Goal: Download file/media

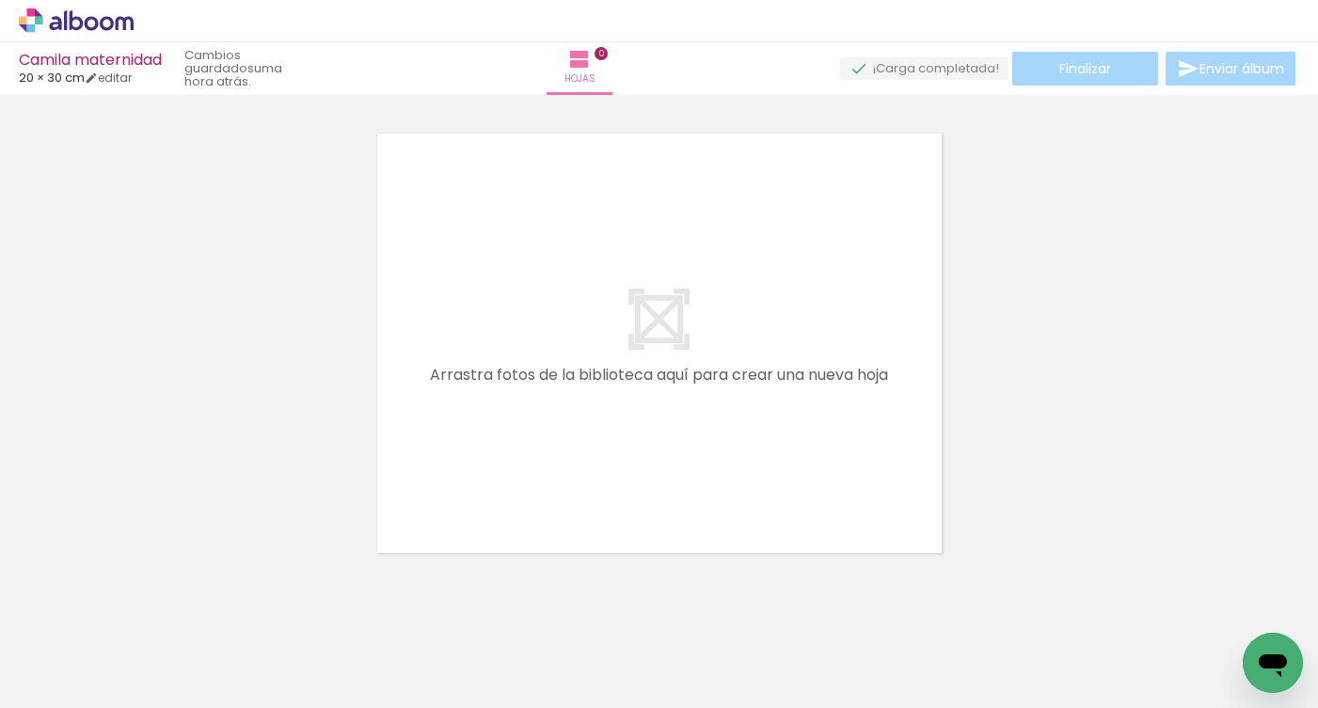
scroll to position [0, 2213]
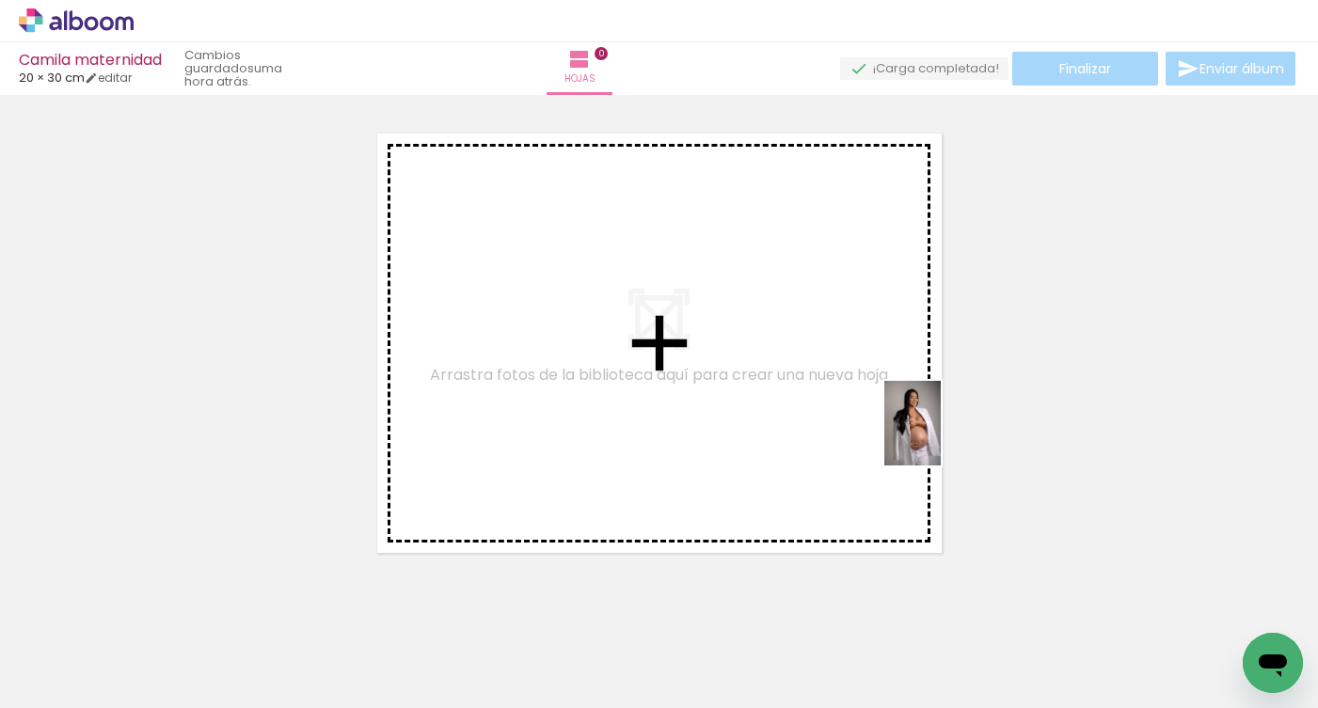
drag, startPoint x: 1148, startPoint y: 642, endPoint x: 940, endPoint y: 438, distance: 291.3
click at [940, 437] on quentale-workspace at bounding box center [659, 354] width 1318 height 708
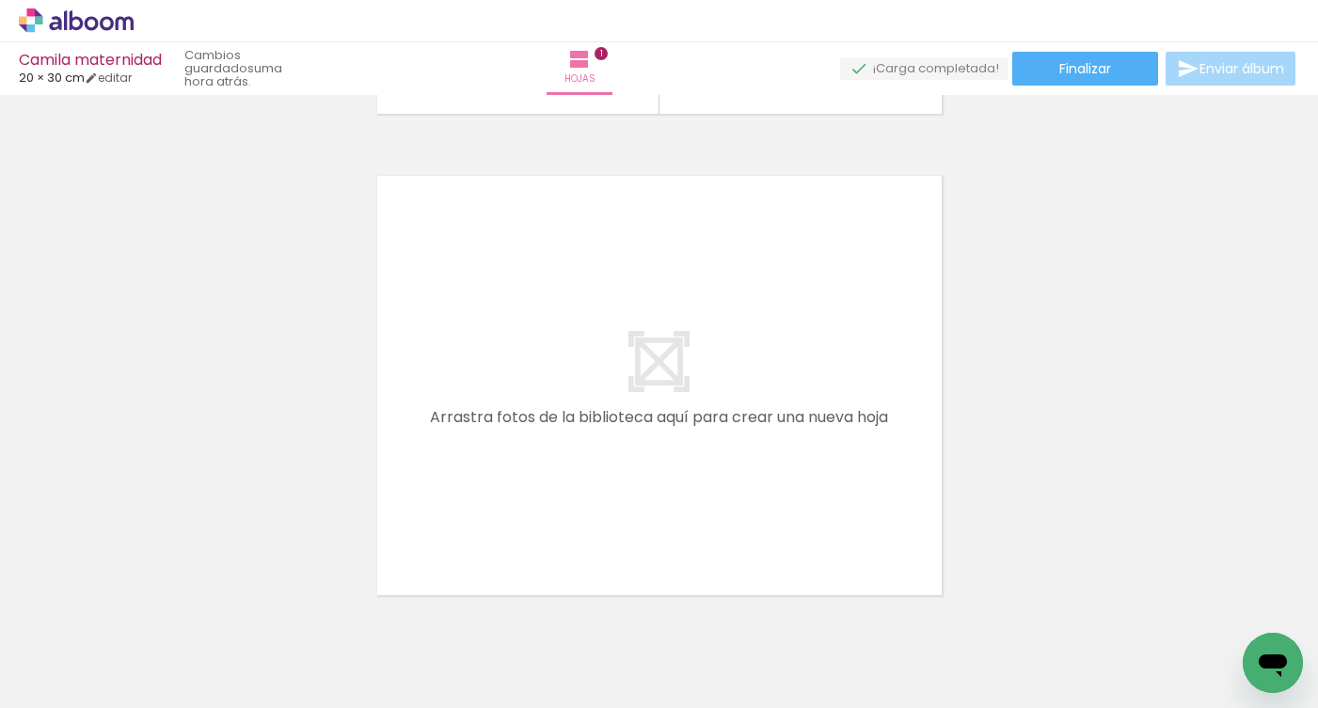
scroll to position [0, 0]
click at [498, 468] on quentale-workspace at bounding box center [659, 354] width 1318 height 708
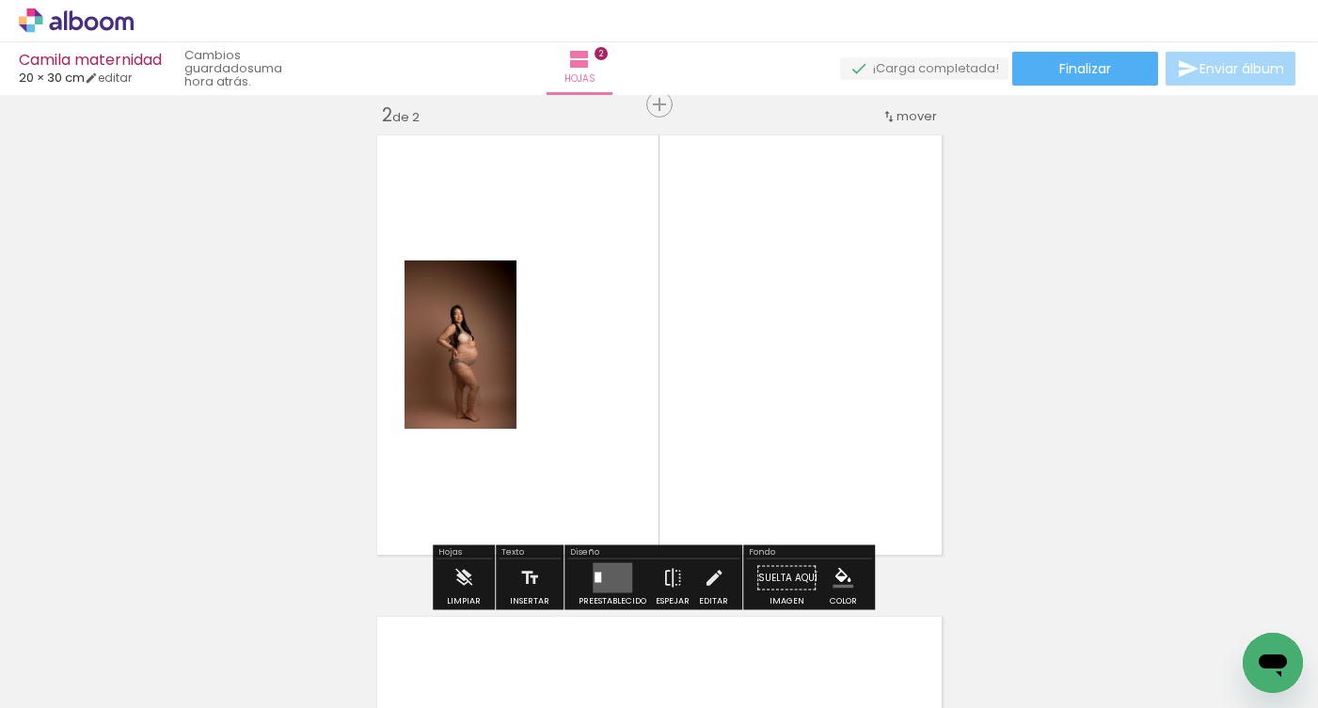
scroll to position [505, 0]
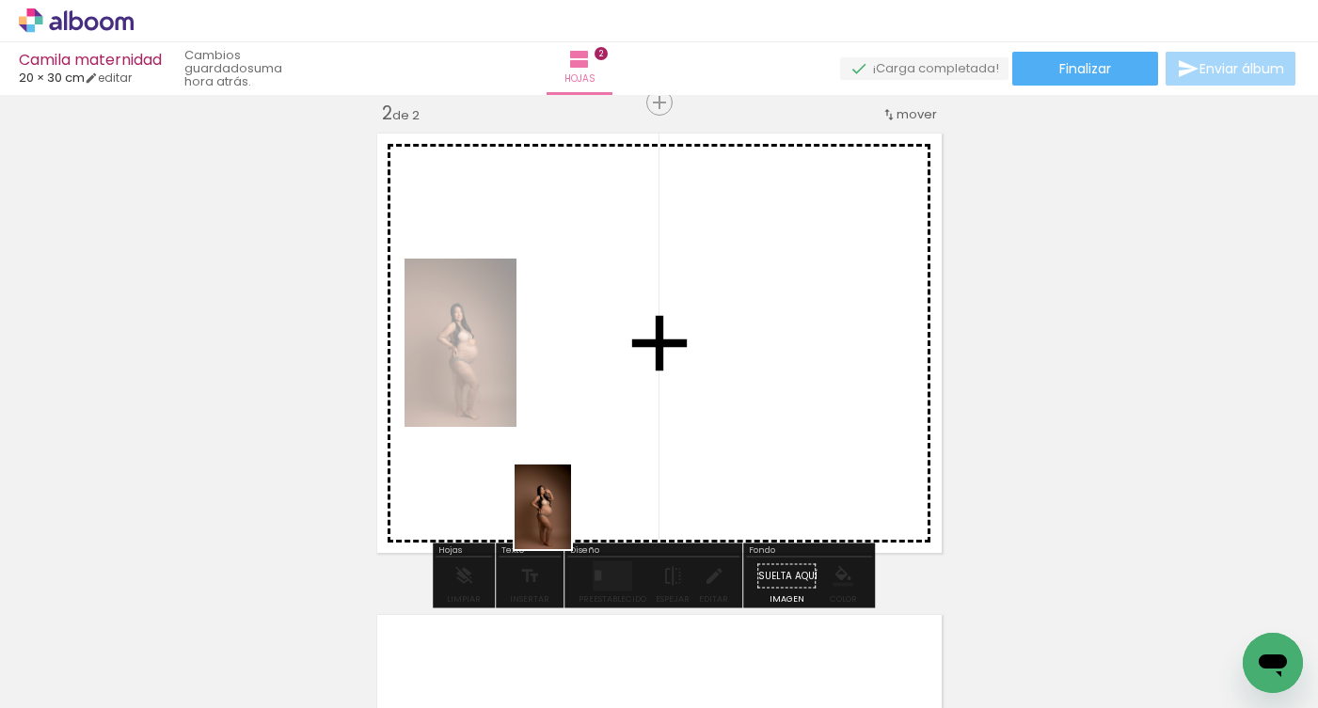
drag, startPoint x: 326, startPoint y: 641, endPoint x: 577, endPoint y: 516, distance: 279.7
click at [576, 517] on quentale-workspace at bounding box center [659, 354] width 1318 height 708
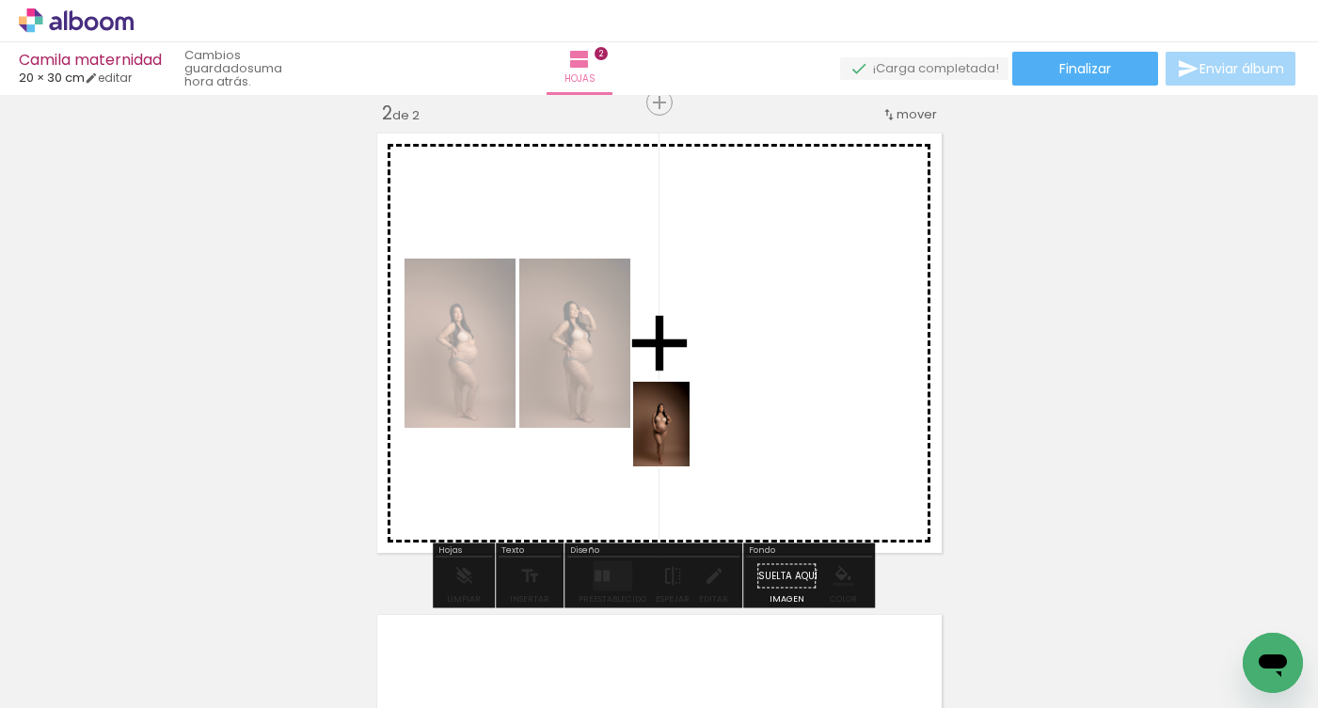
drag, startPoint x: 427, startPoint y: 647, endPoint x: 689, endPoint y: 436, distance: 336.5
click at [689, 437] on quentale-workspace at bounding box center [659, 354] width 1318 height 708
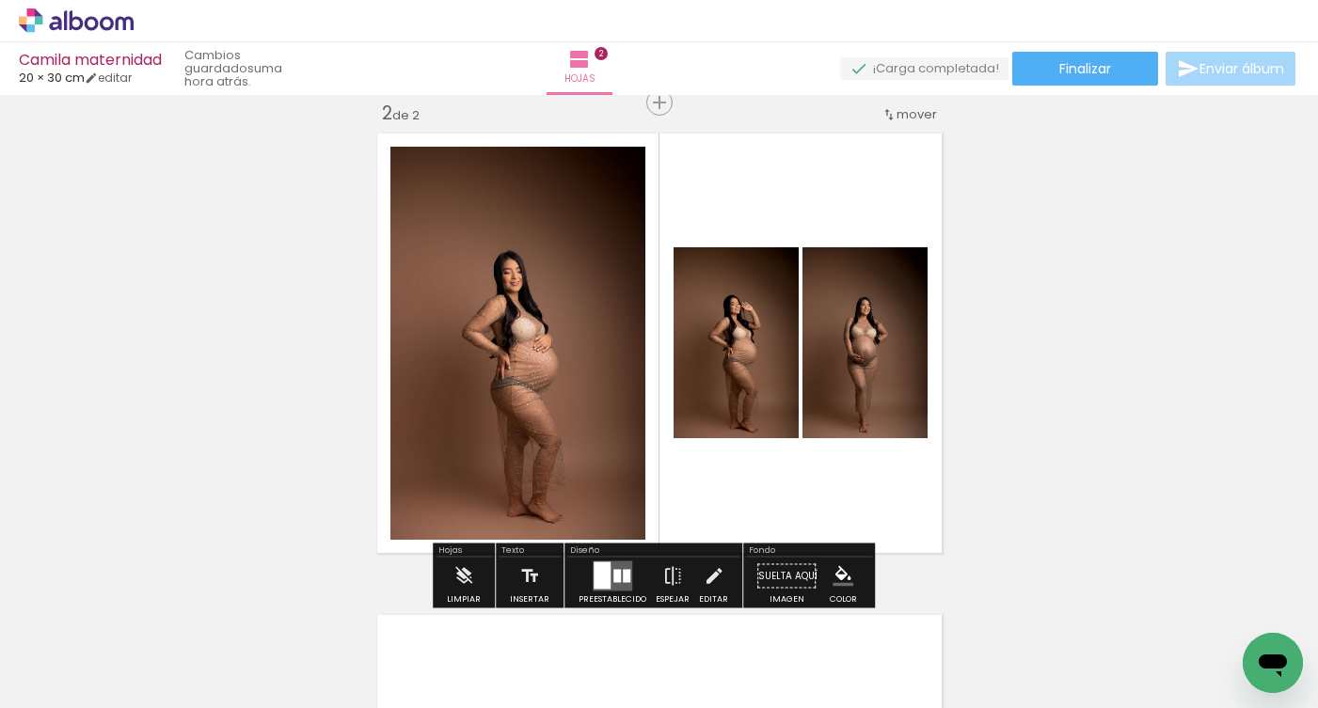
click at [608, 573] on quentale-layouter at bounding box center [613, 576] width 40 height 30
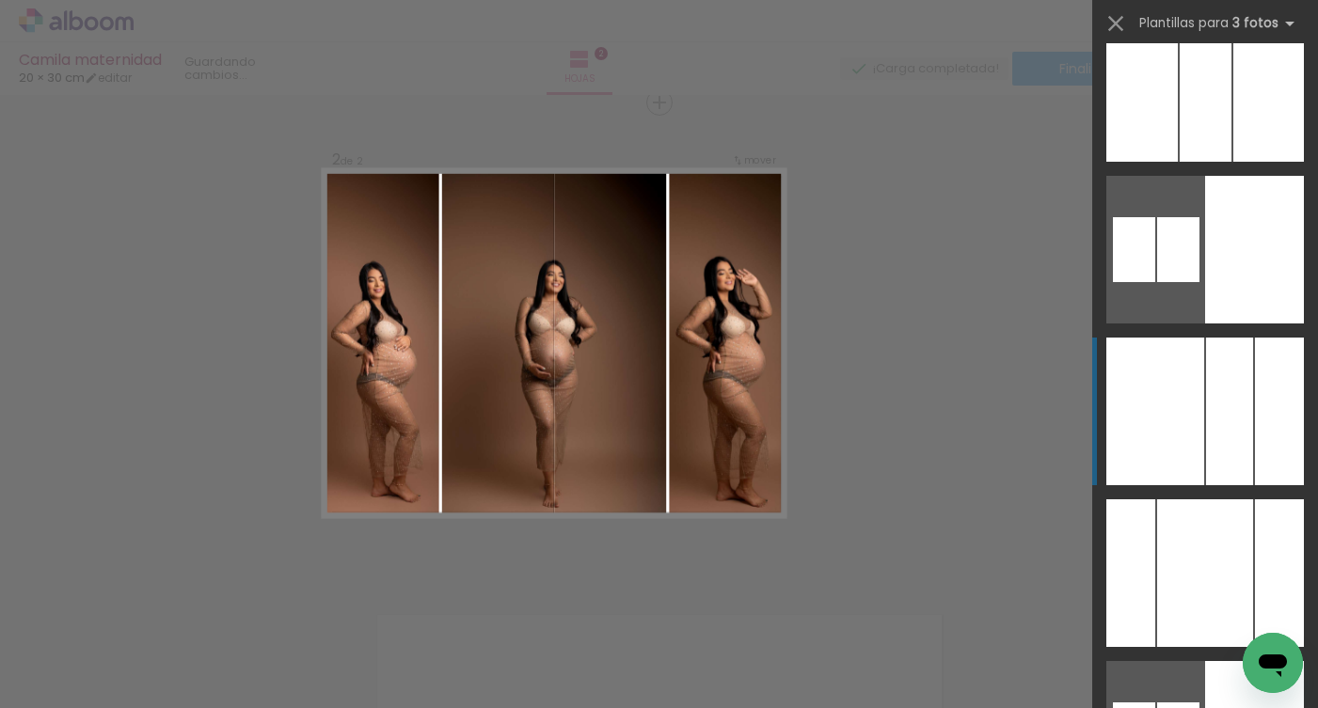
scroll to position [4252, 0]
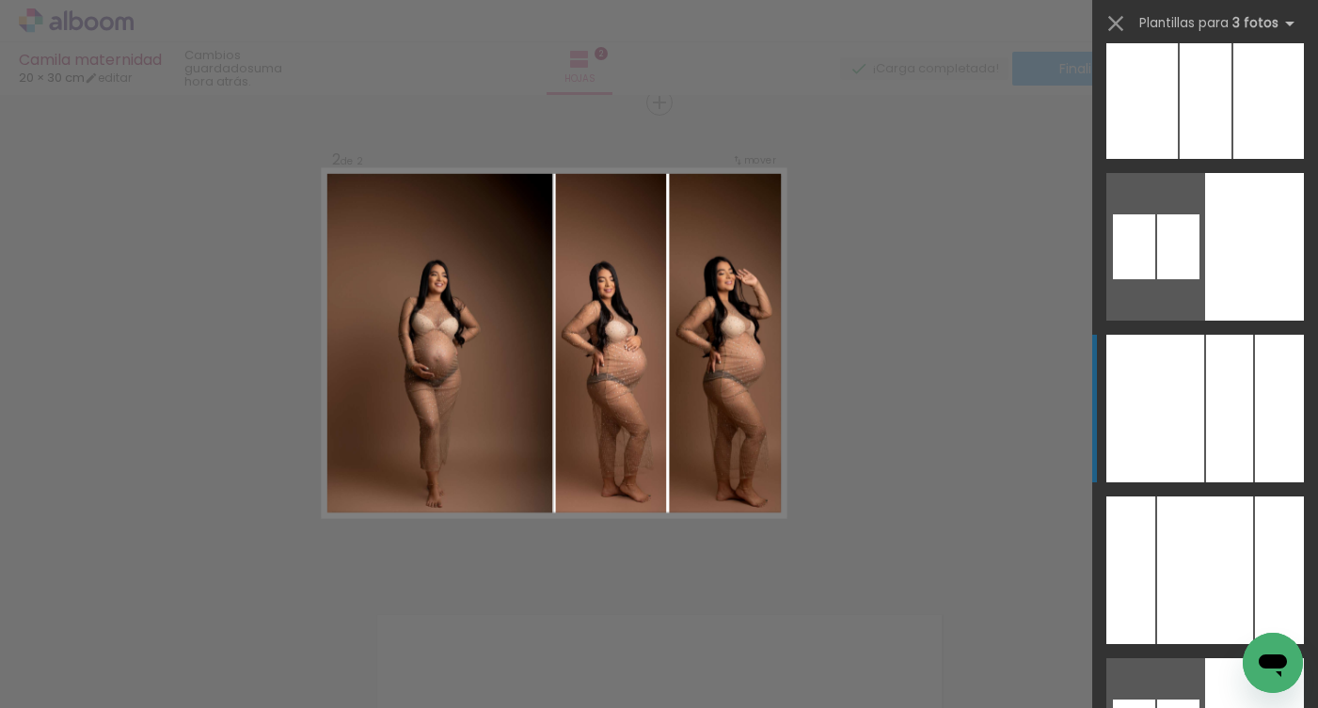
click at [1231, 159] on div at bounding box center [1205, 85] width 52 height 148
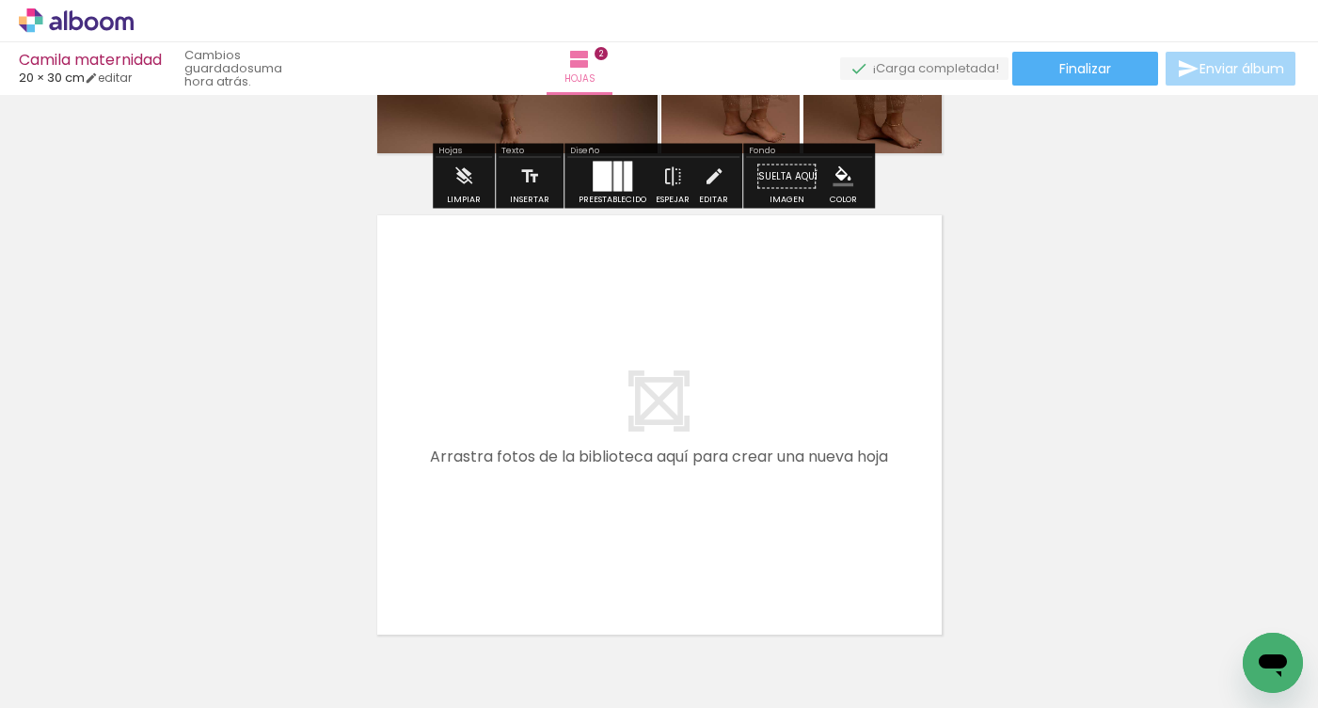
scroll to position [912, 0]
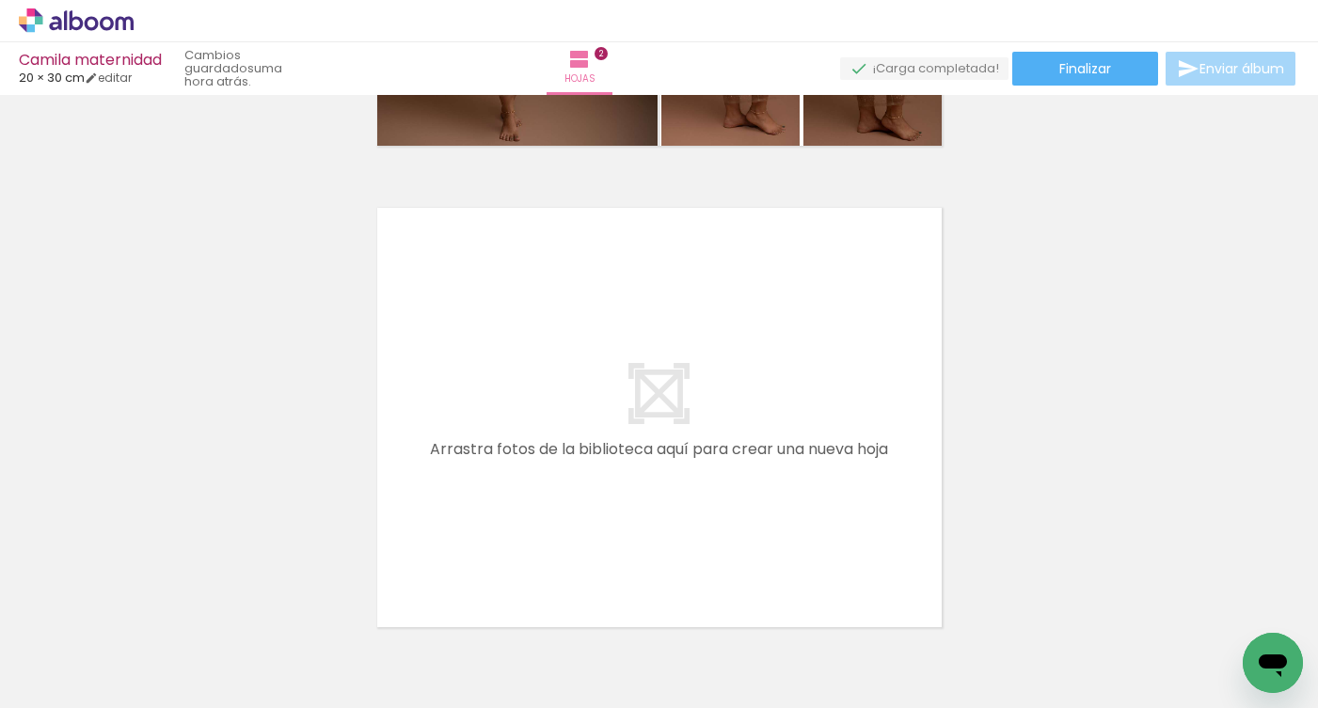
drag, startPoint x: 510, startPoint y: 649, endPoint x: 523, endPoint y: 422, distance: 227.0
click at [523, 422] on quentale-workspace at bounding box center [659, 354] width 1318 height 708
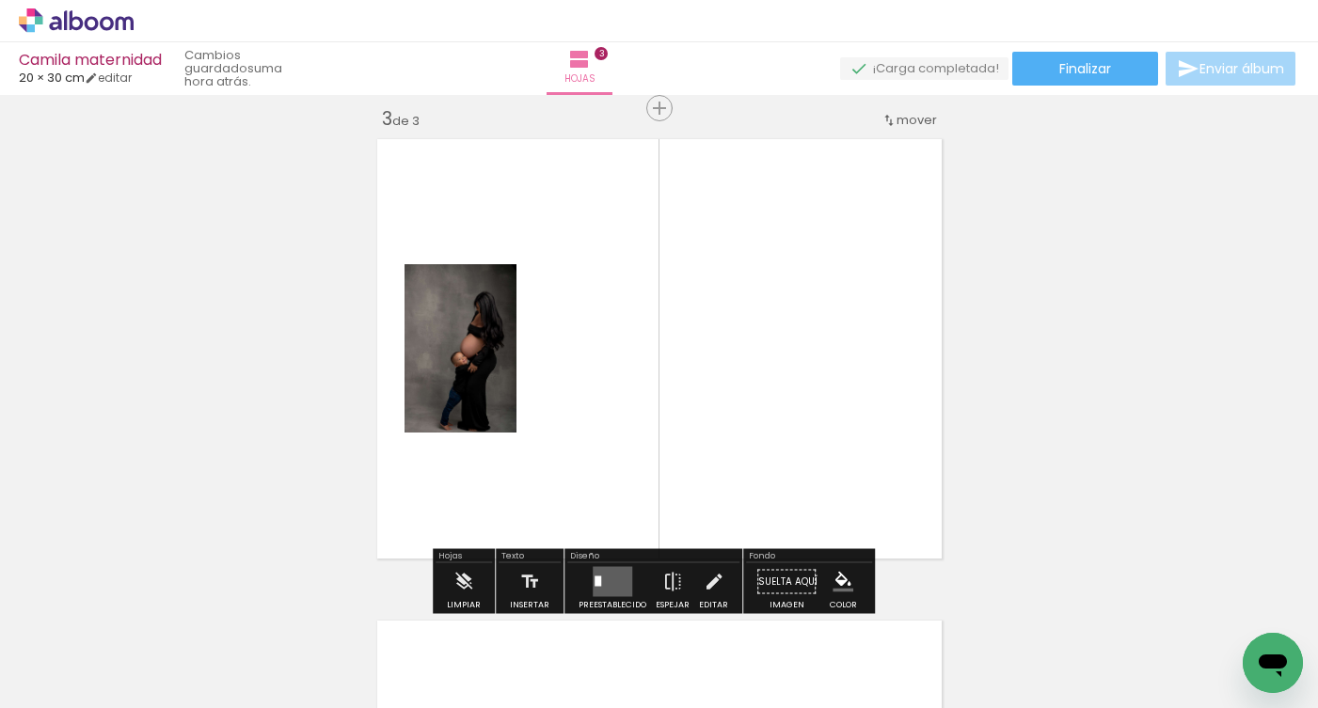
scroll to position [987, 0]
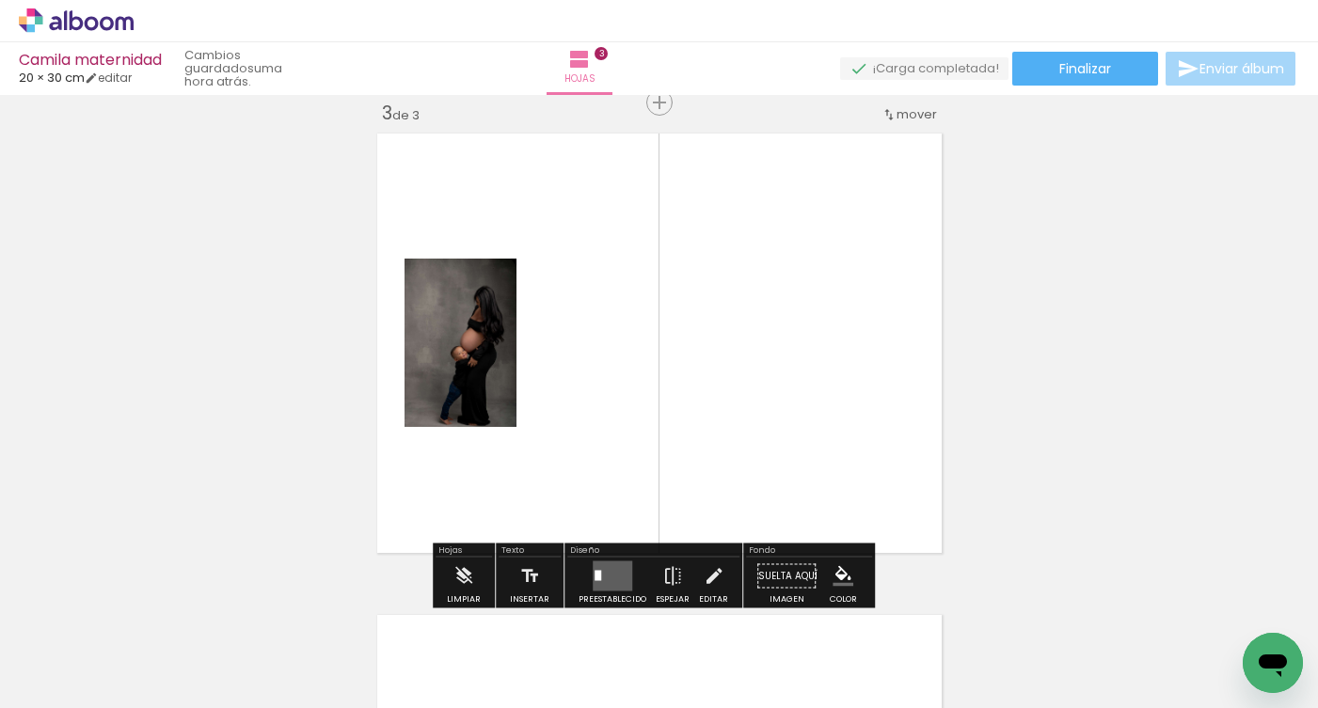
drag, startPoint x: 622, startPoint y: 650, endPoint x: 672, endPoint y: 452, distance: 203.9
click at [672, 455] on quentale-workspace at bounding box center [659, 354] width 1318 height 708
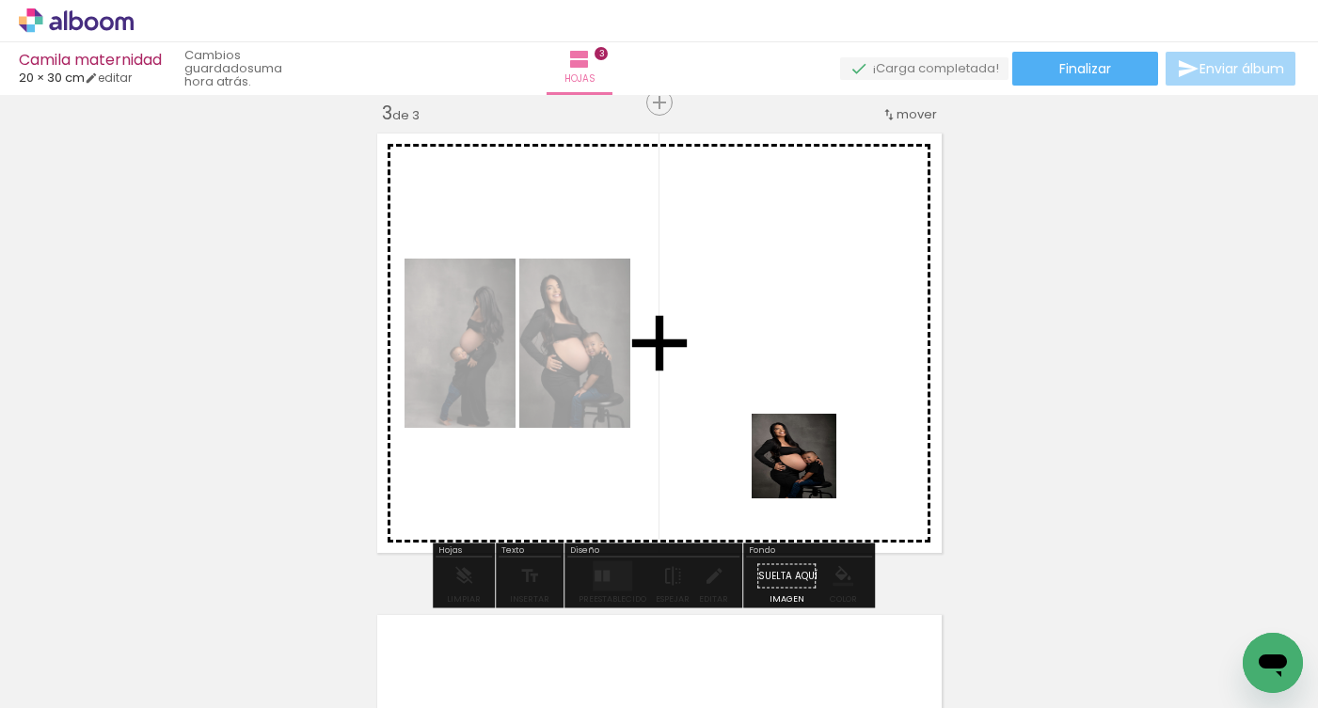
click at [841, 418] on quentale-workspace at bounding box center [659, 354] width 1318 height 708
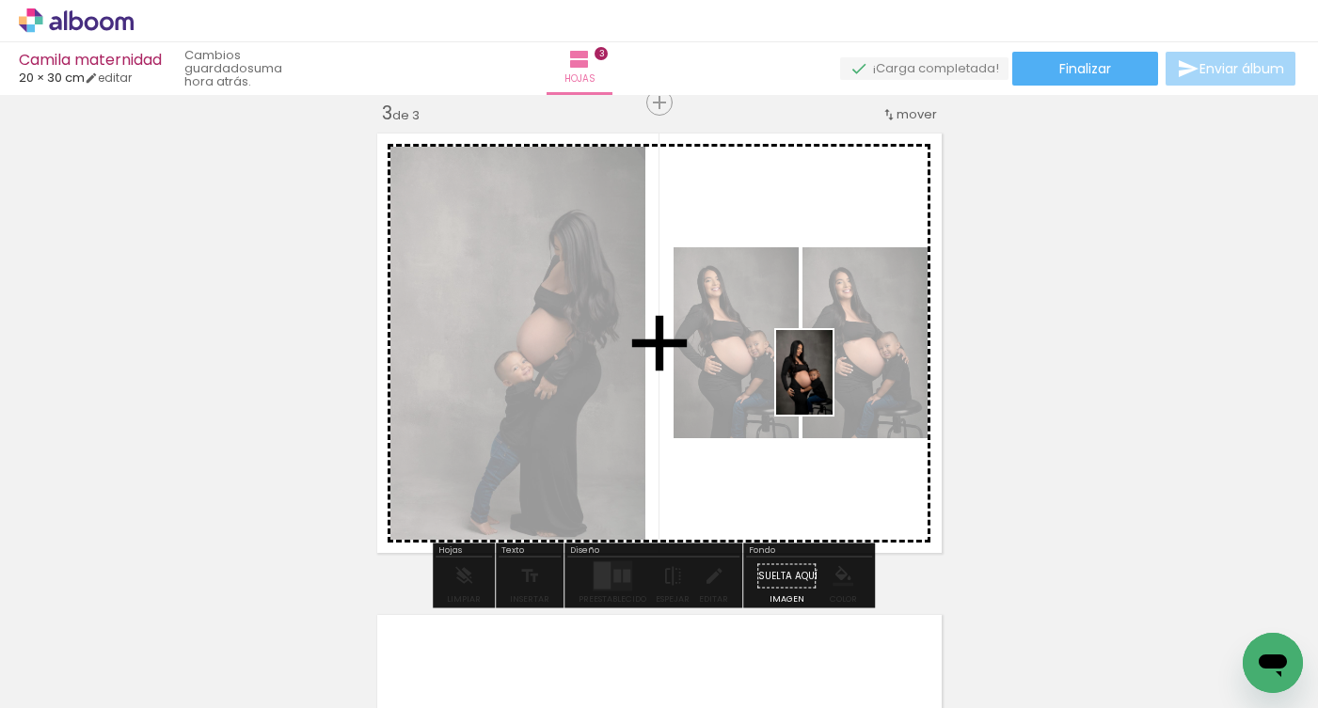
drag, startPoint x: 835, startPoint y: 649, endPoint x: 832, endPoint y: 387, distance: 262.4
click at [832, 387] on quentale-workspace at bounding box center [659, 354] width 1318 height 708
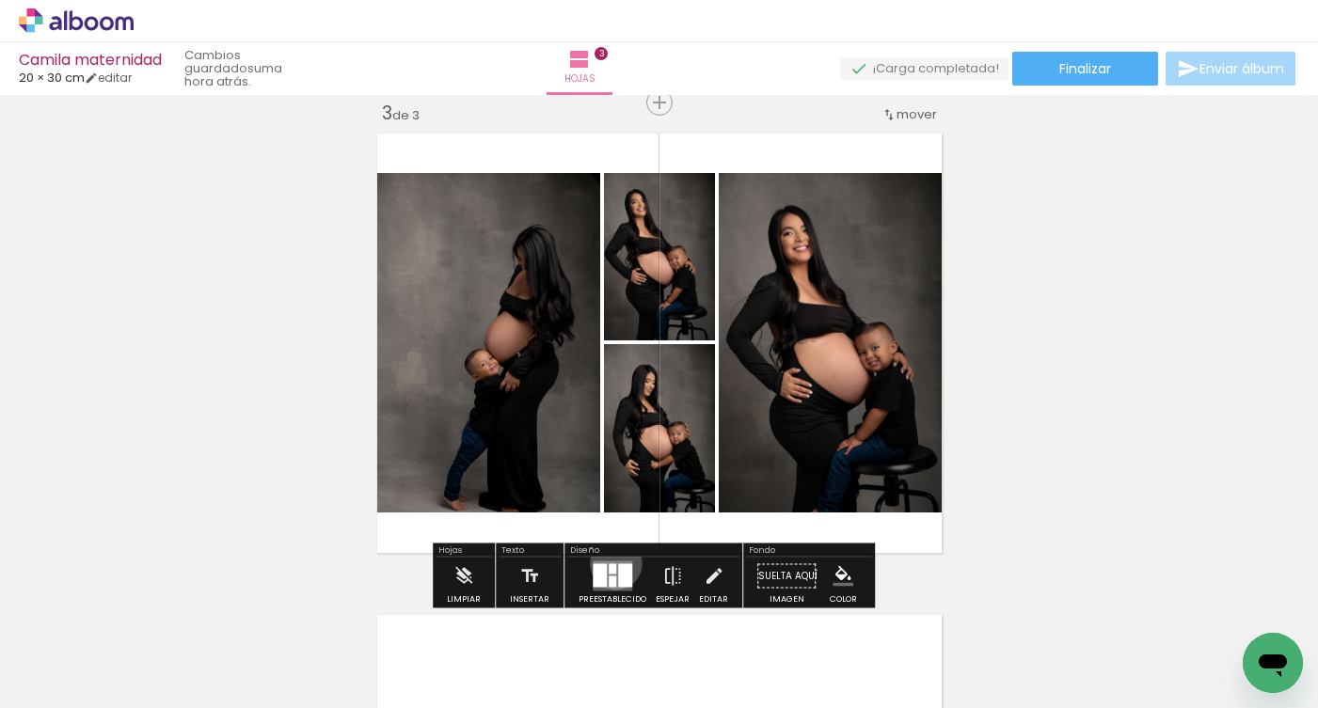
click at [611, 563] on quentale-layouter at bounding box center [613, 576] width 40 height 30
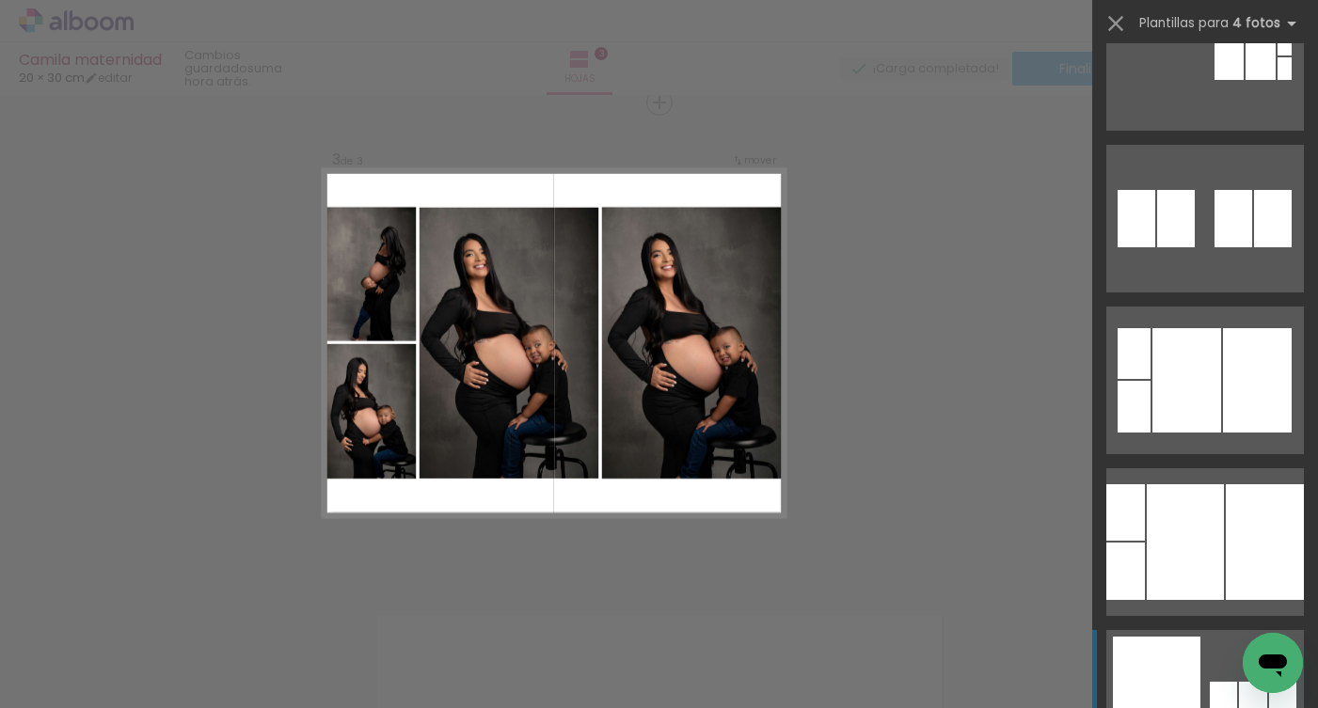
scroll to position [5874, 0]
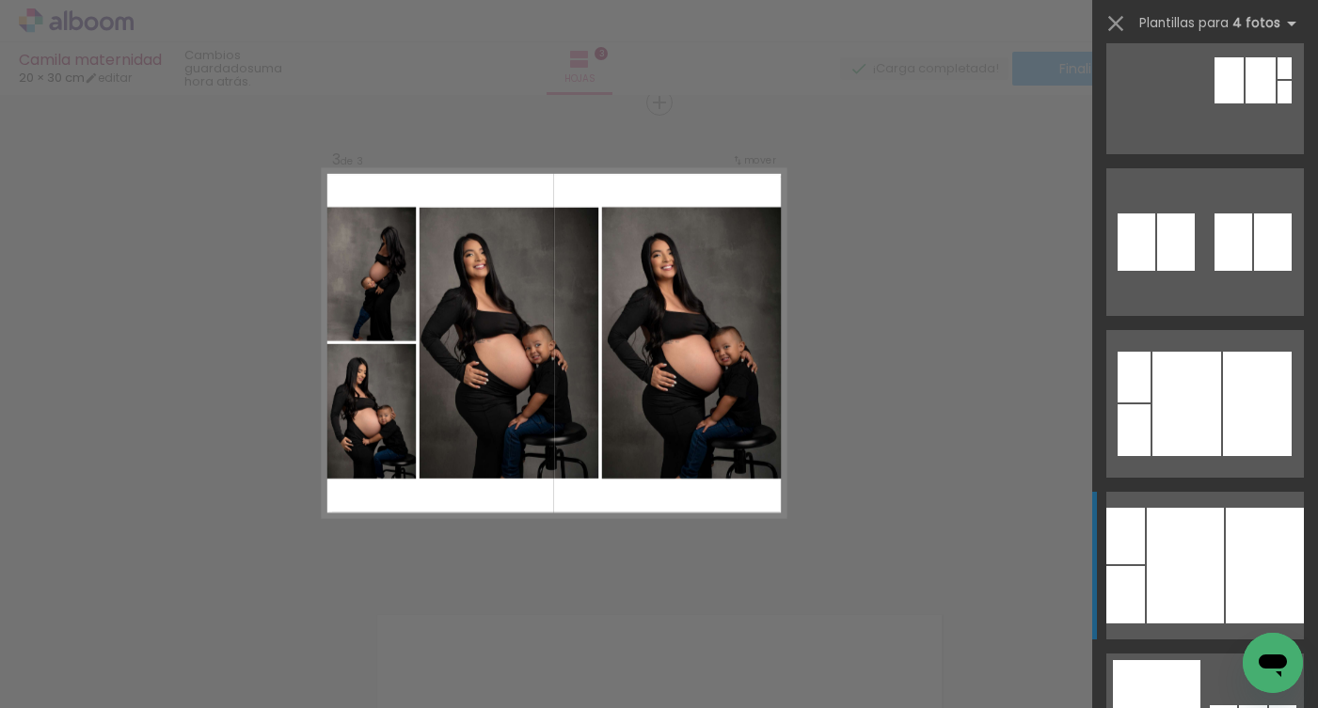
click at [1181, 456] on div at bounding box center [1186, 404] width 69 height 104
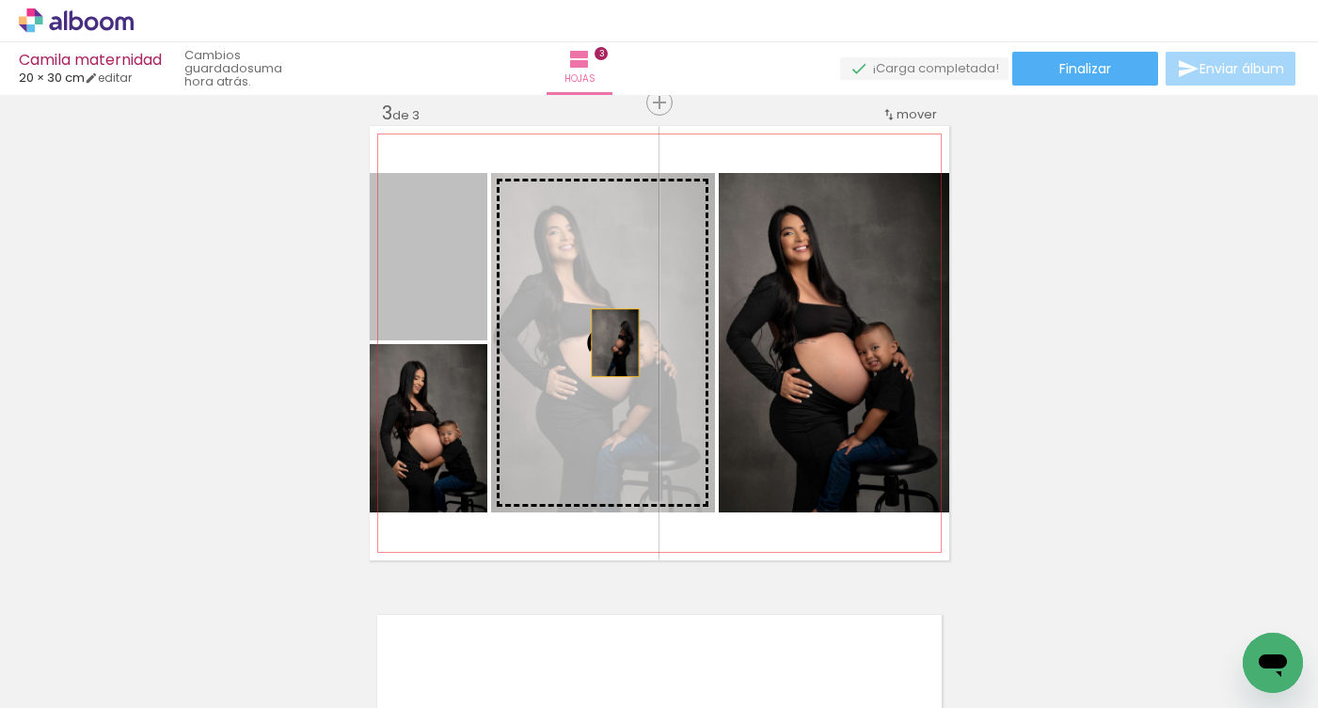
drag, startPoint x: 452, startPoint y: 266, endPoint x: 608, endPoint y: 343, distance: 174.1
click at [0, 0] on slot at bounding box center [0, 0] width 0 height 0
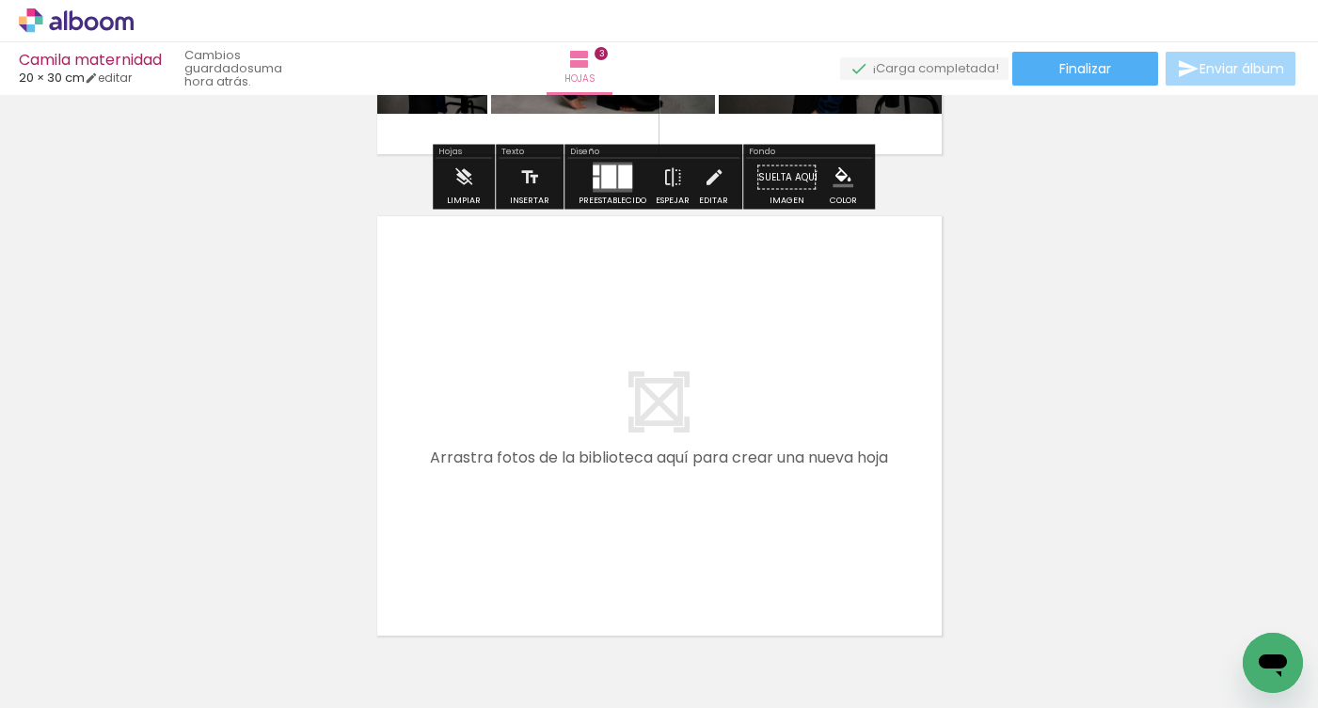
scroll to position [1419, 0]
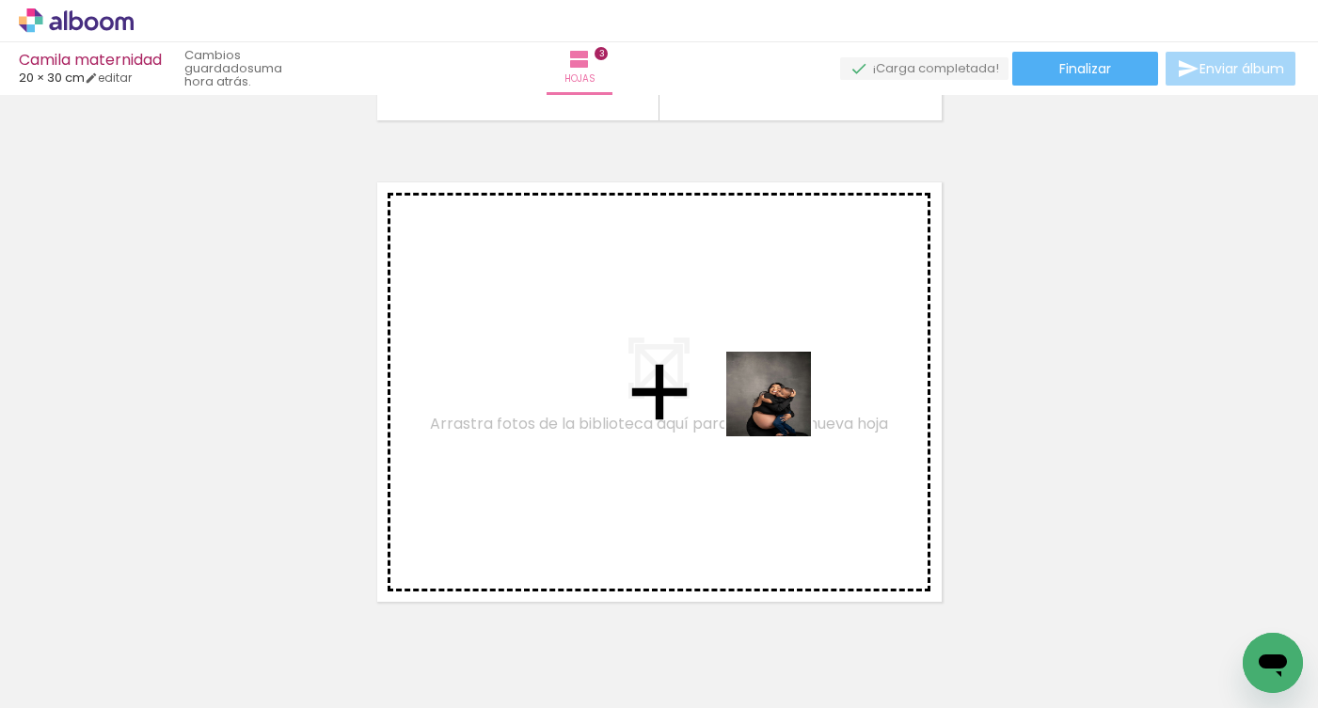
click at [768, 385] on quentale-workspace at bounding box center [659, 354] width 1318 height 708
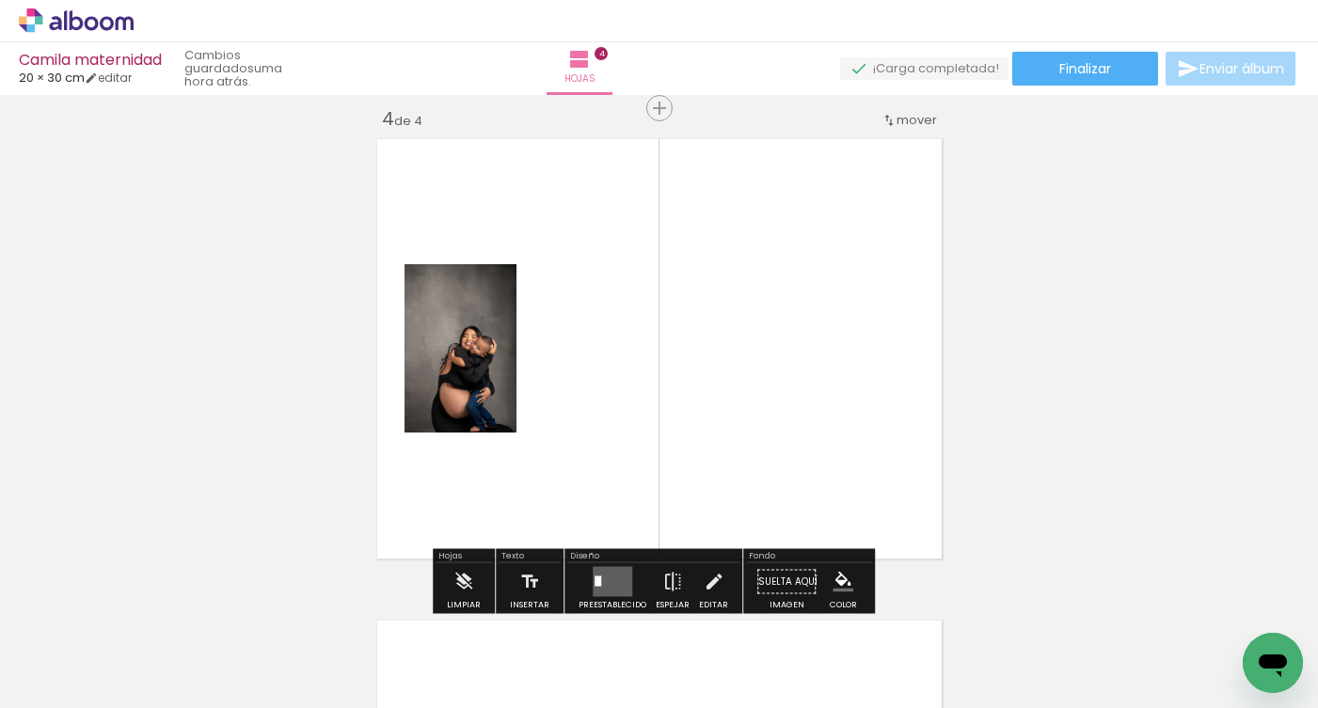
scroll to position [1468, 0]
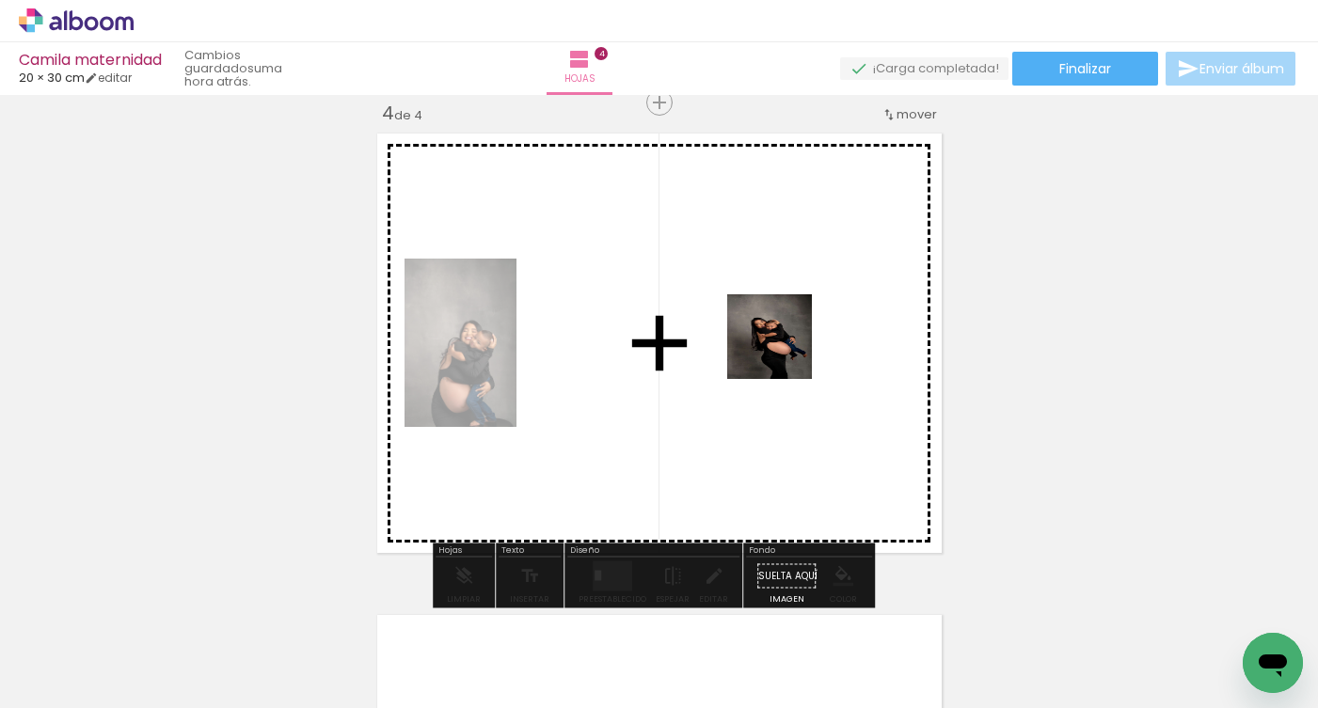
drag, startPoint x: 1015, startPoint y: 624, endPoint x: 776, endPoint y: 340, distance: 371.1
click at [776, 340] on quentale-workspace at bounding box center [659, 354] width 1318 height 708
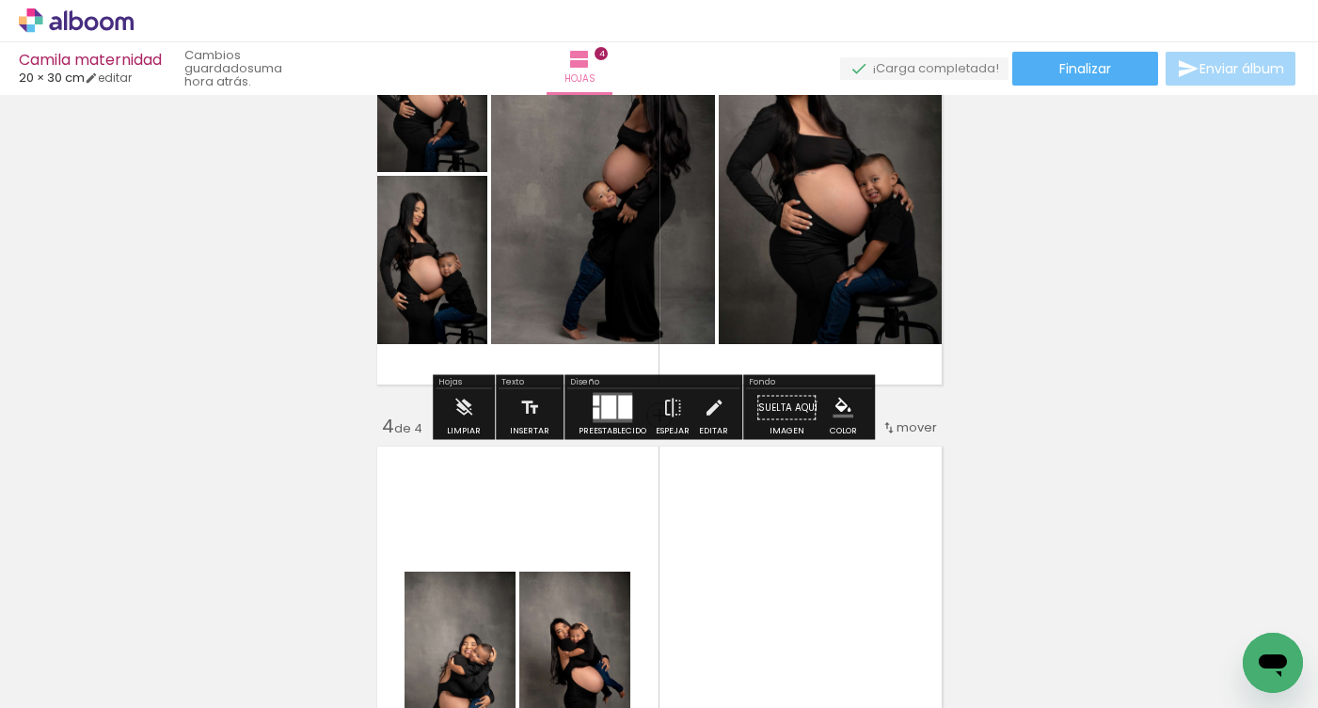
scroll to position [1160, 0]
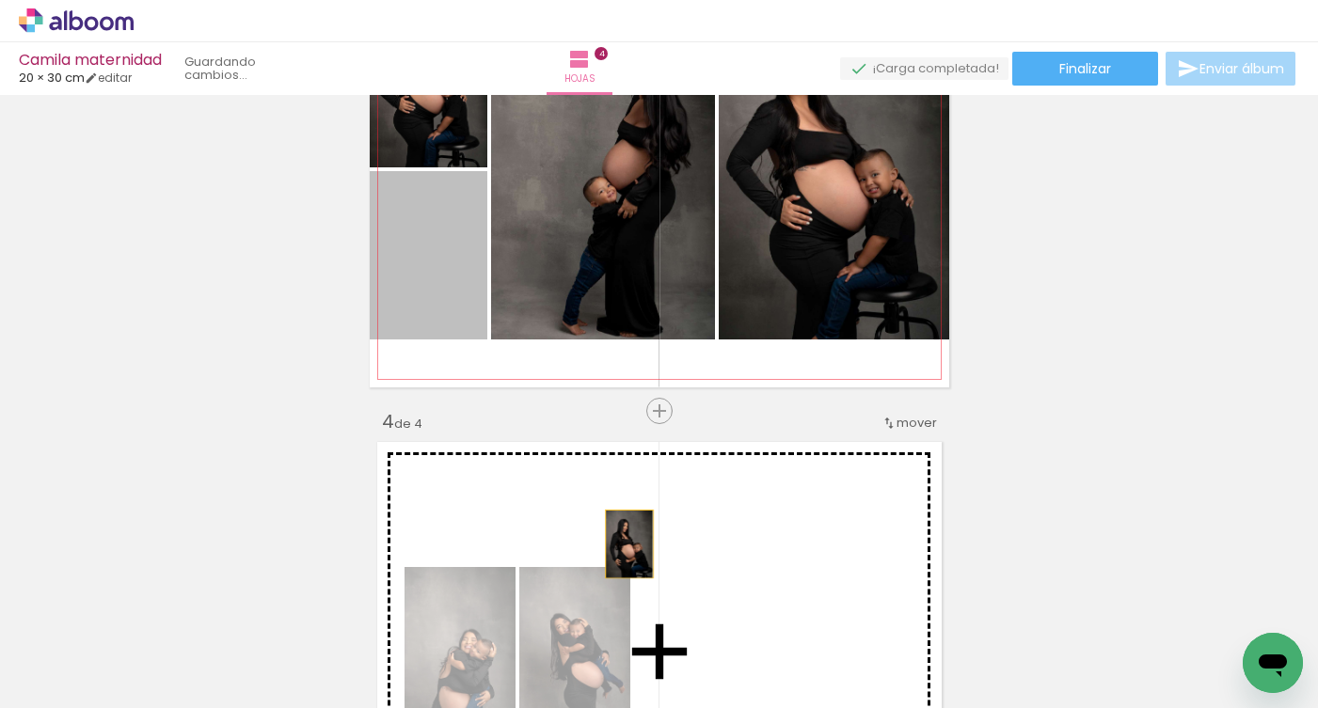
drag, startPoint x: 438, startPoint y: 277, endPoint x: 624, endPoint y: 542, distance: 323.5
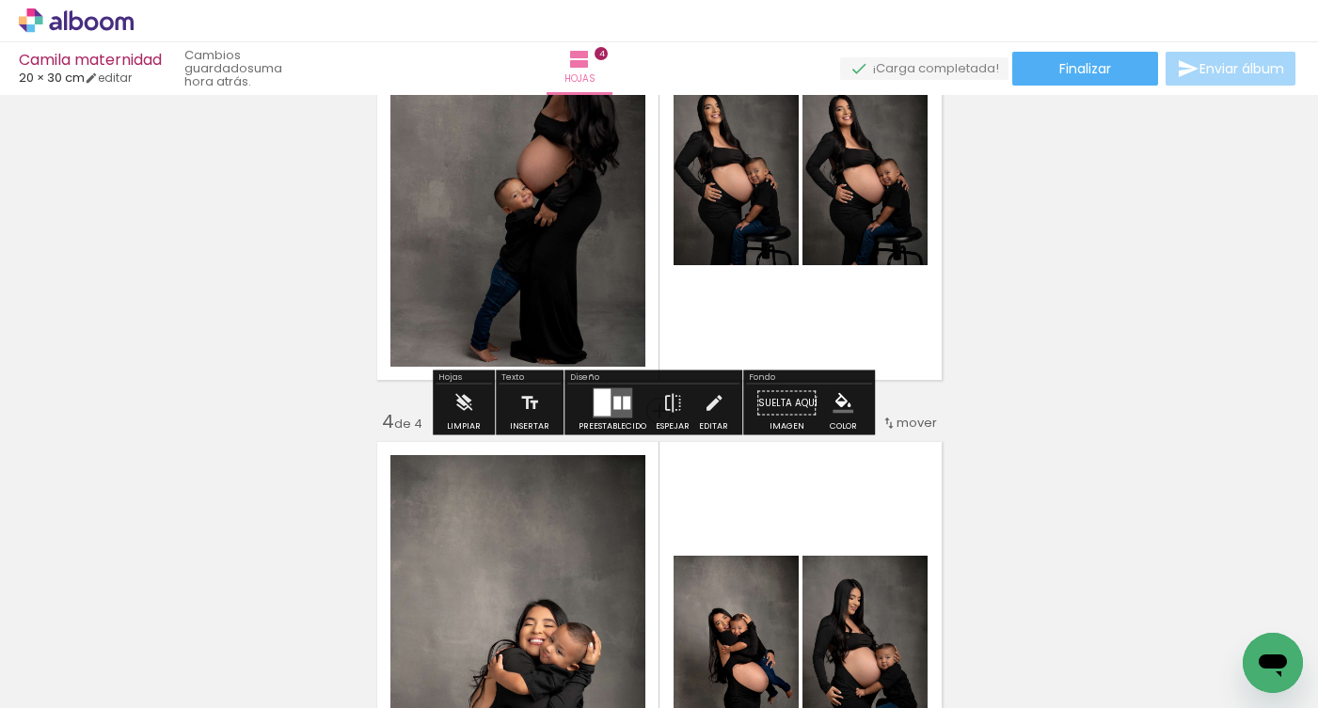
click at [624, 409] on quentale-layouter at bounding box center [613, 403] width 40 height 30
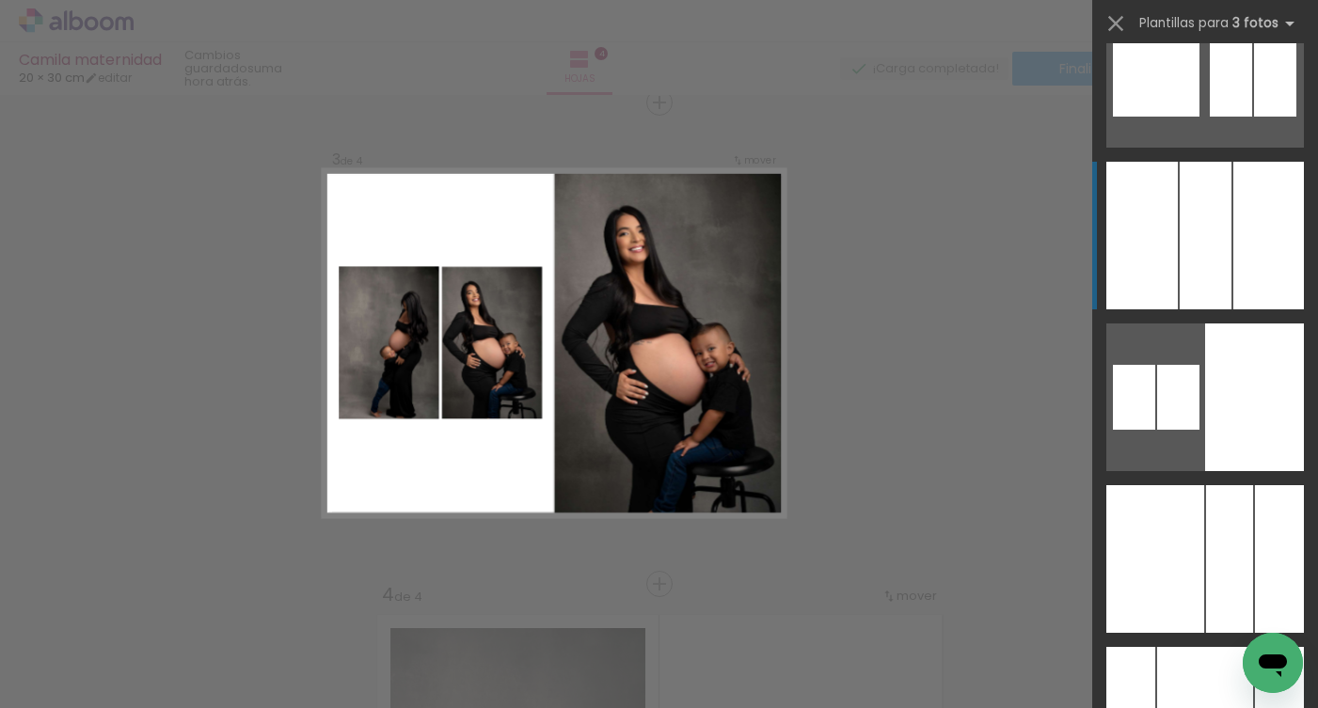
scroll to position [4107, 0]
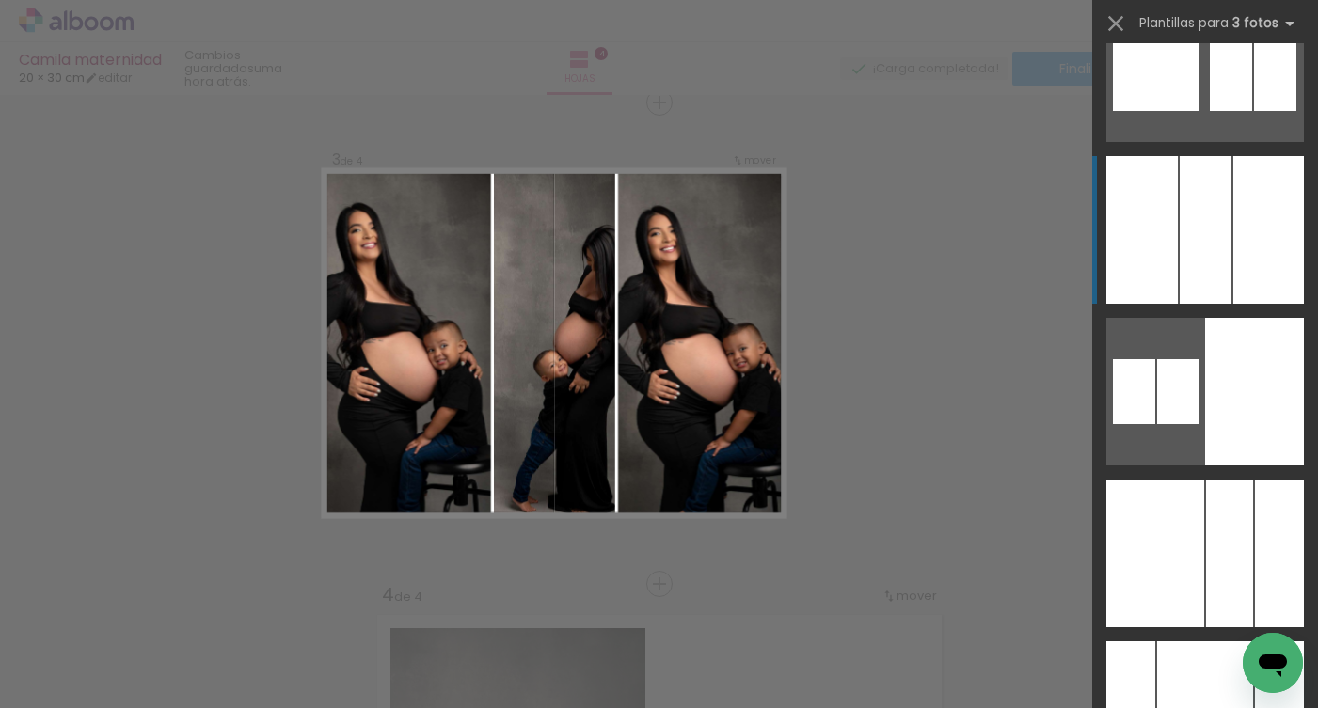
click at [1250, 267] on div at bounding box center [1268, 230] width 71 height 148
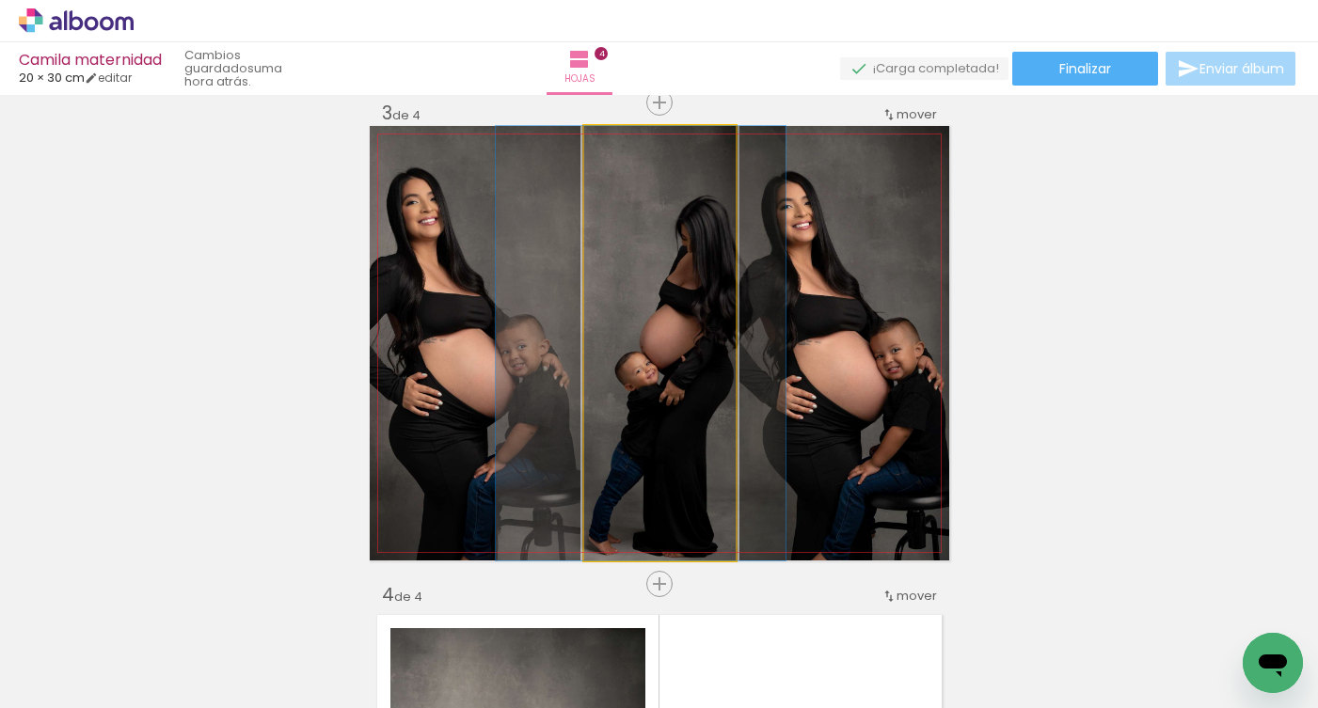
drag, startPoint x: 679, startPoint y: 346, endPoint x: 660, endPoint y: 346, distance: 18.8
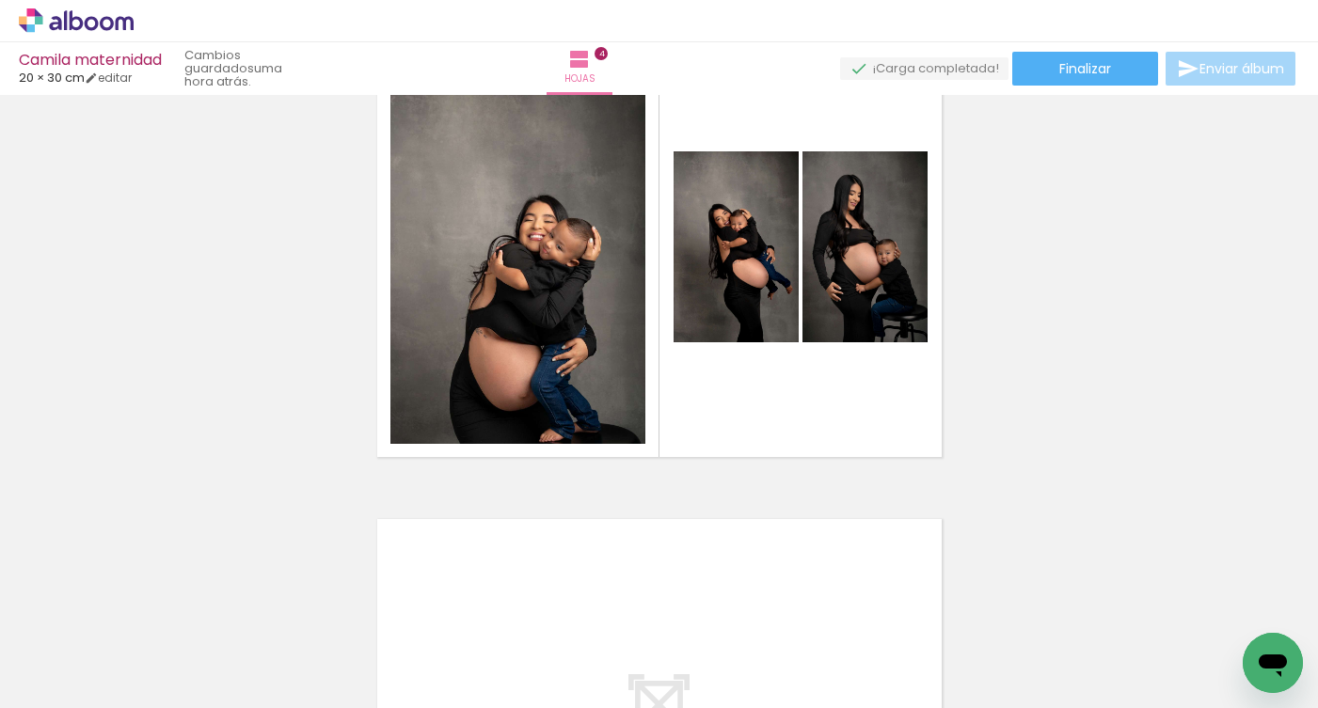
scroll to position [1566, 0]
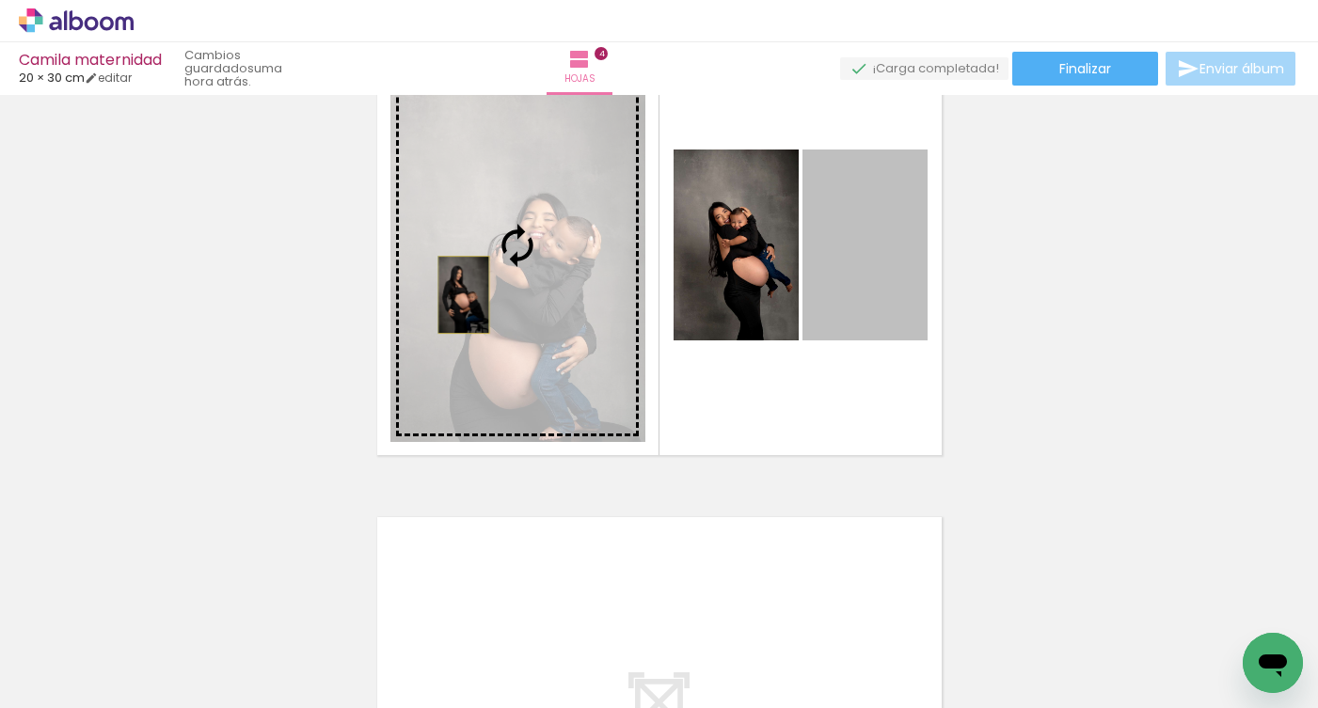
drag, startPoint x: 854, startPoint y: 289, endPoint x: 456, endPoint y: 294, distance: 397.9
click at [0, 0] on slot at bounding box center [0, 0] width 0 height 0
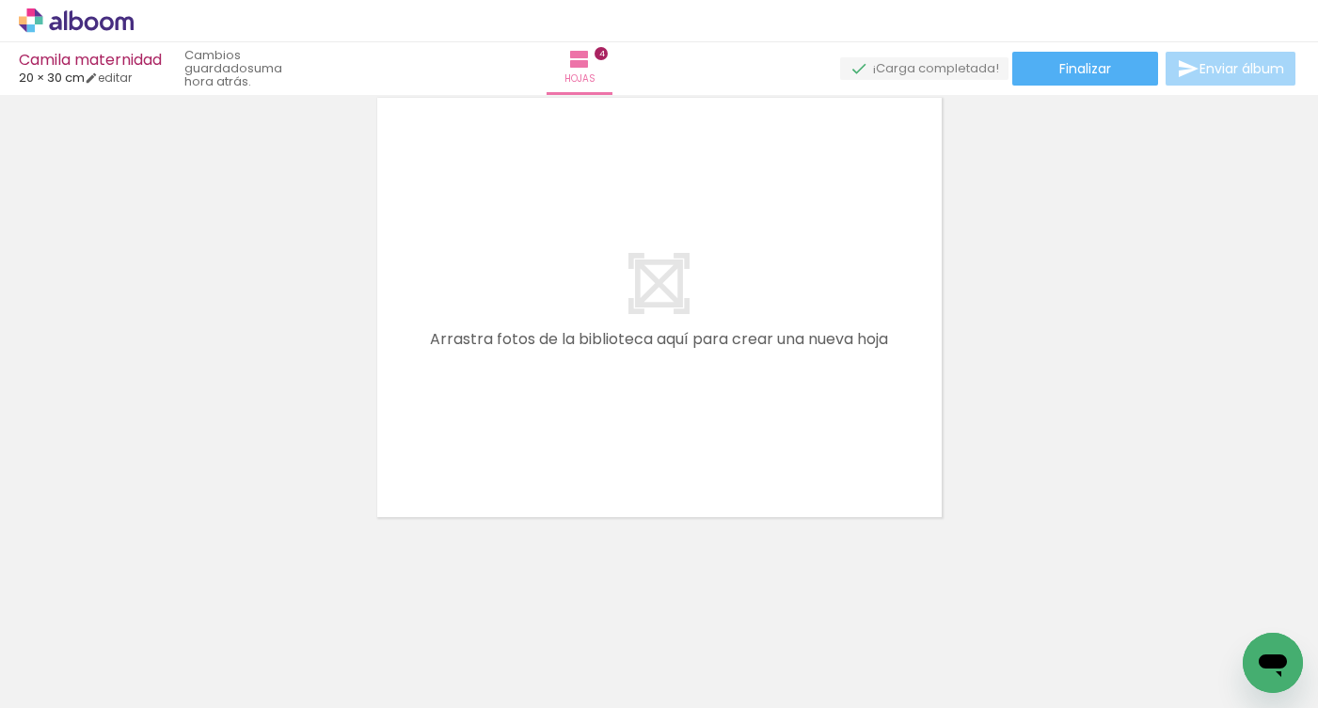
scroll to position [0, 827]
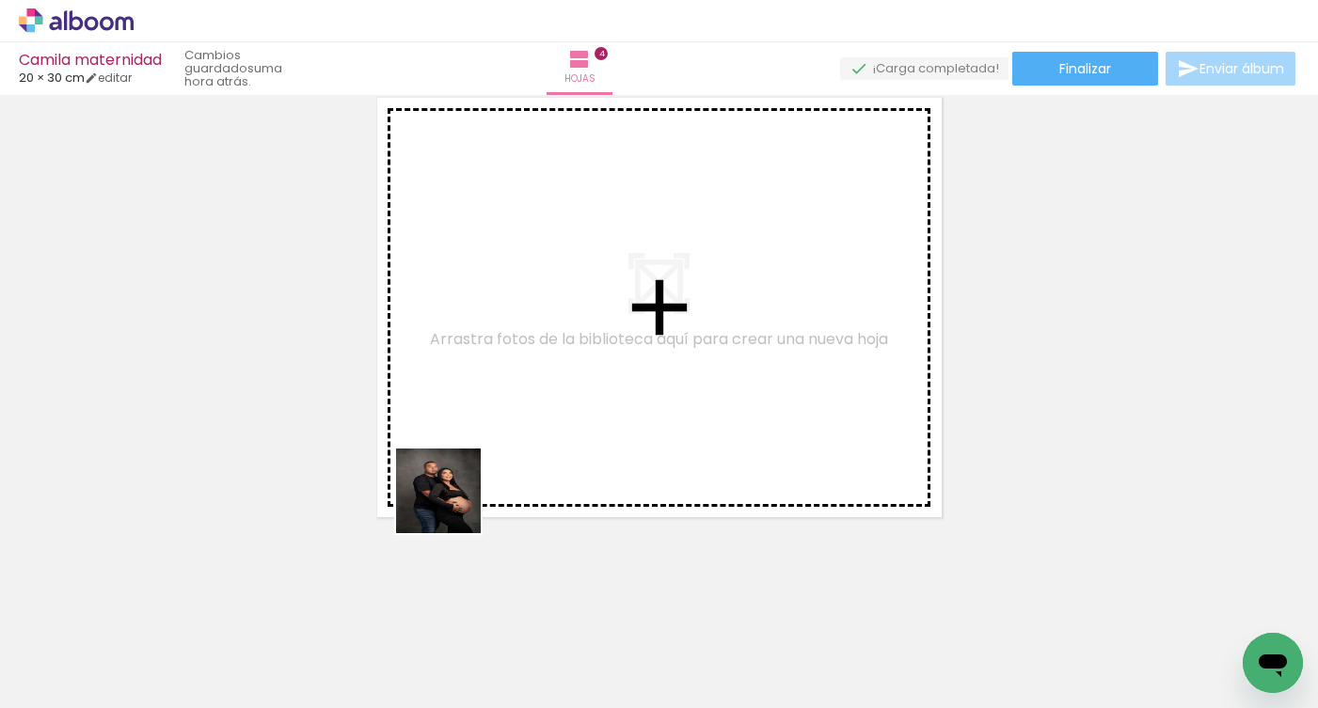
drag, startPoint x: 340, startPoint y: 653, endPoint x: 551, endPoint y: 400, distance: 329.8
click at [551, 400] on quentale-workspace at bounding box center [659, 354] width 1318 height 708
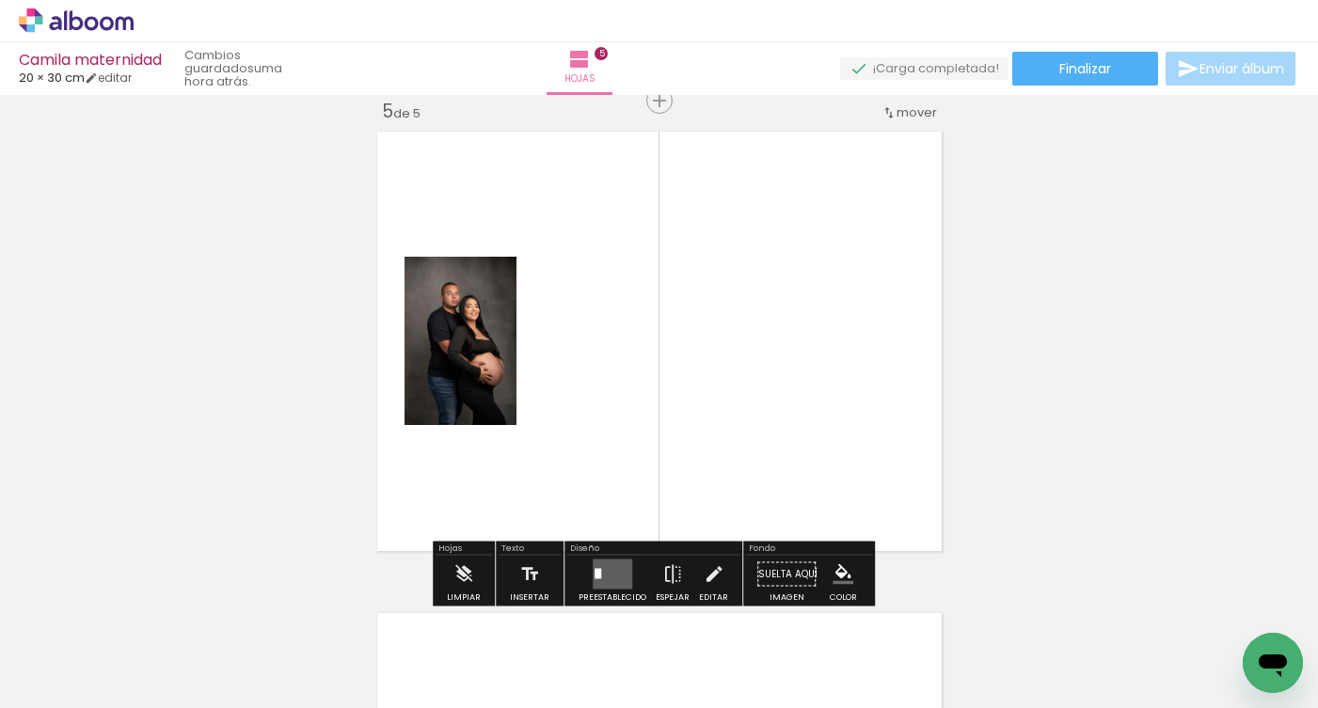
scroll to position [1950, 0]
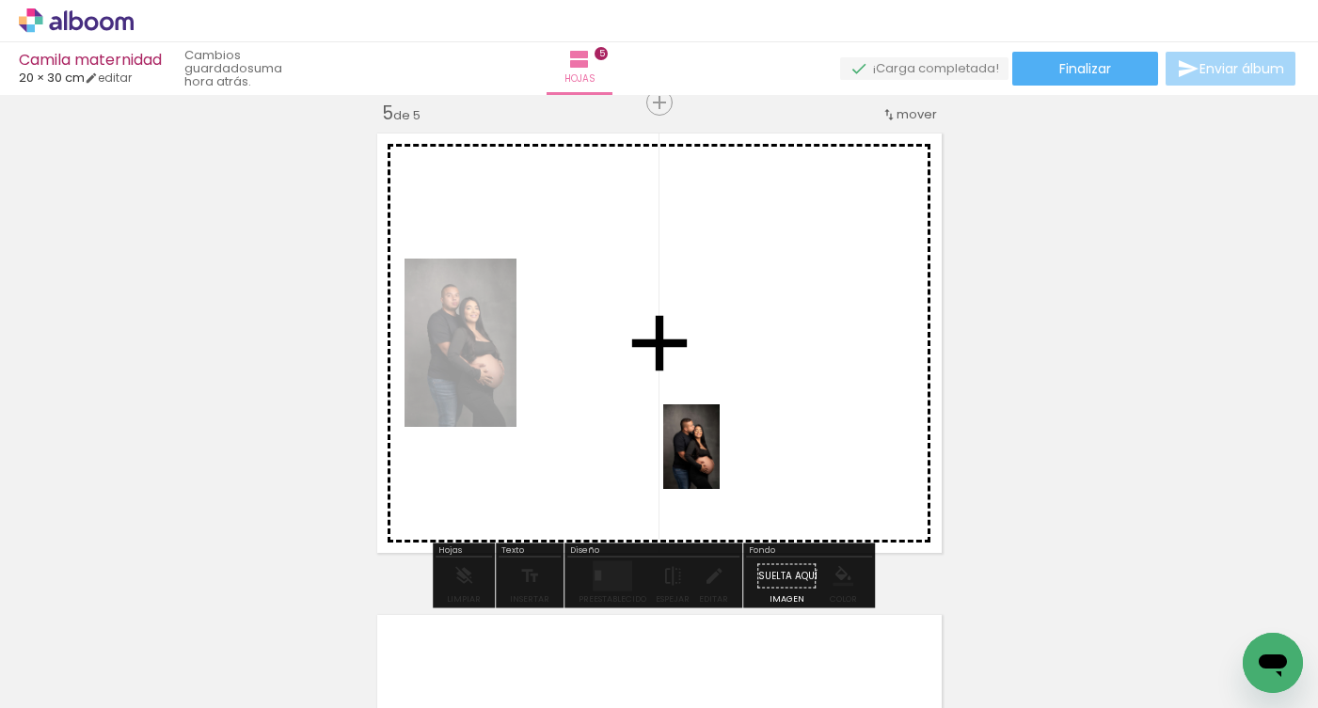
drag, startPoint x: 437, startPoint y: 635, endPoint x: 719, endPoint y: 461, distance: 331.5
click at [719, 461] on quentale-workspace at bounding box center [659, 354] width 1318 height 708
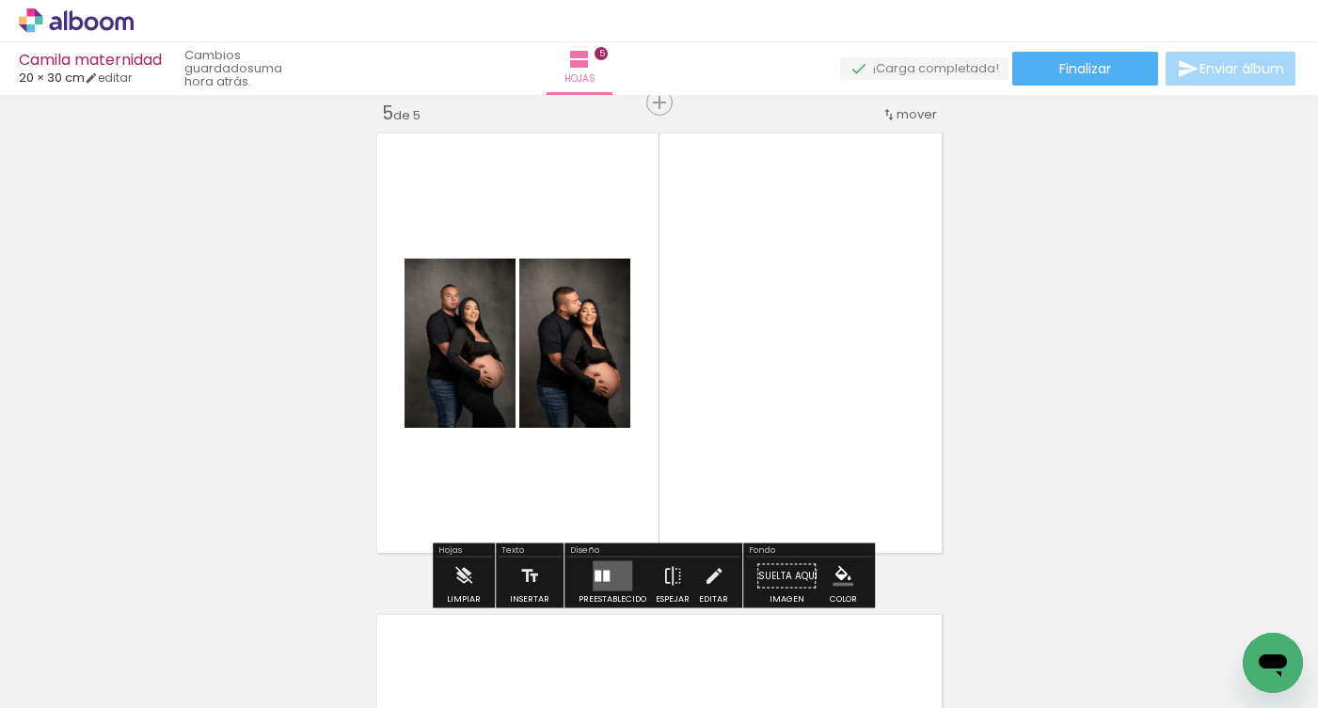
click at [597, 572] on quentale-layouter at bounding box center [613, 576] width 40 height 30
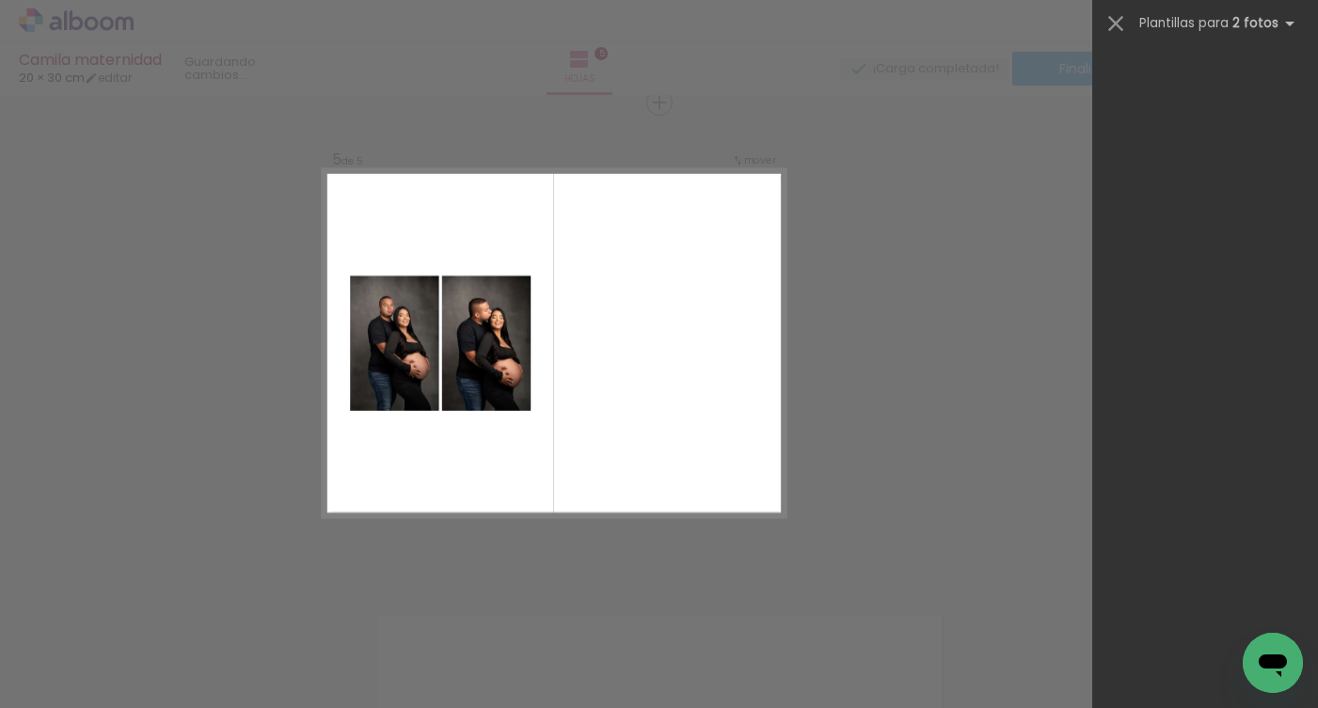
scroll to position [0, 0]
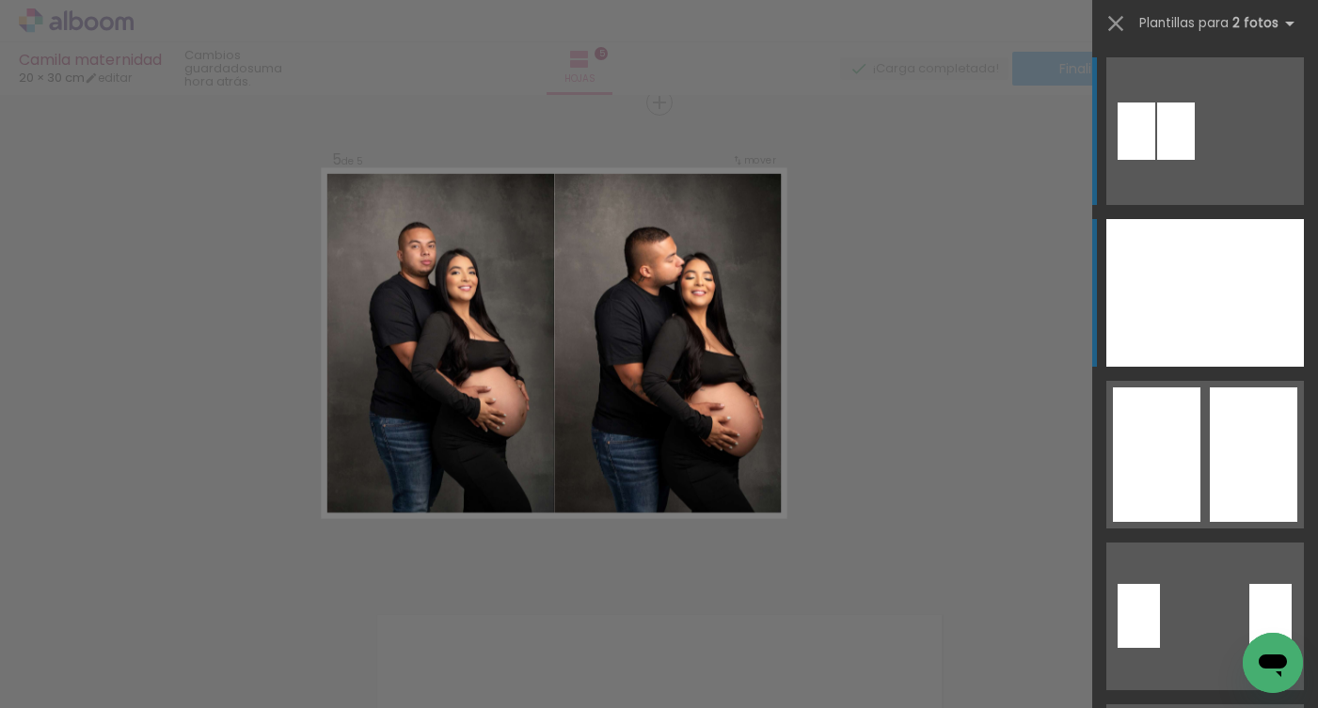
click at [1231, 331] on div at bounding box center [1254, 293] width 99 height 148
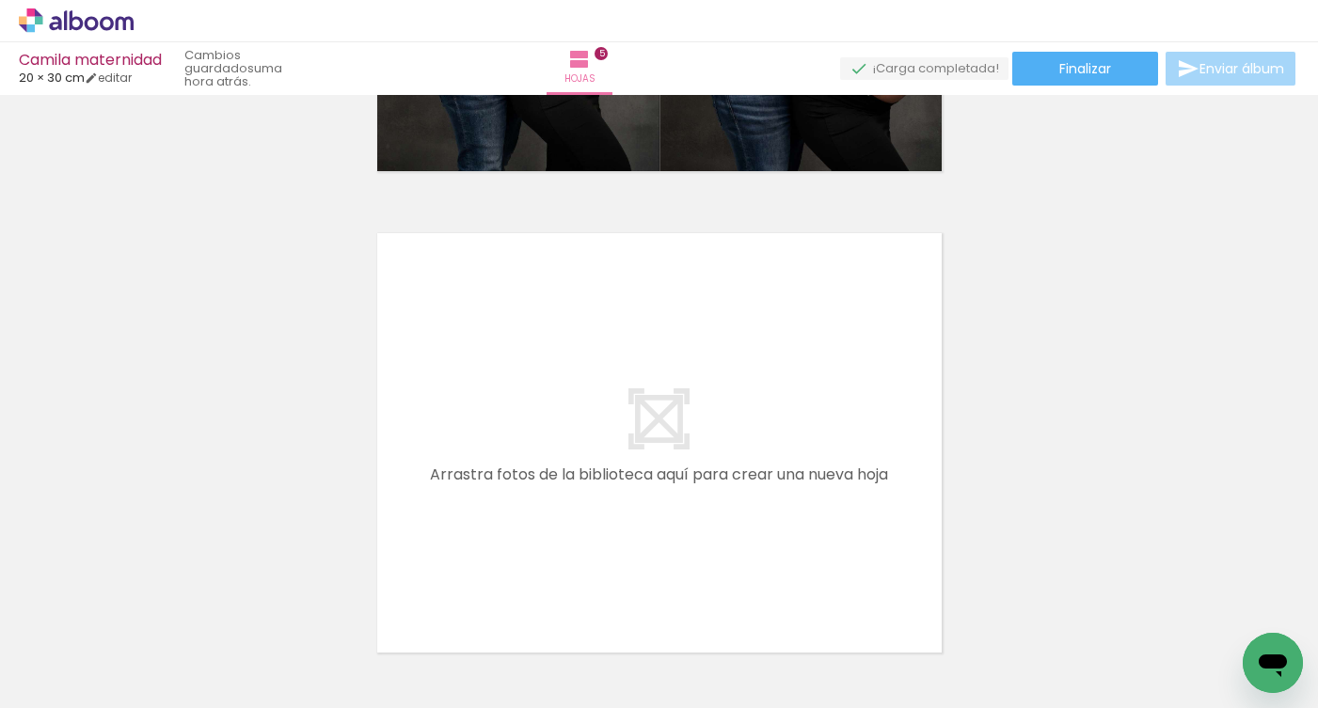
scroll to position [2332, 0]
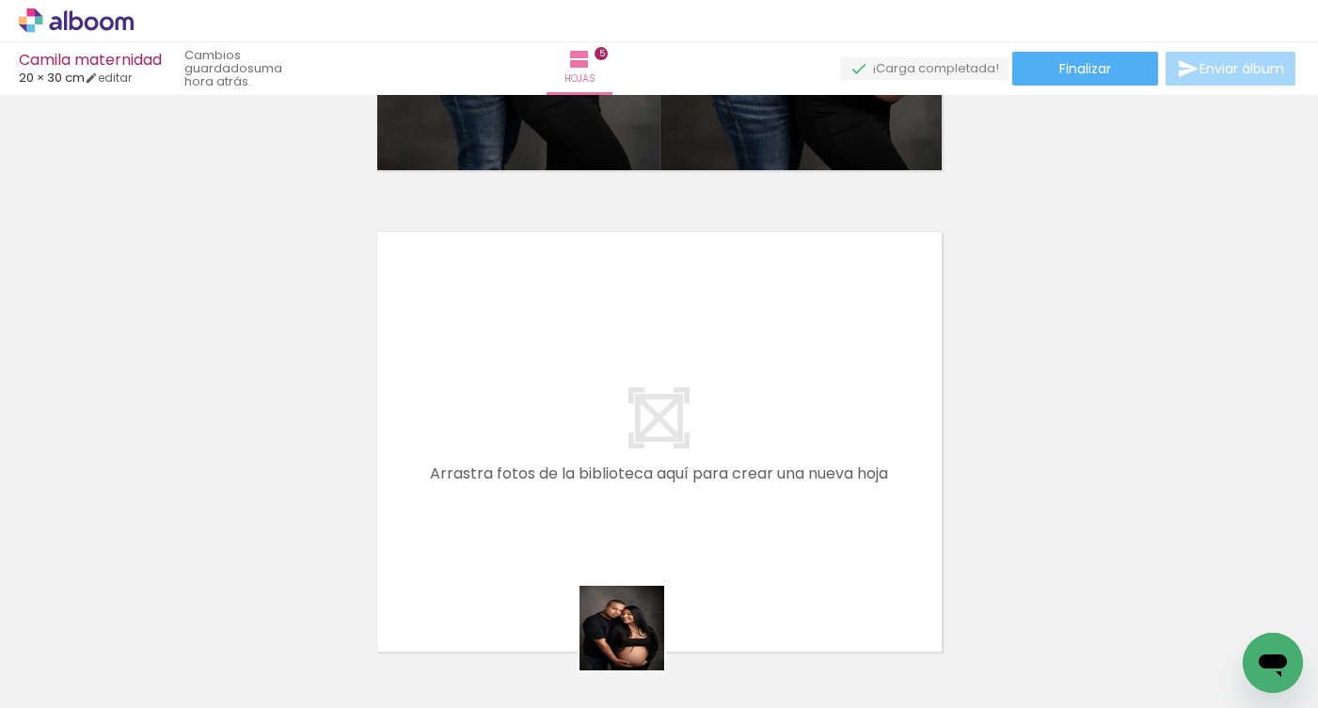
drag, startPoint x: 636, startPoint y: 648, endPoint x: 671, endPoint y: 466, distance: 184.8
click at [671, 466] on quentale-workspace at bounding box center [659, 354] width 1318 height 708
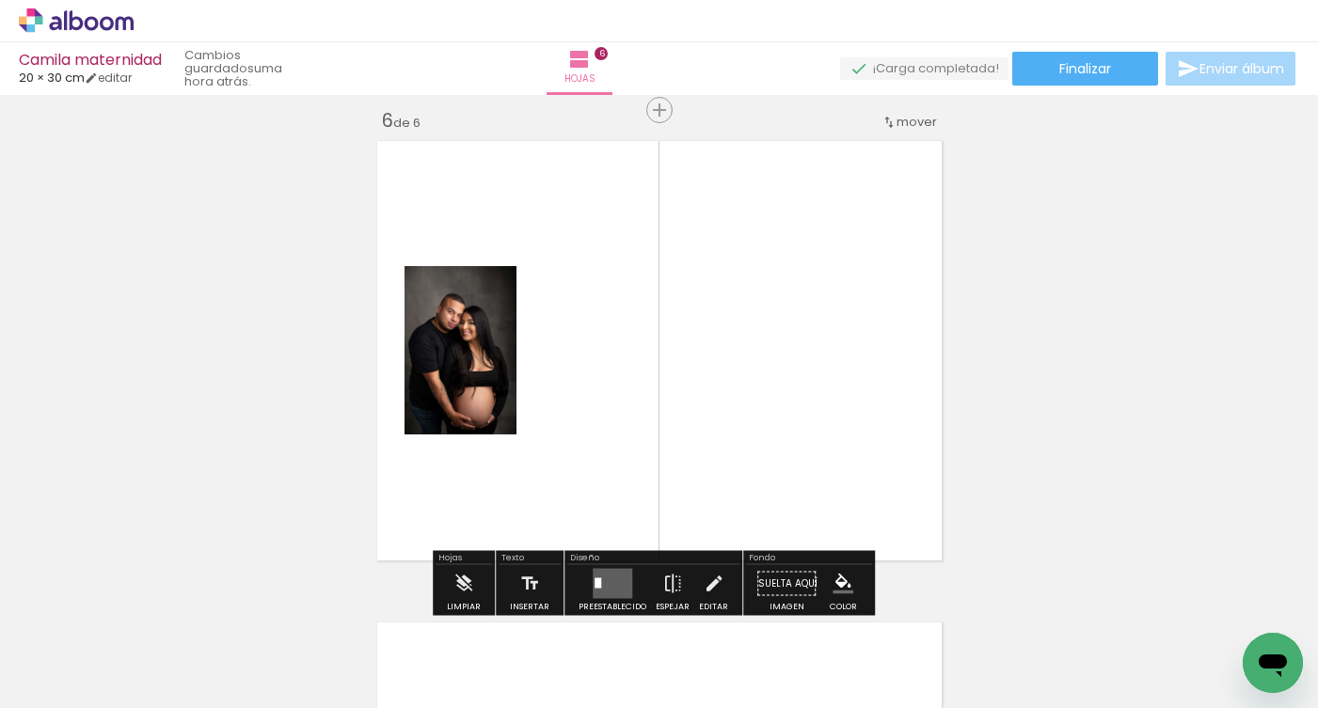
scroll to position [2431, 0]
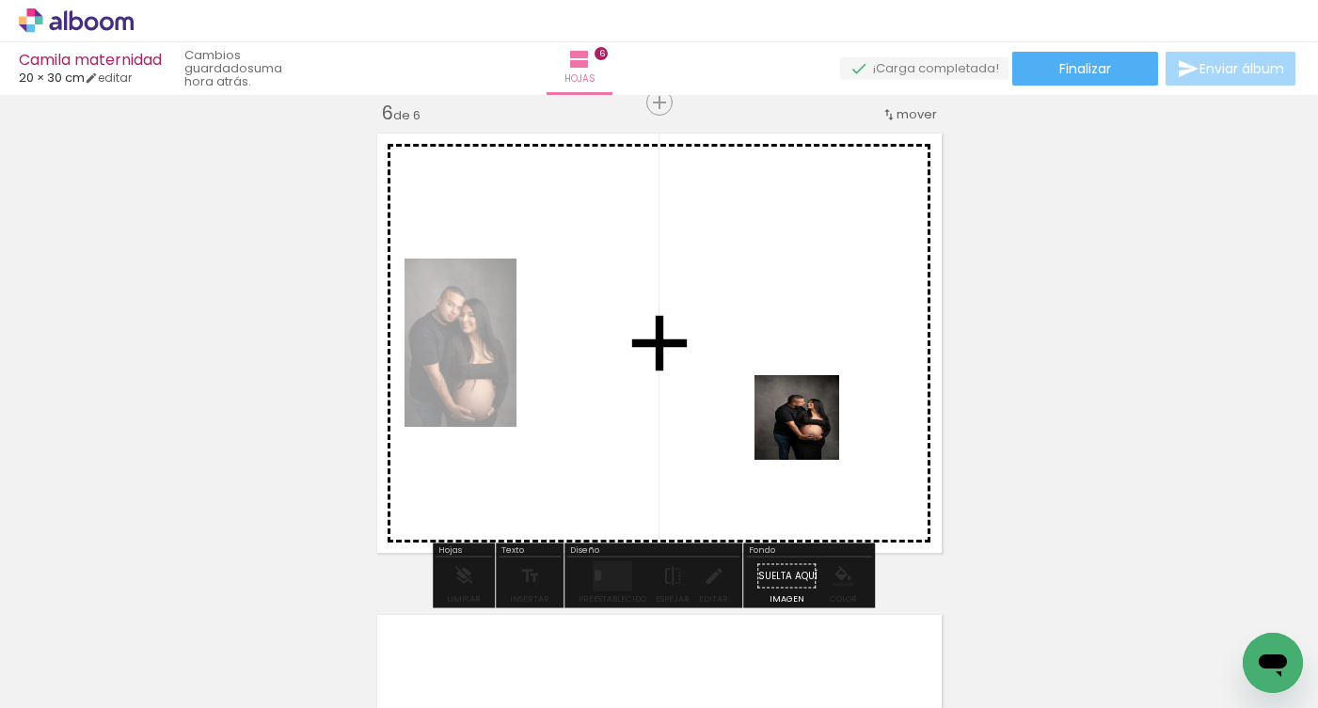
drag, startPoint x: 540, startPoint y: 637, endPoint x: 835, endPoint y: 416, distance: 368.9
click at [835, 417] on quentale-workspace at bounding box center [659, 354] width 1318 height 708
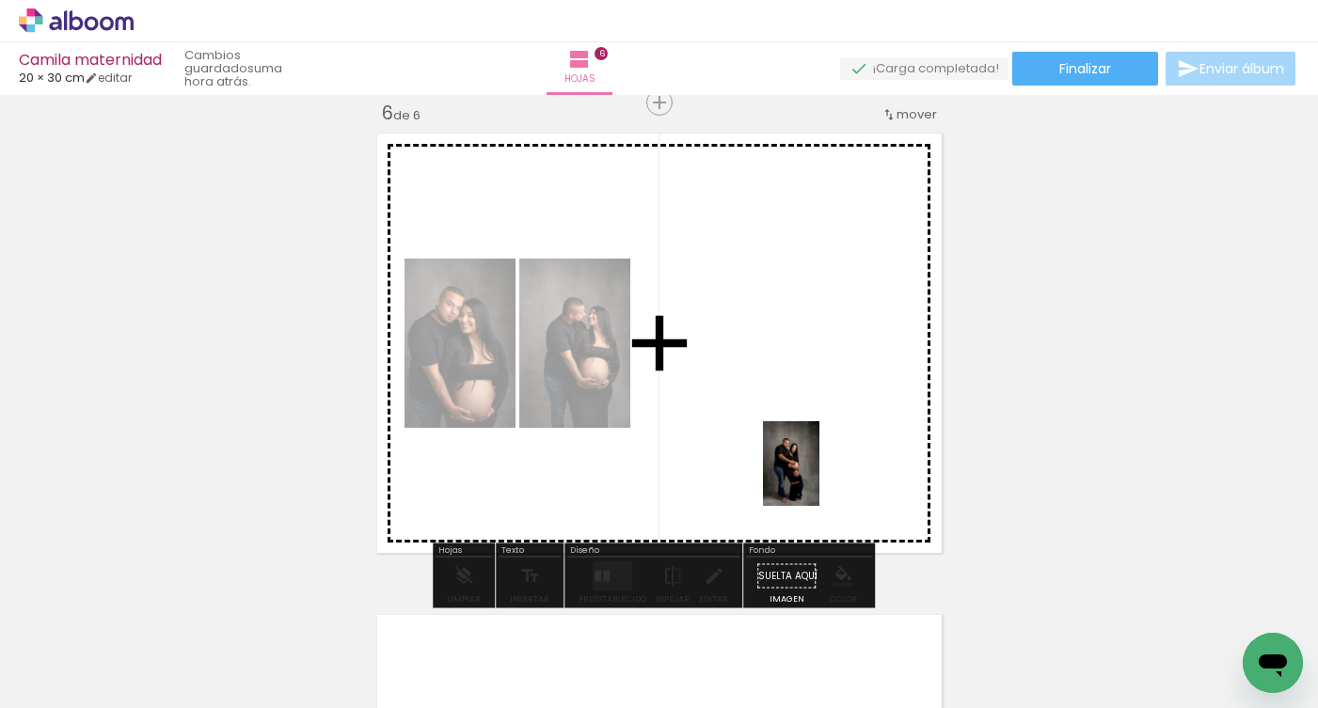
drag, startPoint x: 760, startPoint y: 658, endPoint x: 819, endPoint y: 478, distance: 190.0
click at [819, 478] on quentale-workspace at bounding box center [659, 354] width 1318 height 708
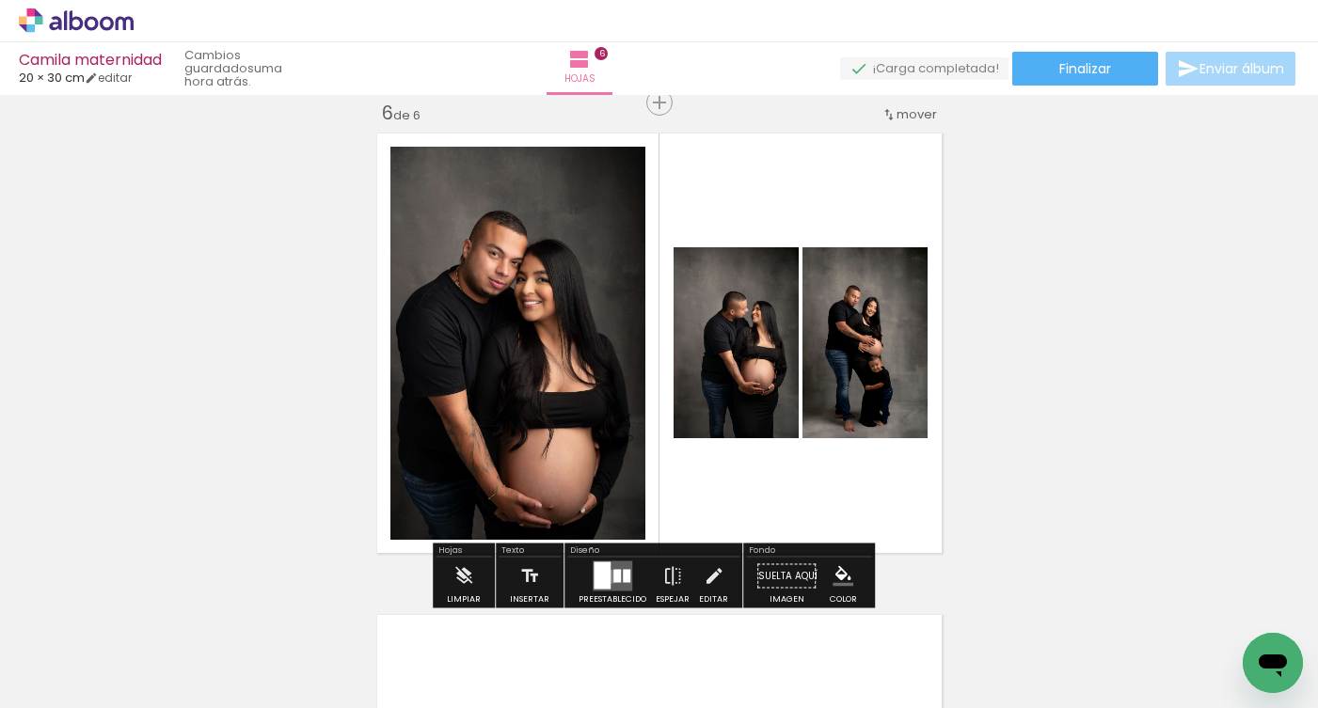
click at [607, 577] on quentale-layouter at bounding box center [613, 576] width 40 height 30
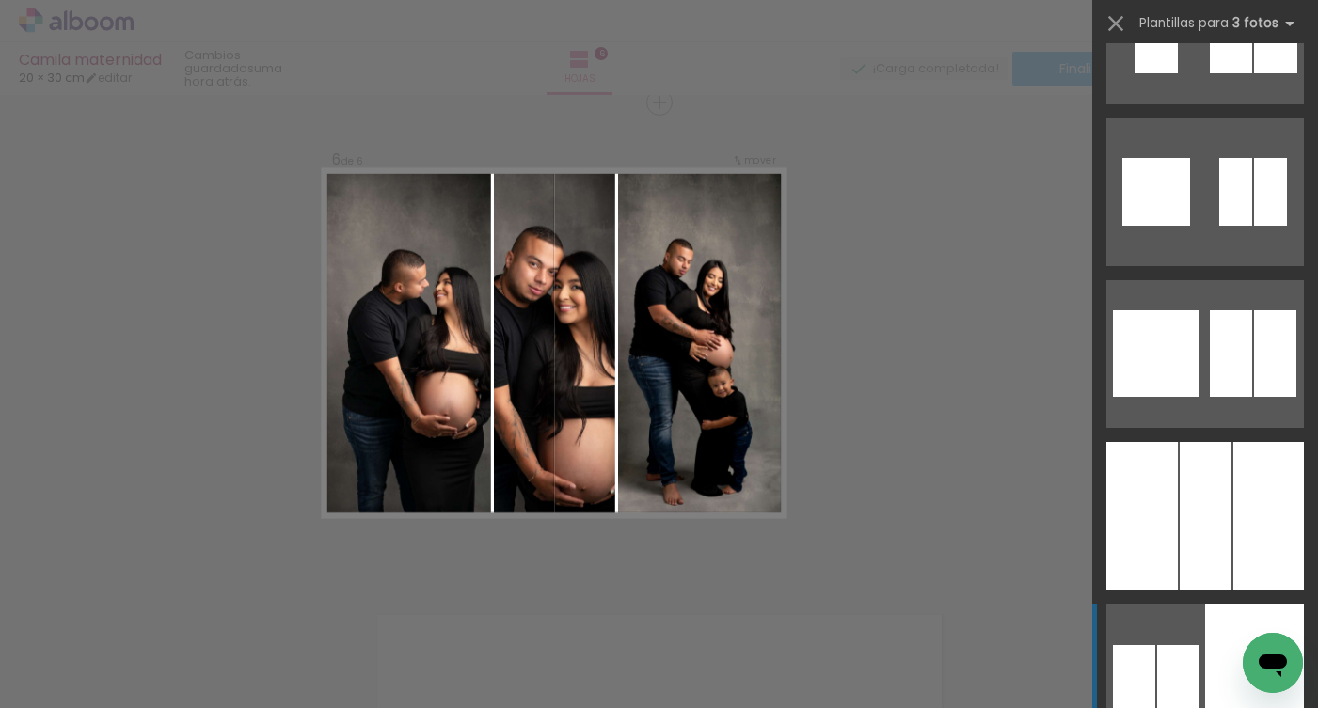
scroll to position [3814, 0]
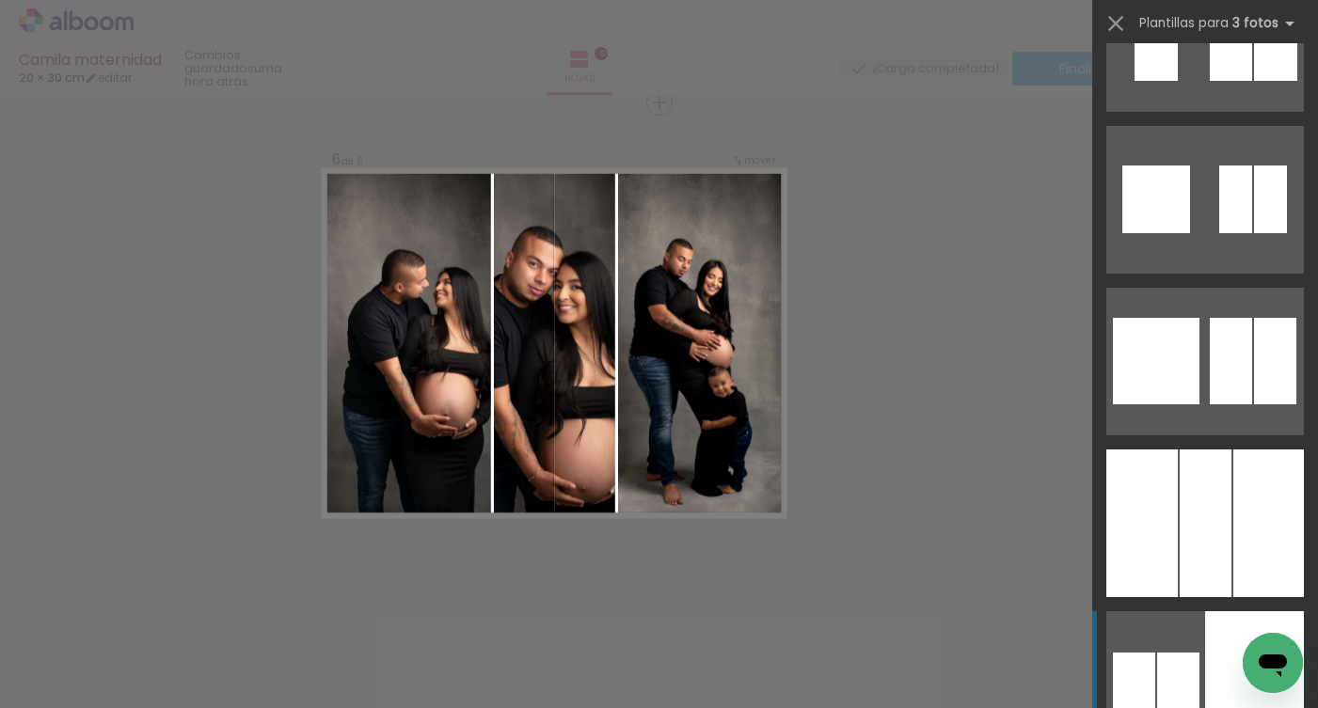
click at [1201, 565] on div at bounding box center [1205, 524] width 52 height 148
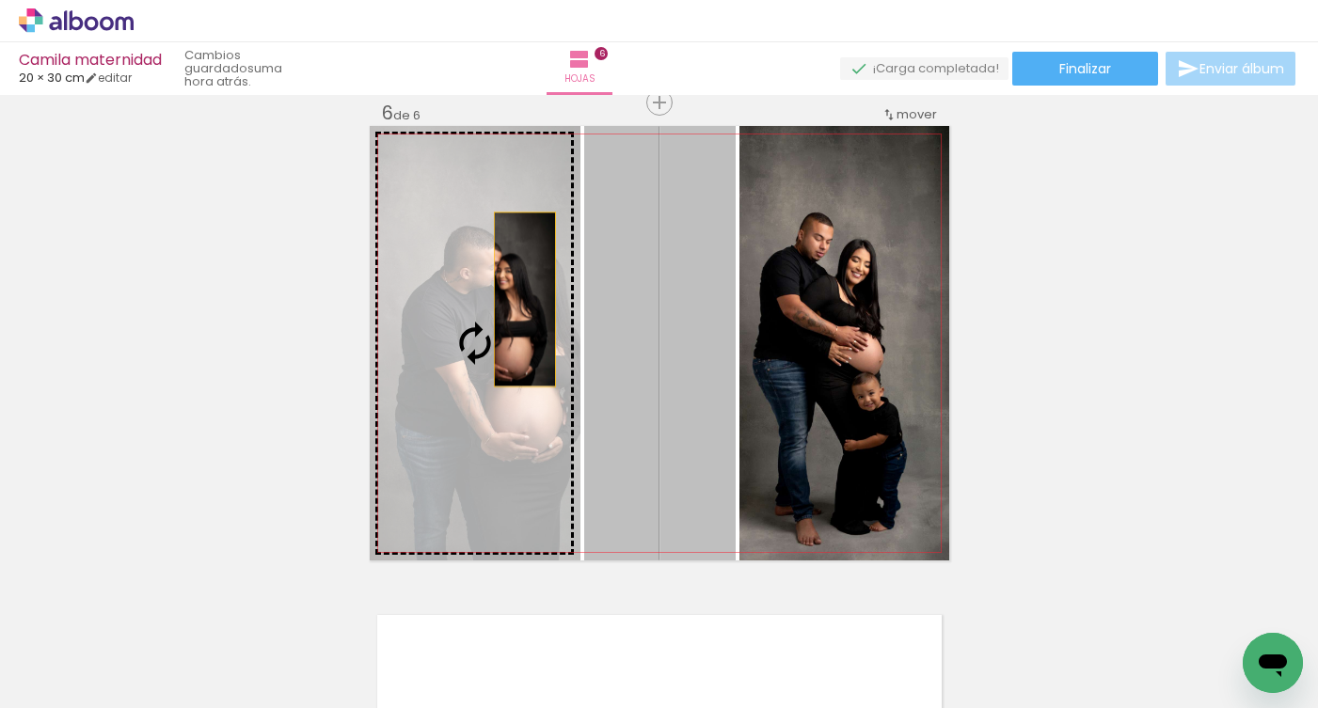
drag, startPoint x: 684, startPoint y: 304, endPoint x: 517, endPoint y: 299, distance: 166.5
click at [0, 0] on slot at bounding box center [0, 0] width 0 height 0
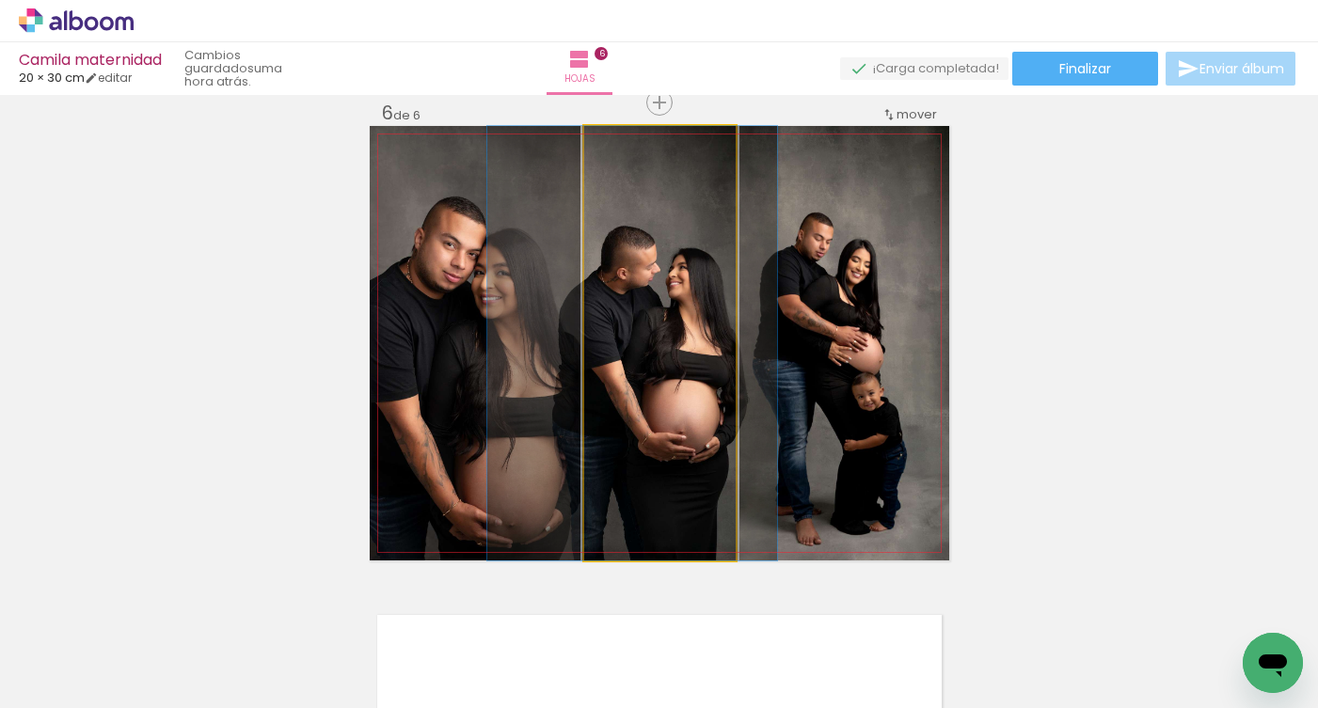
drag, startPoint x: 676, startPoint y: 326, endPoint x: 649, endPoint y: 328, distance: 27.3
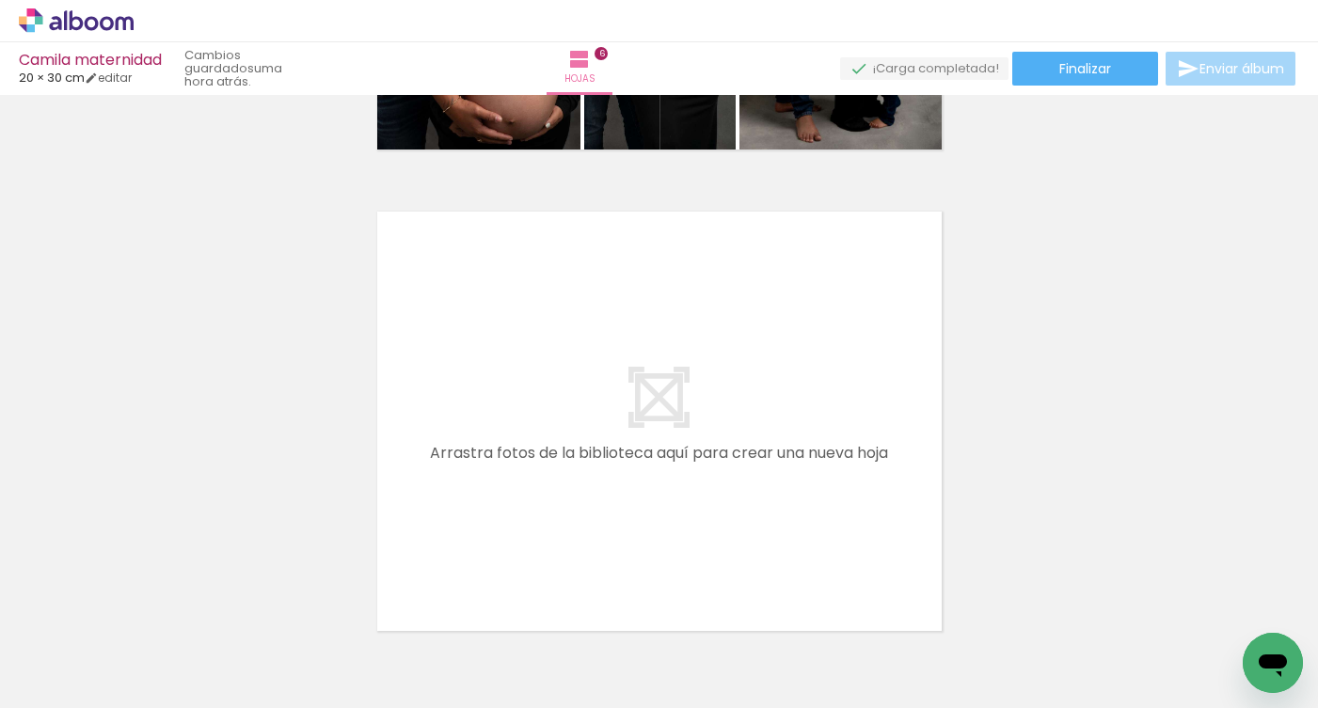
scroll to position [2851, 0]
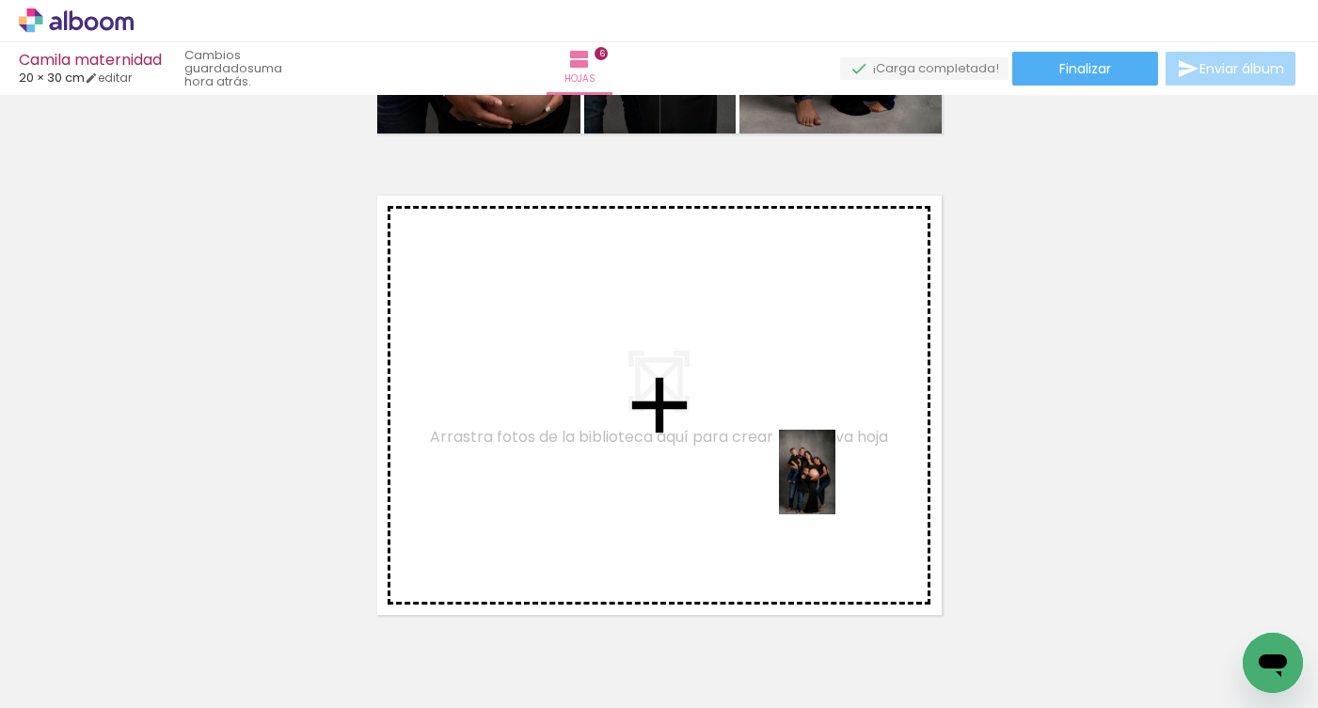
drag, startPoint x: 857, startPoint y: 641, endPoint x: 835, endPoint y: 486, distance: 156.7
click at [835, 486] on quentale-workspace at bounding box center [659, 354] width 1318 height 708
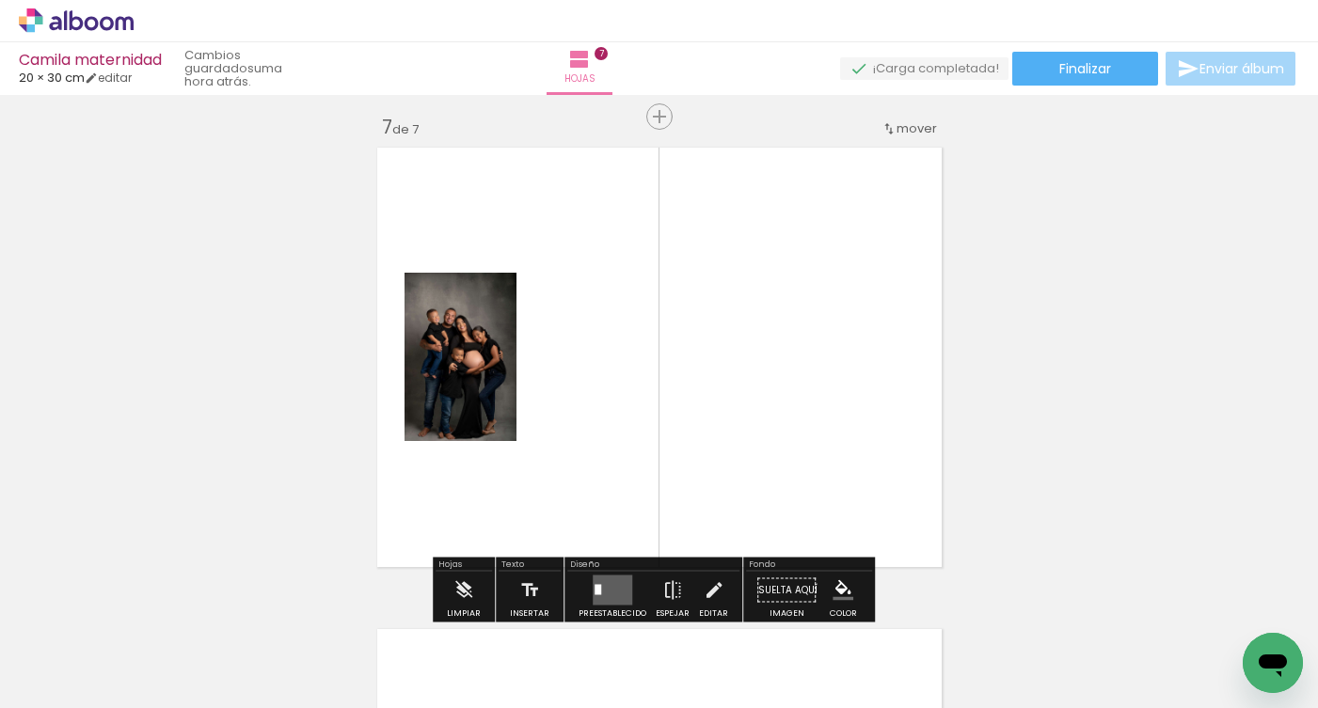
scroll to position [2913, 0]
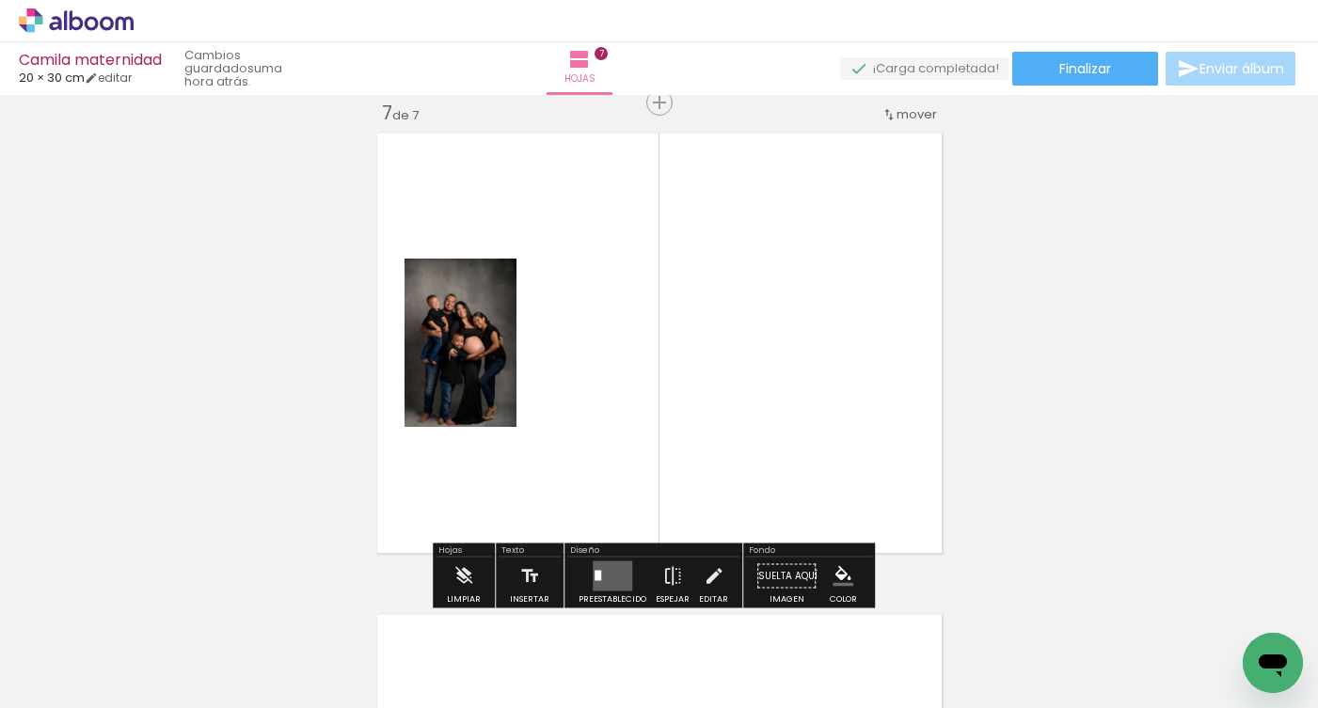
drag, startPoint x: 952, startPoint y: 640, endPoint x: 931, endPoint y: 511, distance: 130.5
click at [932, 511] on quentale-workspace at bounding box center [659, 354] width 1318 height 708
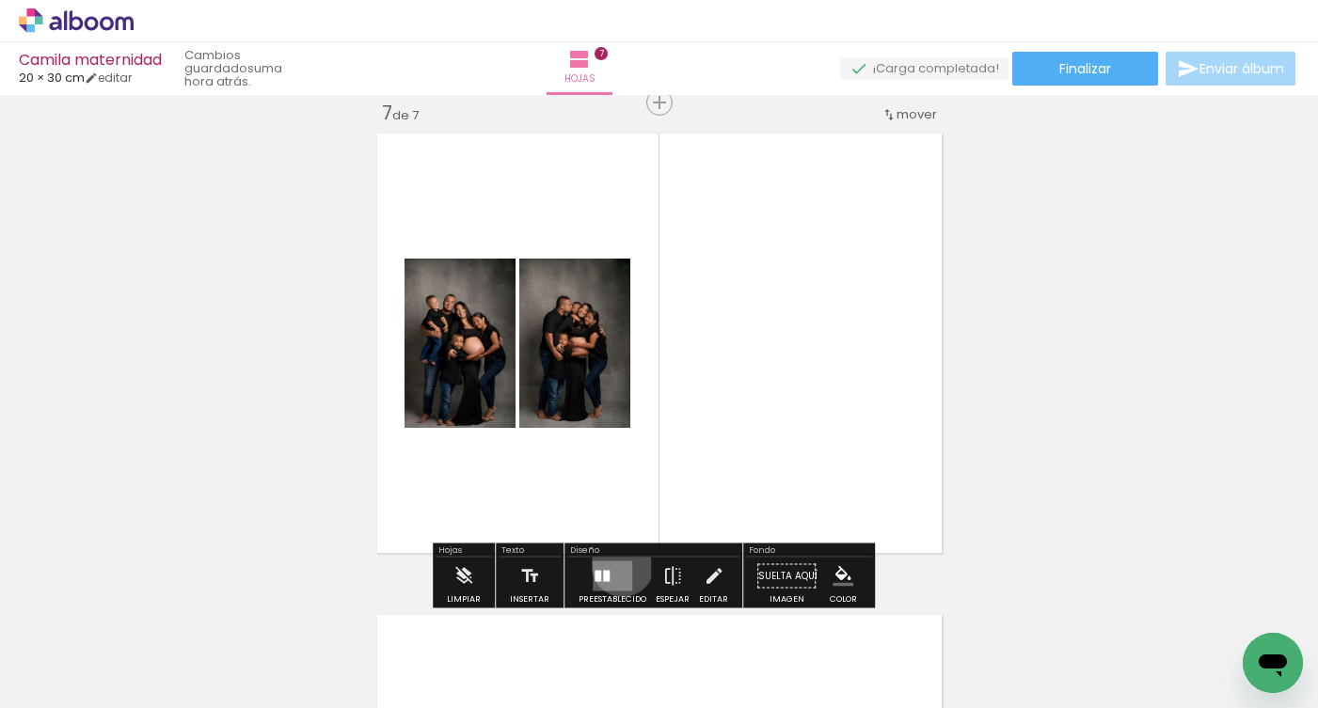
click at [618, 565] on quentale-layouter at bounding box center [613, 576] width 40 height 30
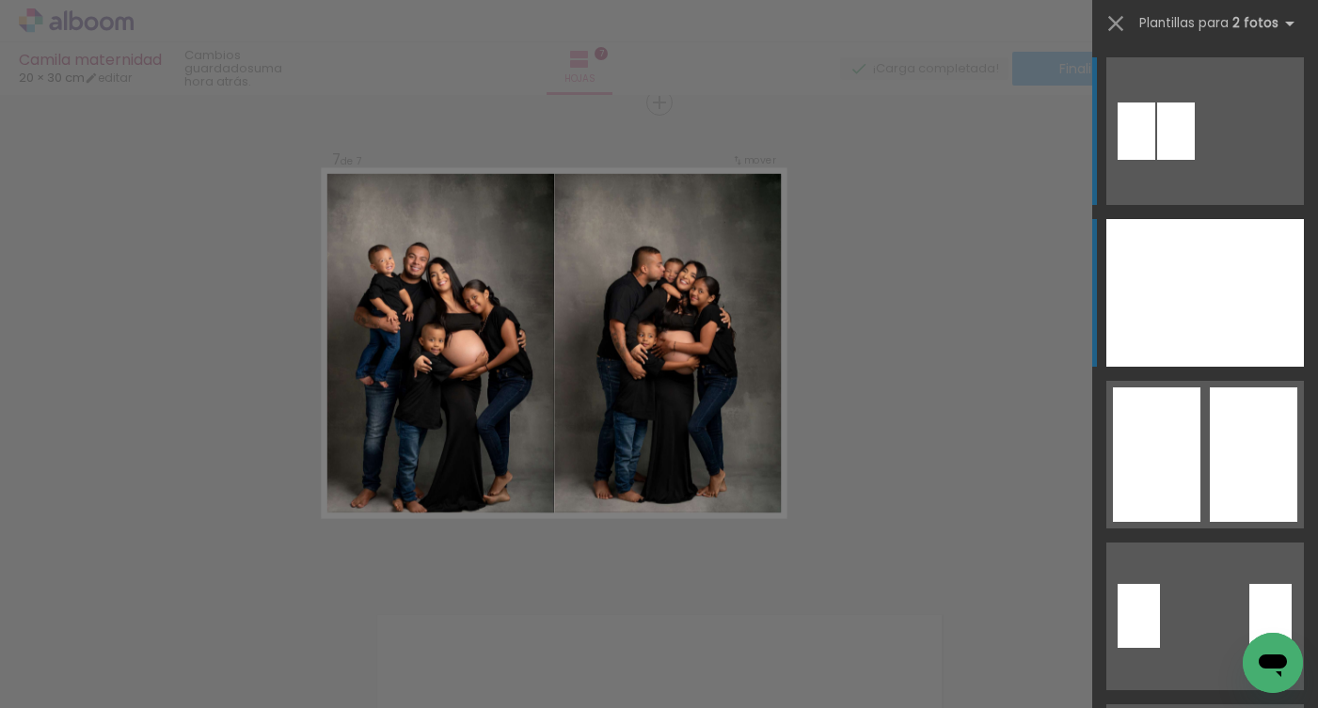
click at [1213, 313] on div at bounding box center [1254, 293] width 99 height 148
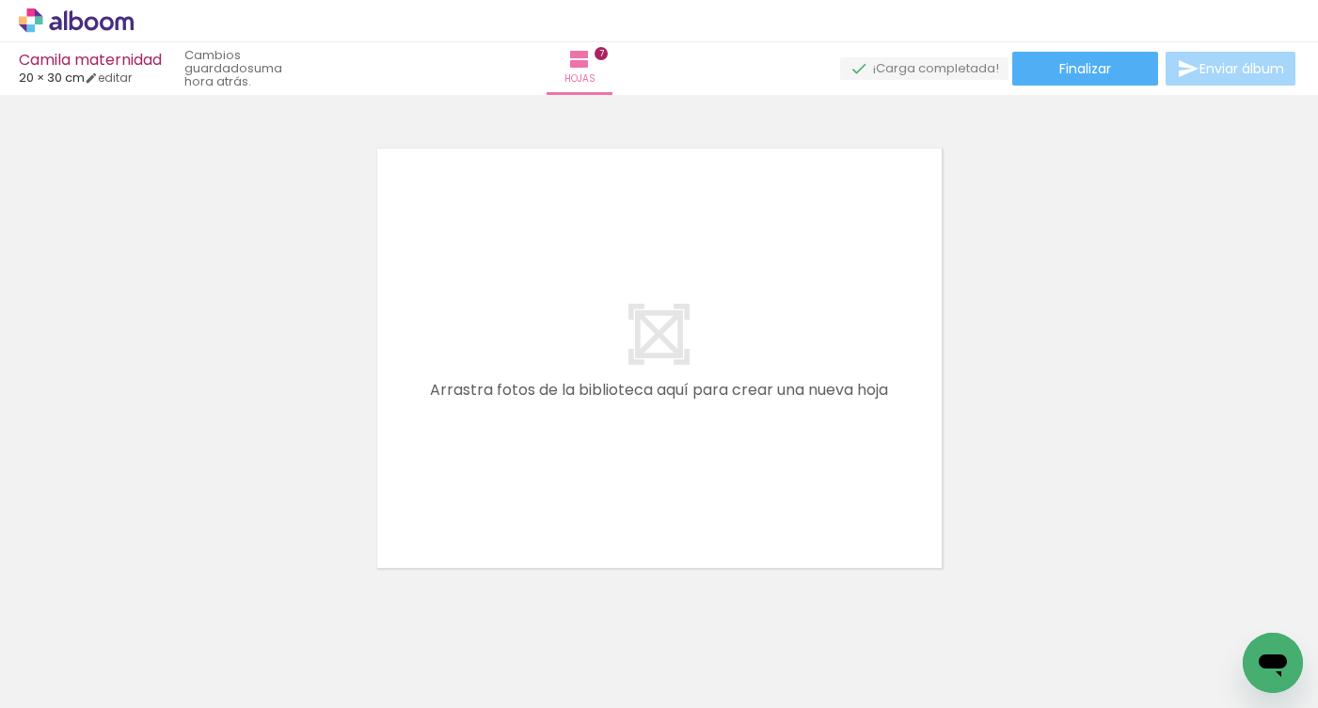
scroll to position [3430, 0]
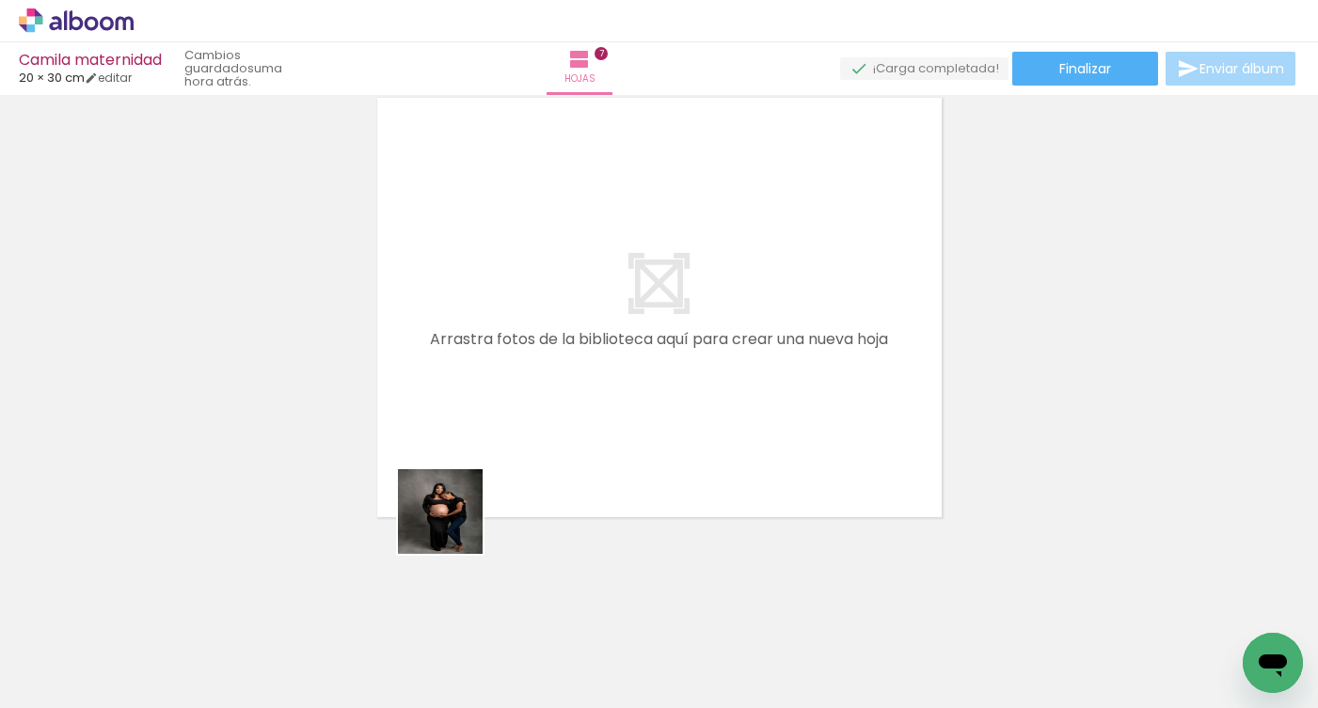
drag, startPoint x: 324, startPoint y: 663, endPoint x: 550, endPoint y: 458, distance: 305.6
click at [537, 466] on quentale-workspace at bounding box center [659, 354] width 1318 height 708
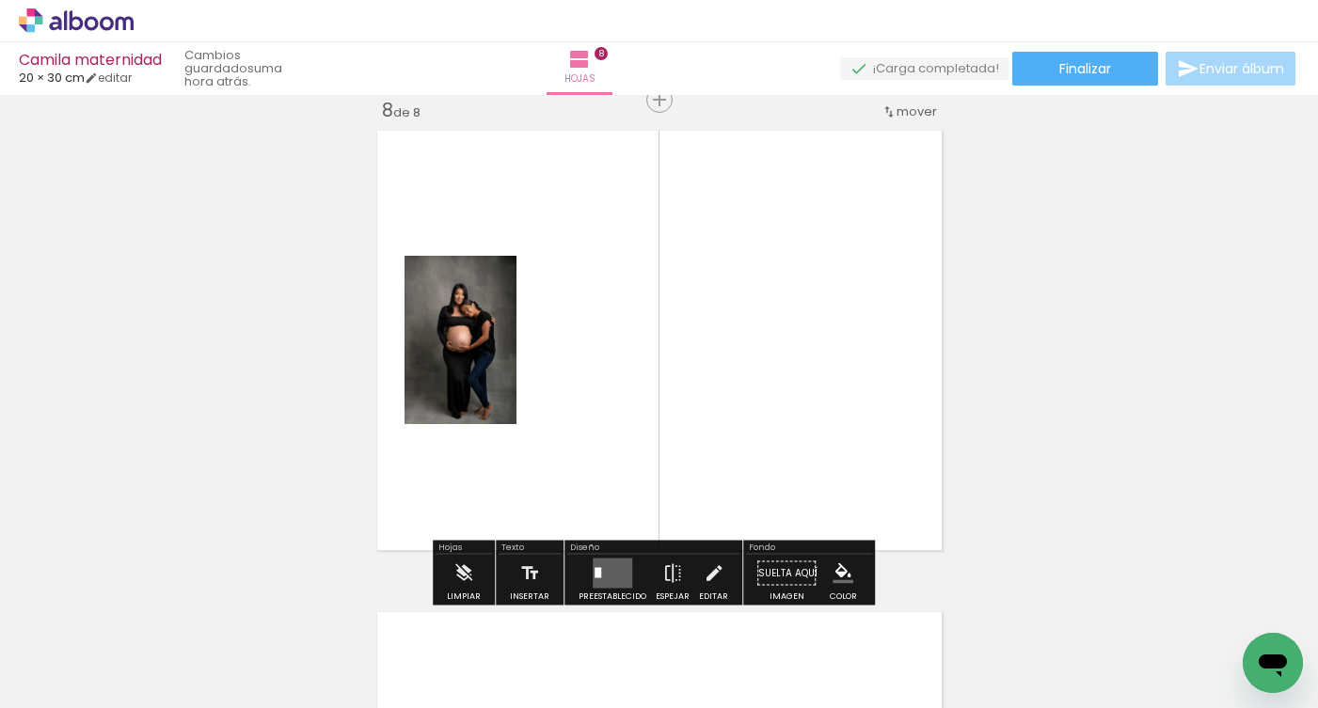
scroll to position [3394, 0]
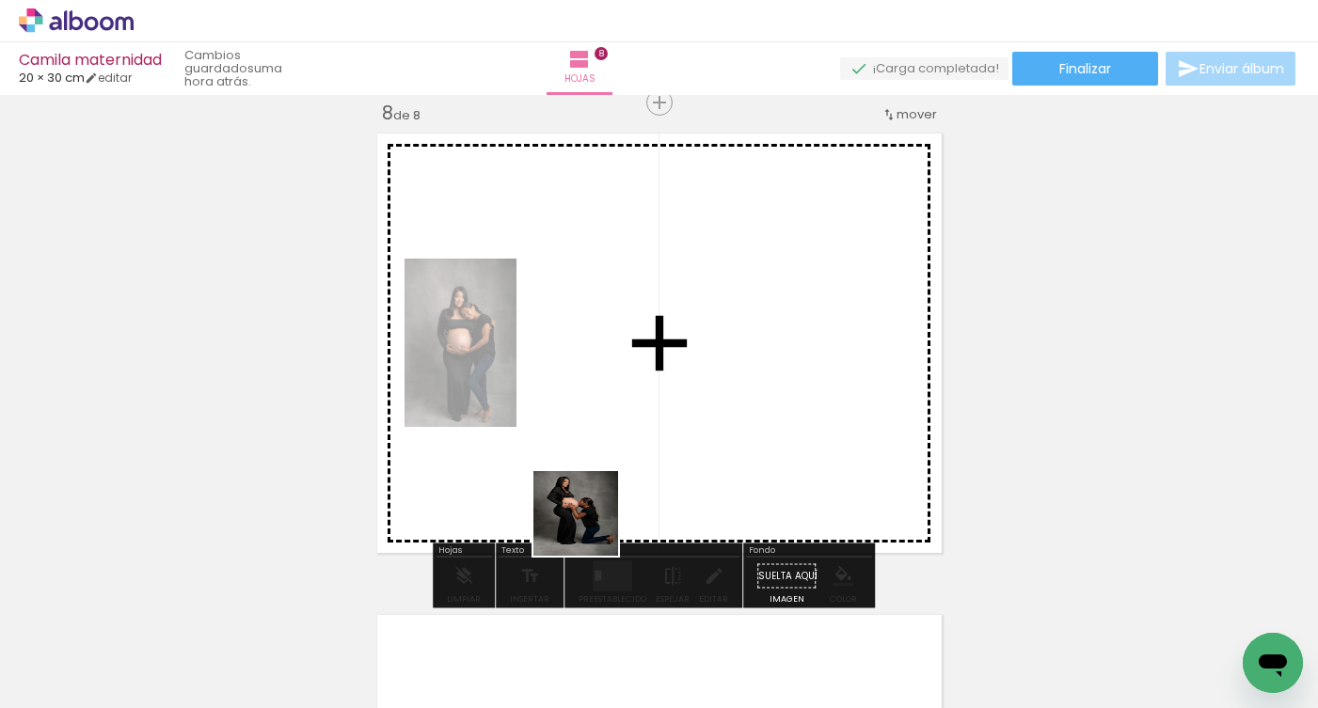
drag, startPoint x: 446, startPoint y: 645, endPoint x: 687, endPoint y: 456, distance: 306.1
click at [687, 456] on quentale-workspace at bounding box center [659, 354] width 1318 height 708
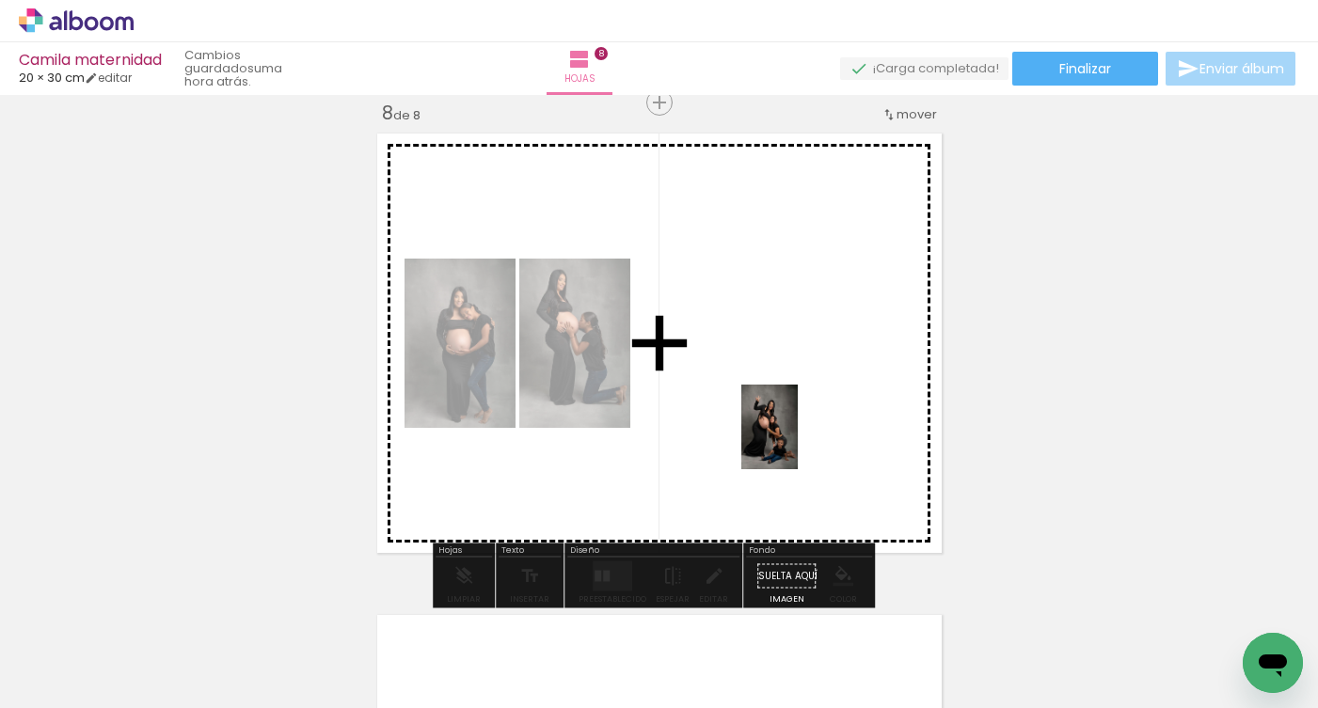
drag, startPoint x: 717, startPoint y: 657, endPoint x: 798, endPoint y: 441, distance: 230.9
click at [798, 441] on quentale-workspace at bounding box center [659, 354] width 1318 height 708
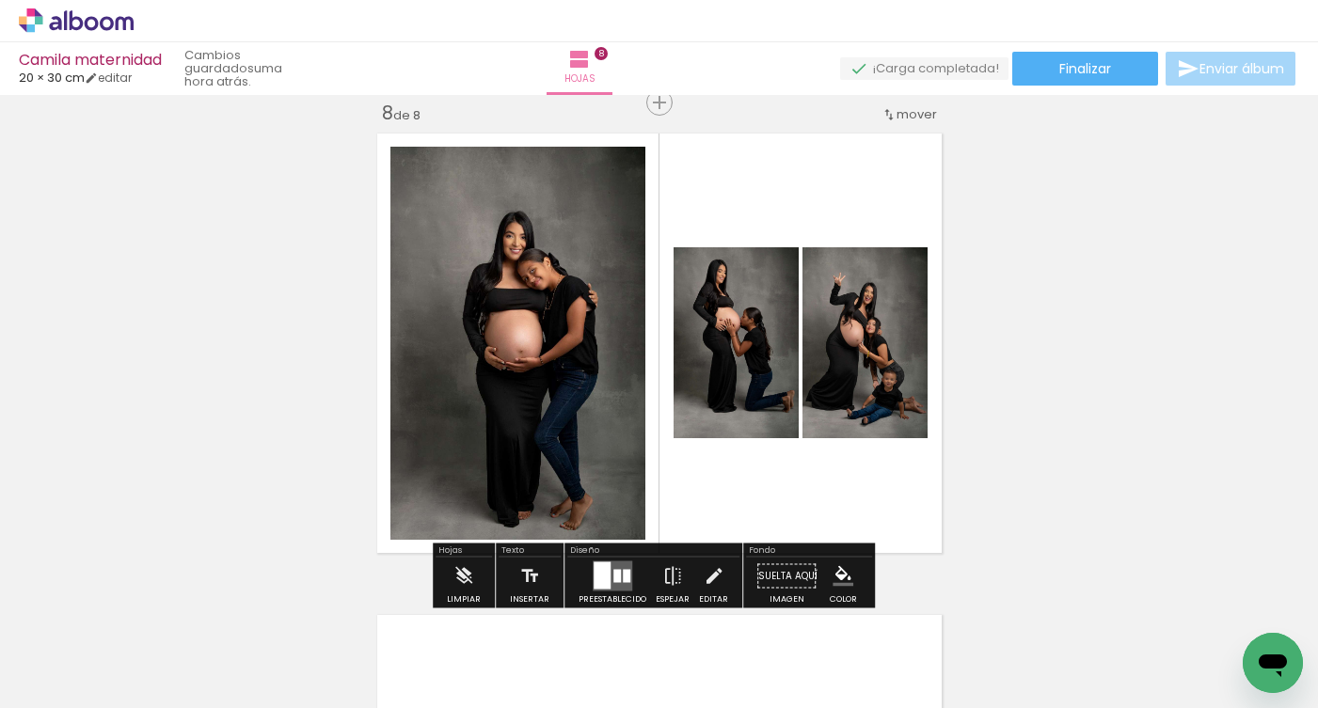
scroll to position [3442, 0]
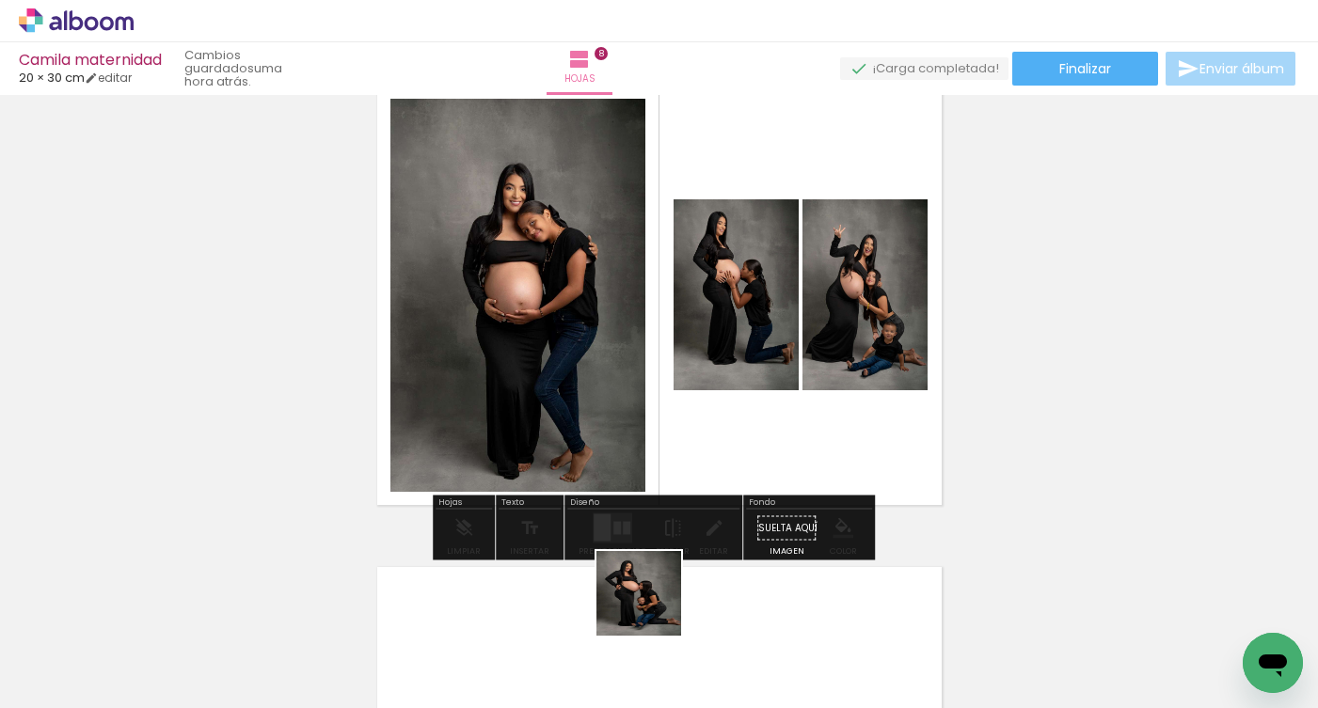
drag, startPoint x: 633, startPoint y: 648, endPoint x: 814, endPoint y: 348, distance: 350.7
click at [814, 348] on quentale-workspace at bounding box center [659, 354] width 1318 height 708
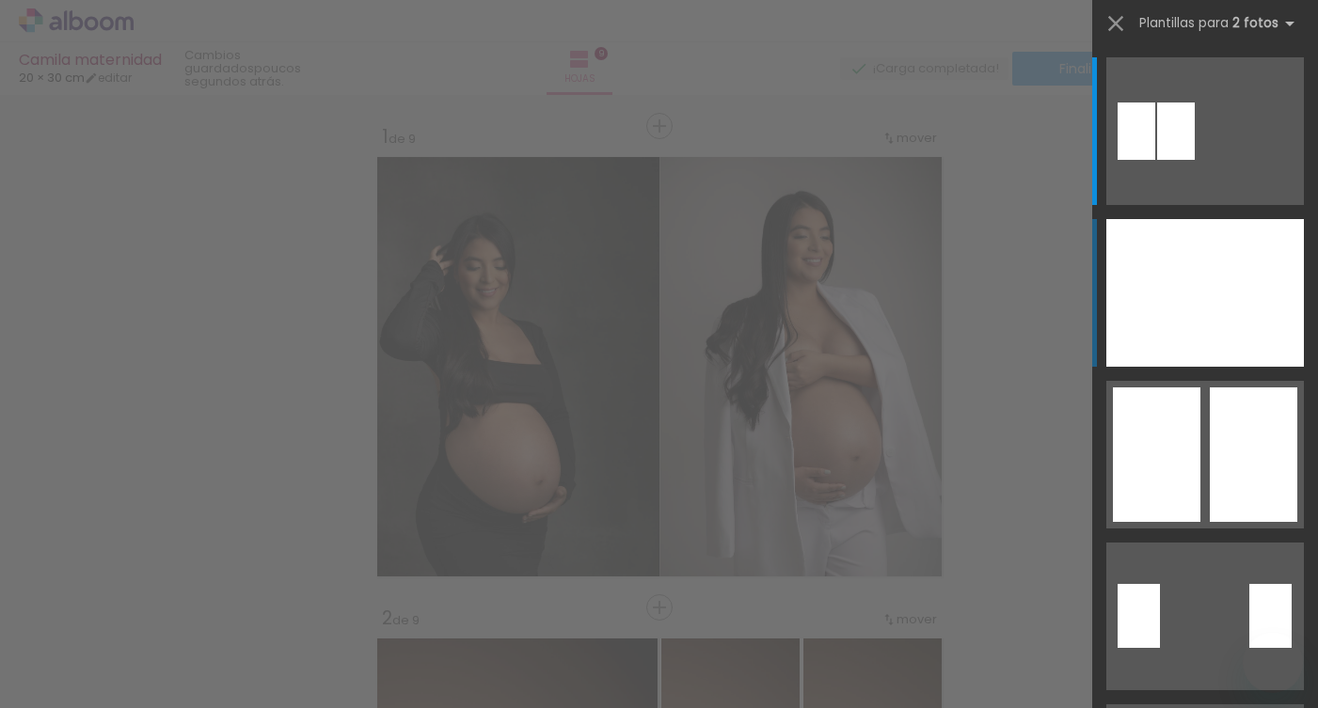
click at [1180, 334] on div at bounding box center [1155, 293] width 99 height 148
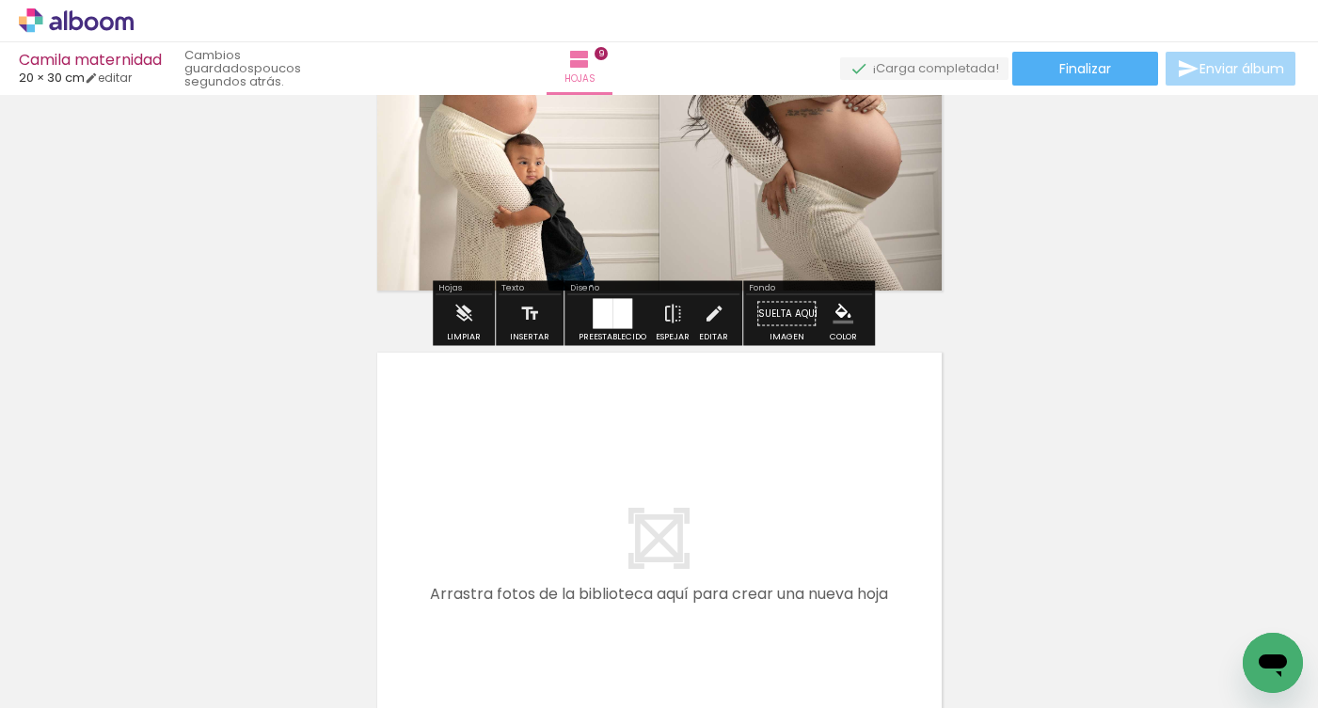
scroll to position [4171, 0]
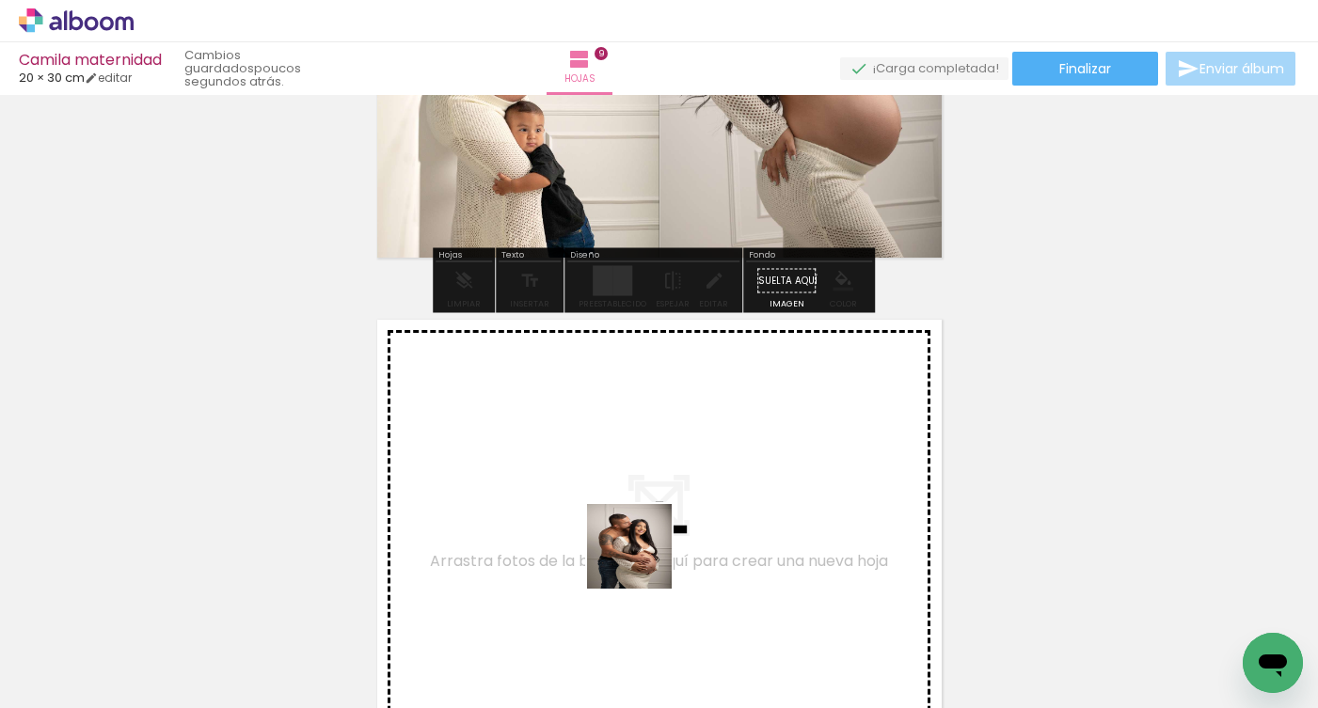
drag, startPoint x: 632, startPoint y: 641, endPoint x: 660, endPoint y: 505, distance: 139.3
click at [660, 505] on quentale-workspace at bounding box center [659, 354] width 1318 height 708
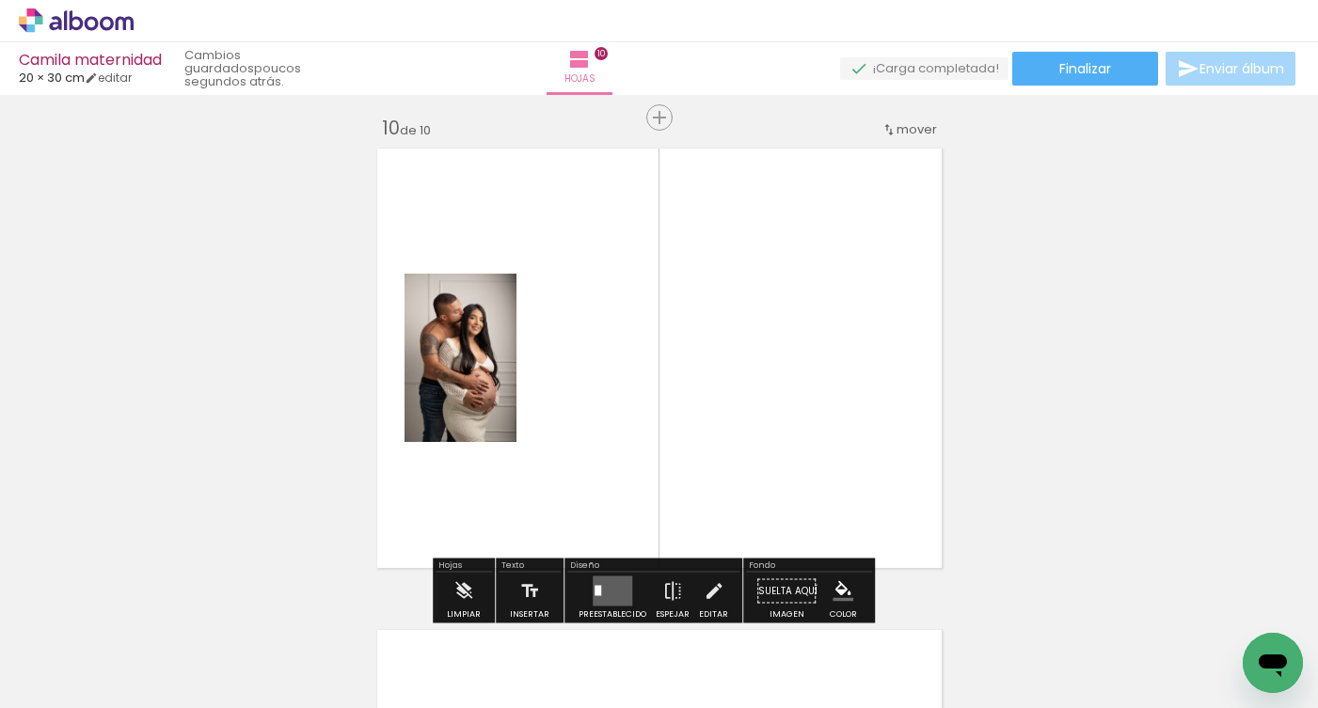
scroll to position [4357, 0]
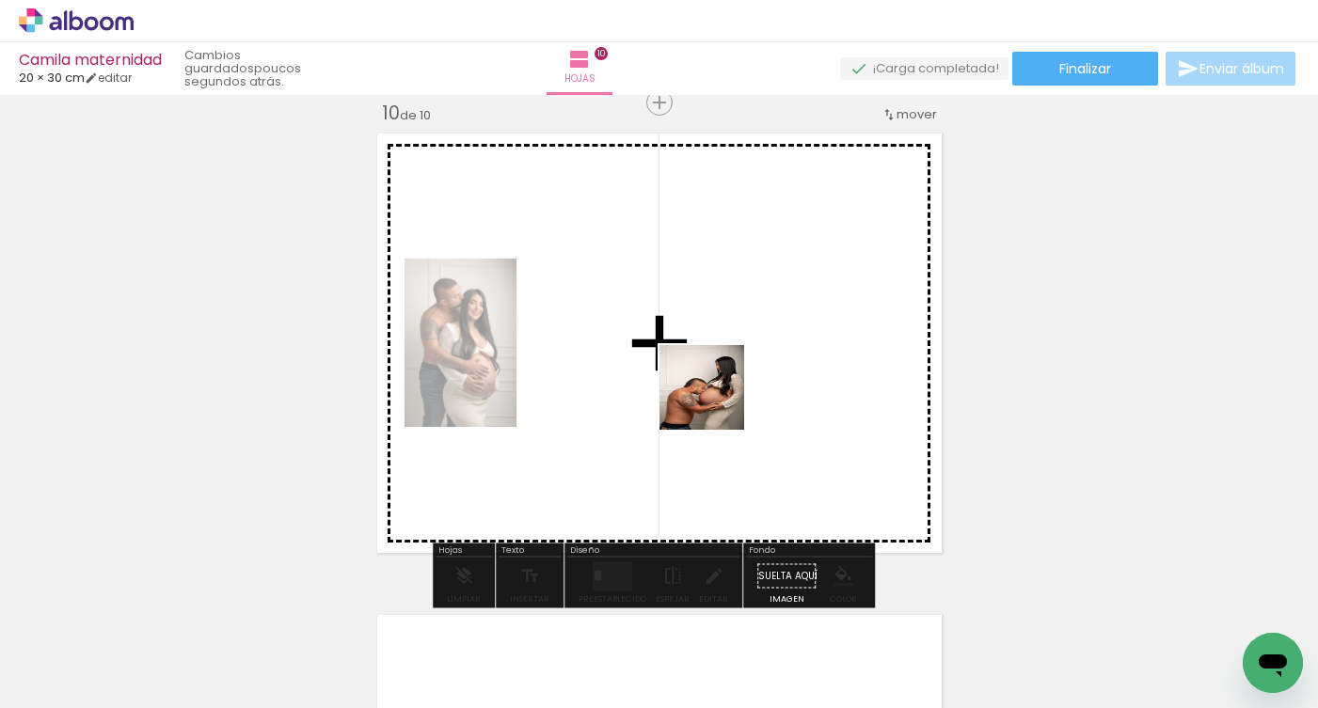
drag, startPoint x: 703, startPoint y: 613, endPoint x: 718, endPoint y: 395, distance: 218.6
click at [718, 395] on quentale-workspace at bounding box center [659, 354] width 1318 height 708
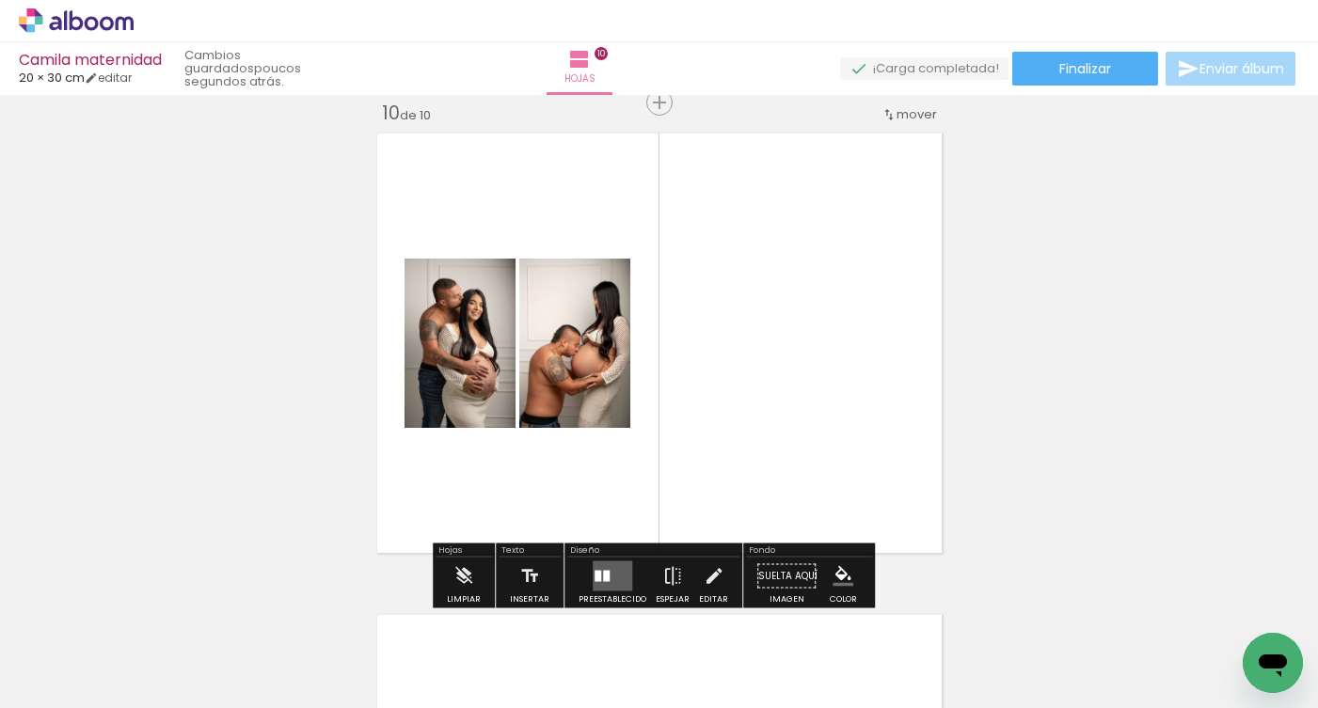
click at [594, 573] on div at bounding box center [597, 576] width 7 height 11
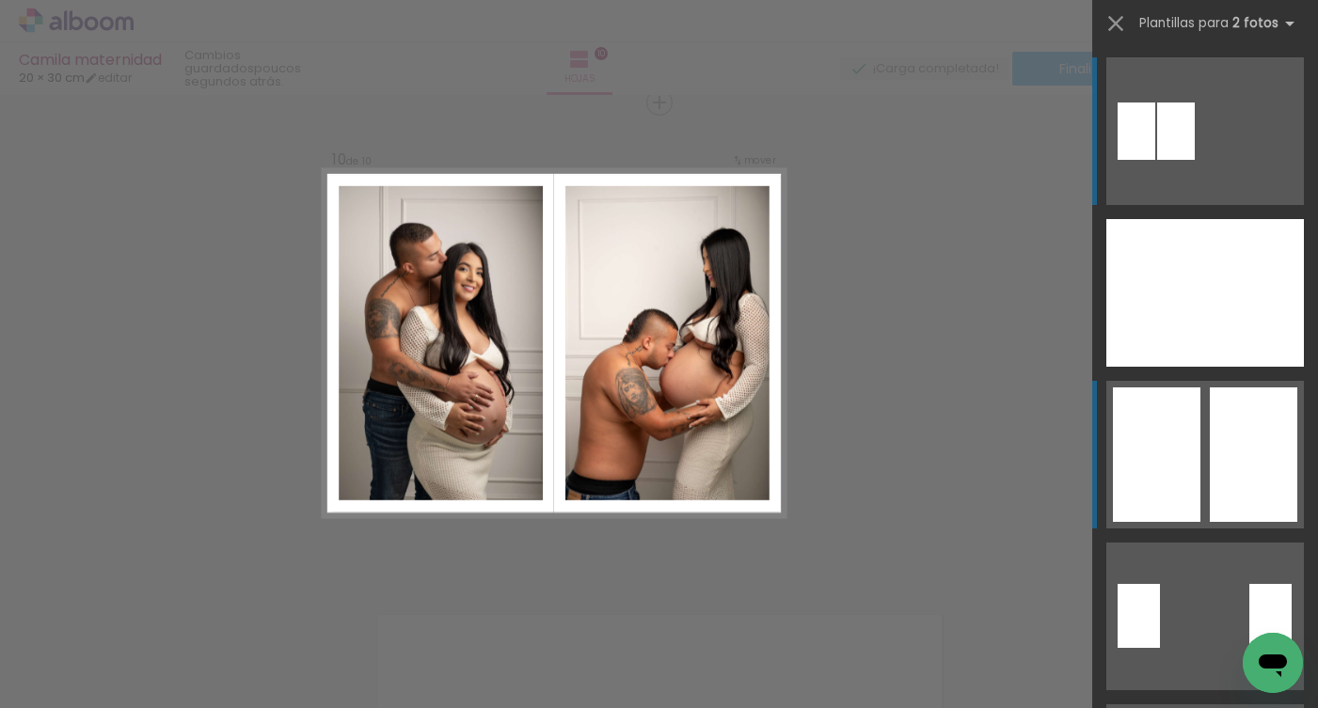
click at [1247, 367] on div at bounding box center [1254, 293] width 99 height 148
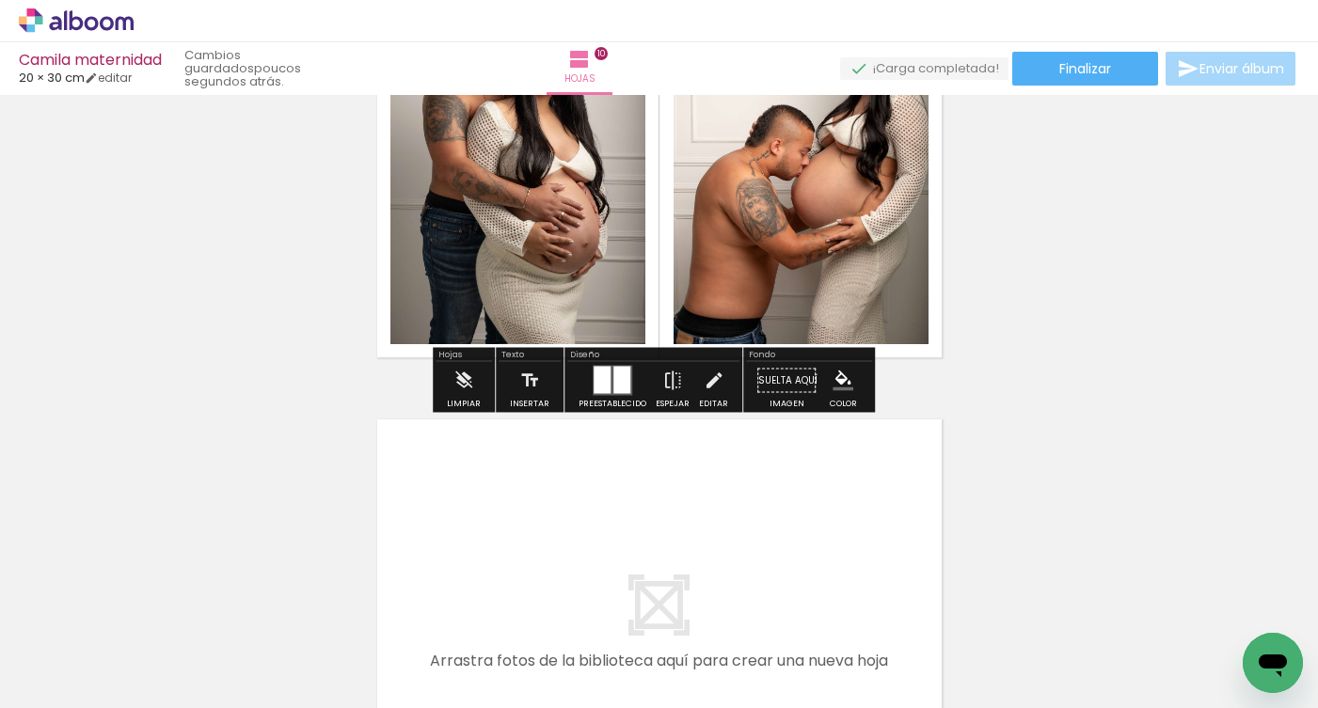
scroll to position [4601, 0]
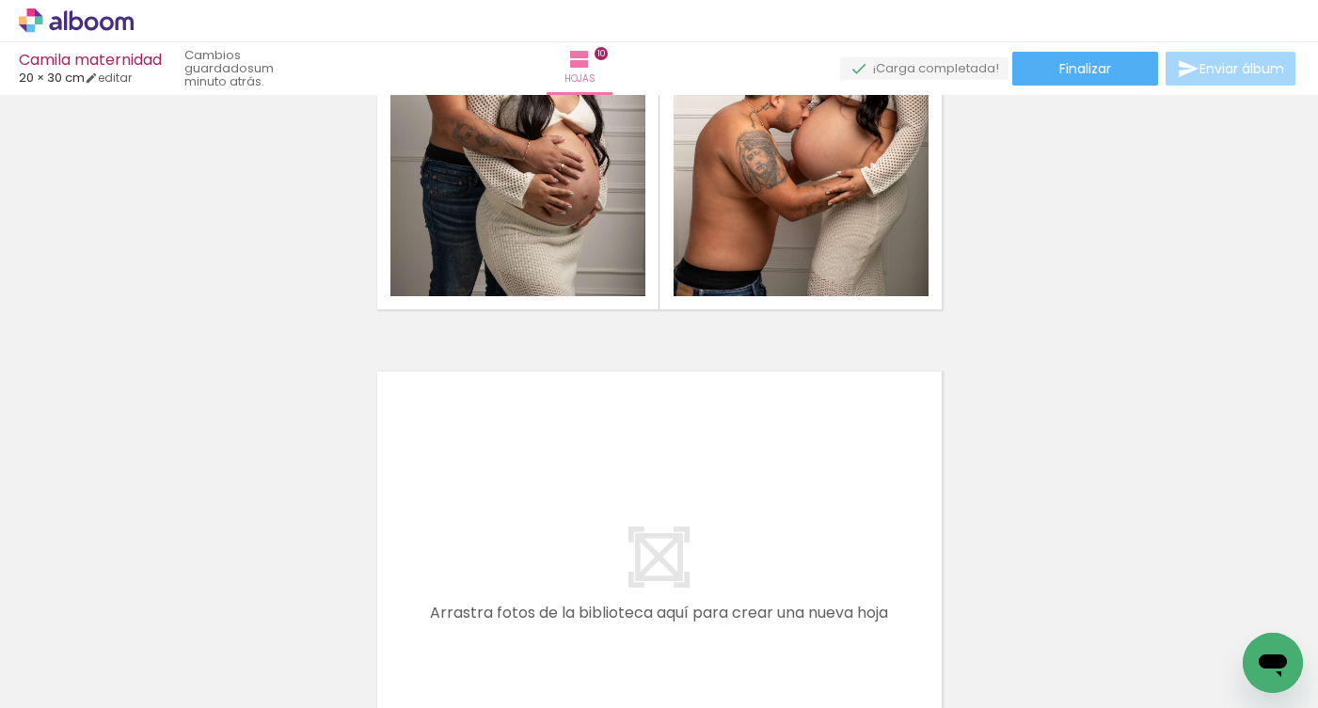
drag, startPoint x: 842, startPoint y: 654, endPoint x: 837, endPoint y: 541, distance: 113.0
click at [837, 541] on quentale-workspace at bounding box center [659, 354] width 1318 height 708
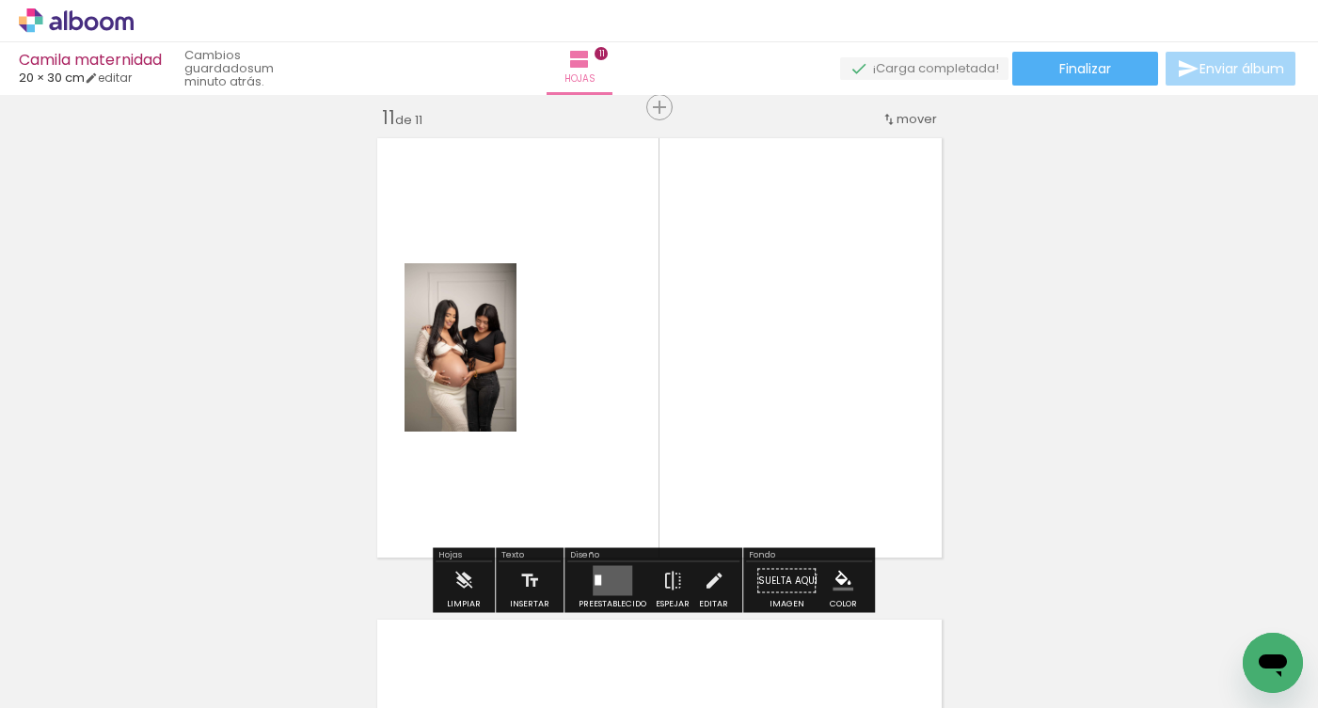
scroll to position [4839, 0]
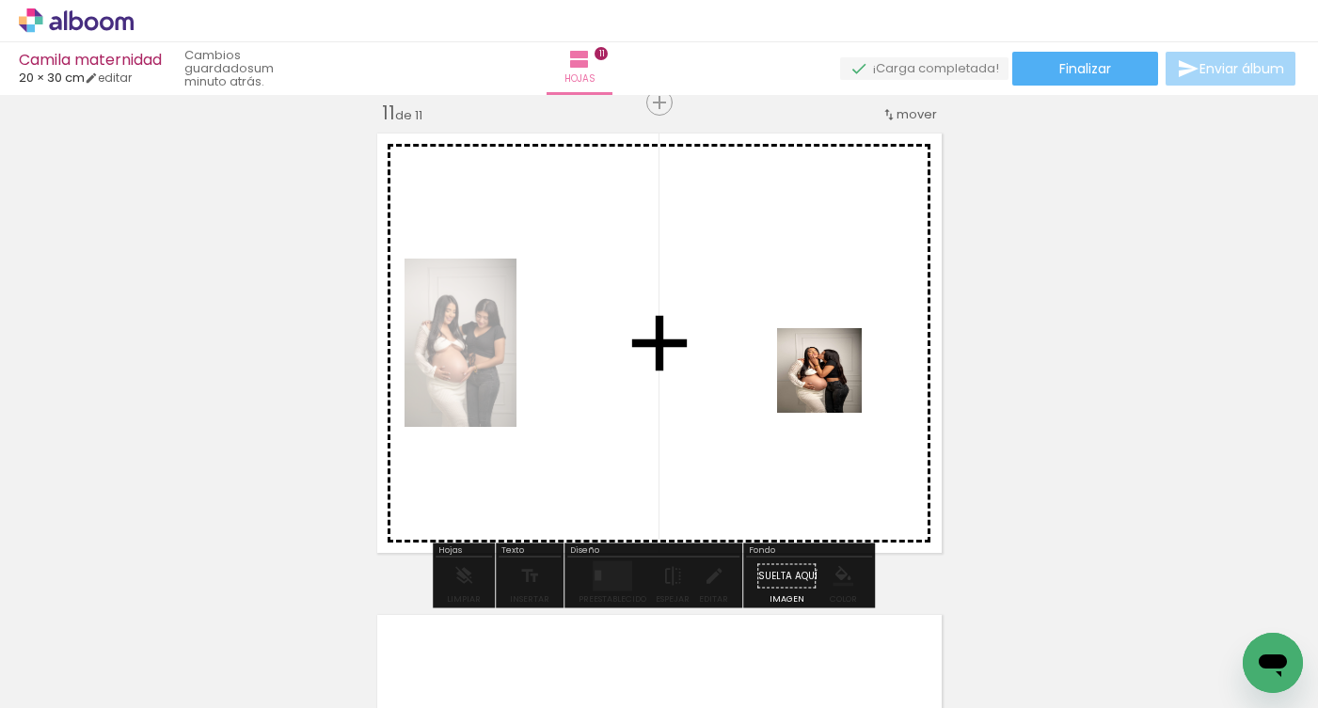
drag, startPoint x: 909, startPoint y: 631, endPoint x: 830, endPoint y: 373, distance: 269.5
click at [830, 372] on quentale-workspace at bounding box center [659, 354] width 1318 height 708
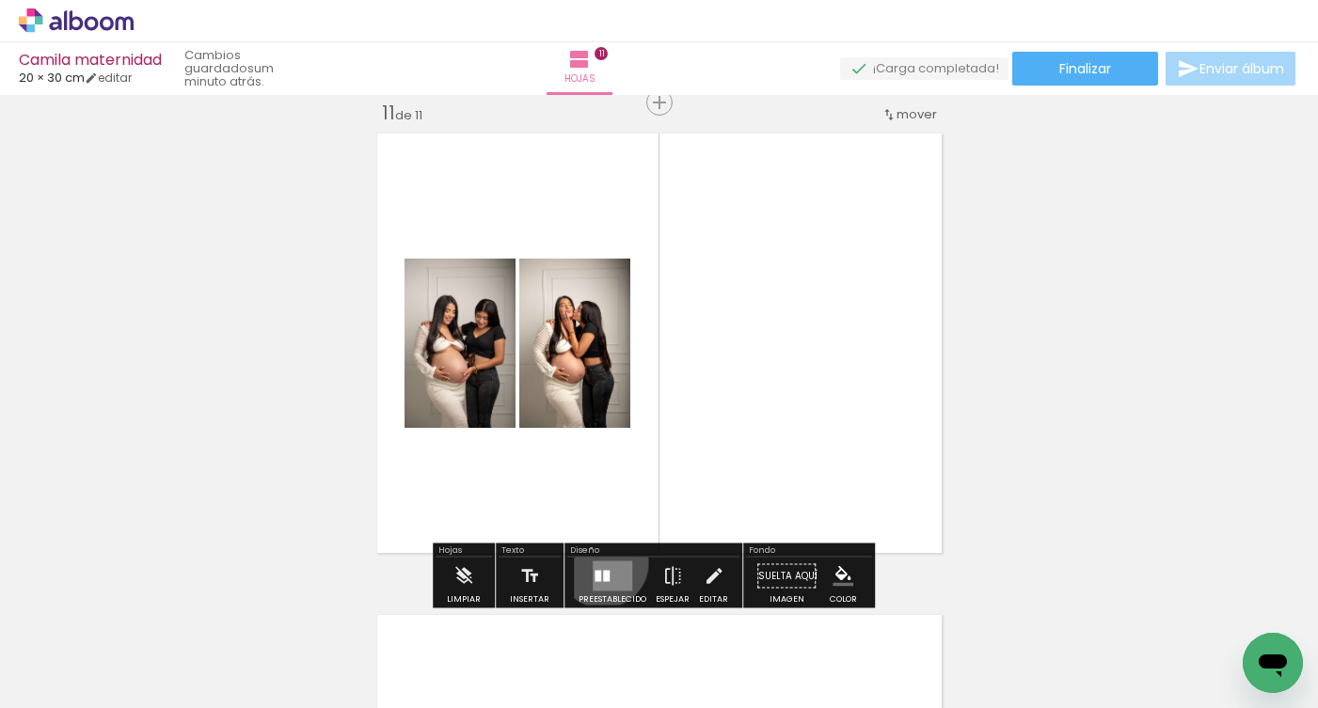
click at [598, 562] on quentale-layouter at bounding box center [613, 576] width 40 height 30
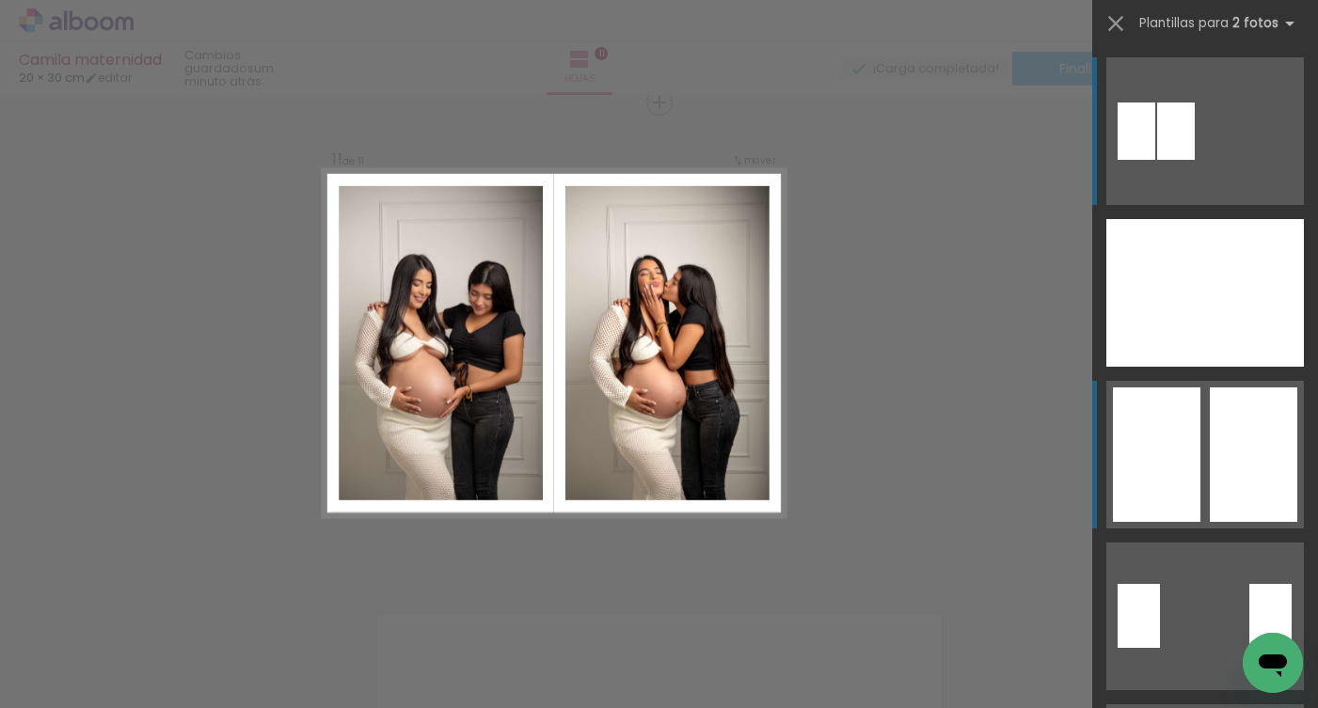
click at [1163, 367] on div at bounding box center [1155, 293] width 99 height 148
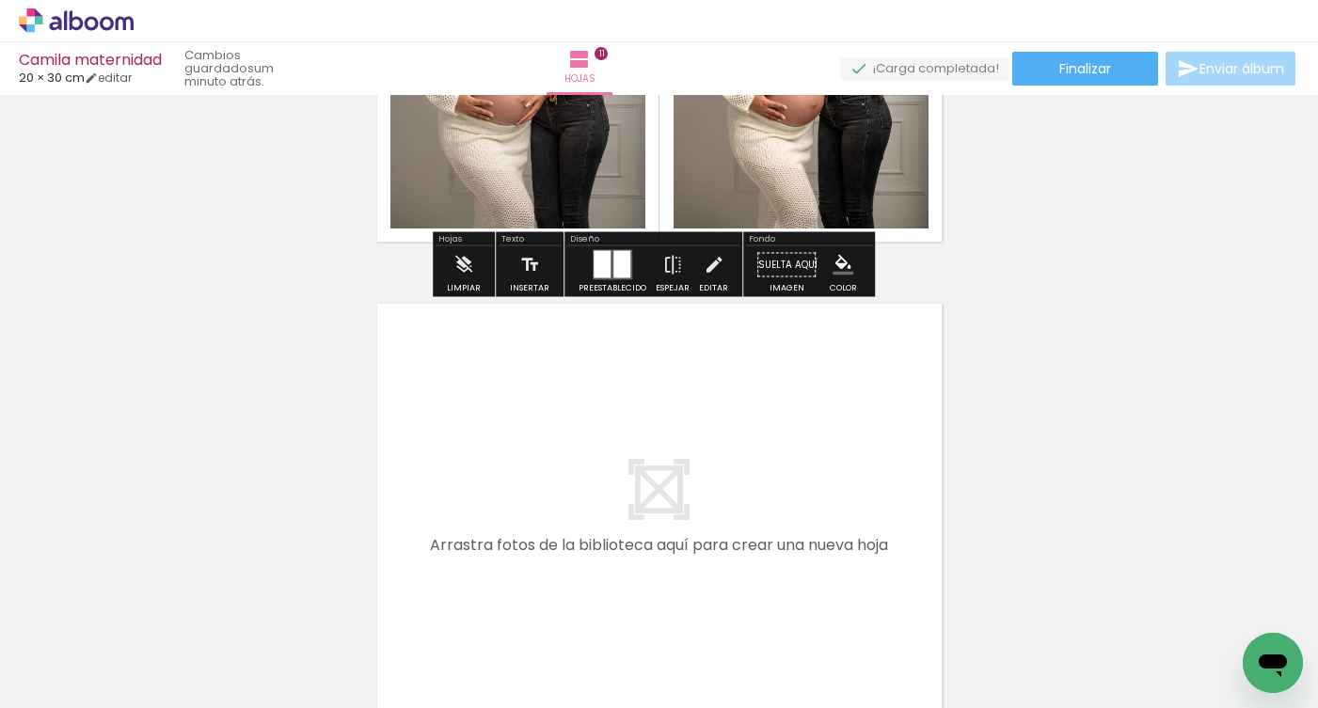
scroll to position [5356, 0]
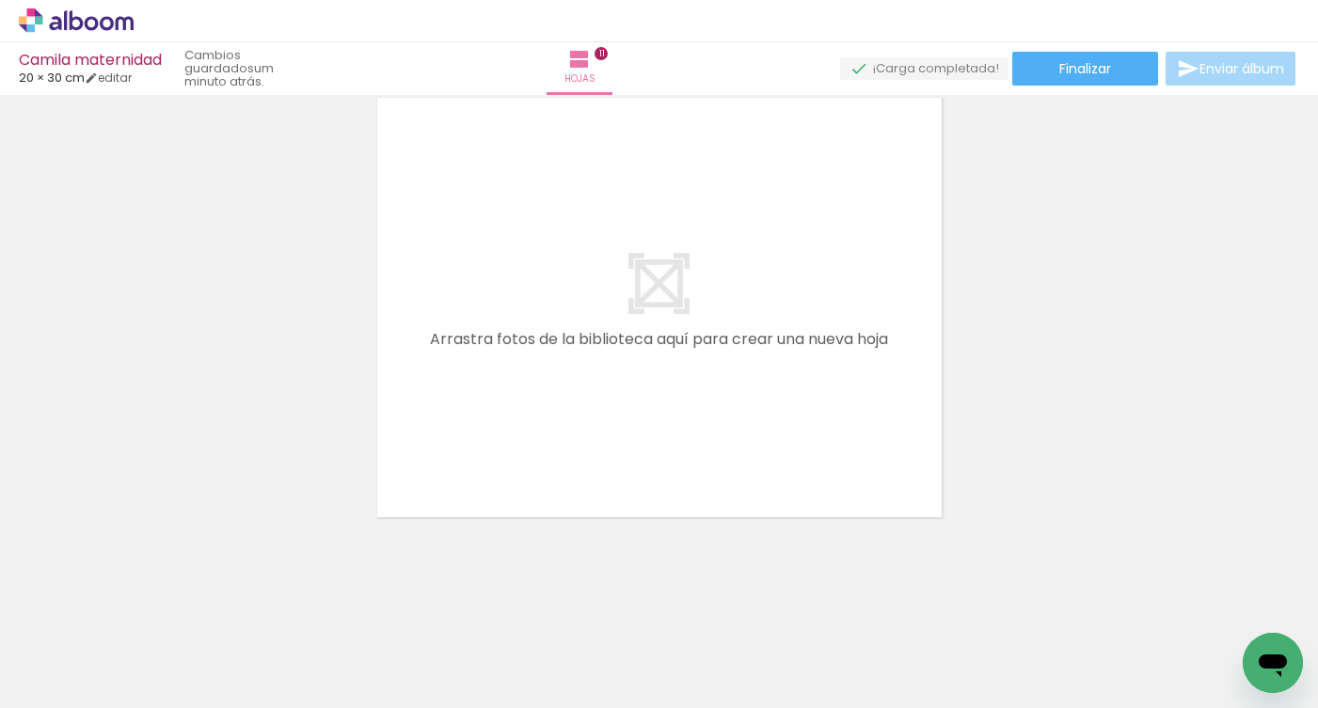
drag, startPoint x: 1027, startPoint y: 651, endPoint x: 709, endPoint y: 392, distance: 409.8
click at [709, 392] on quentale-workspace at bounding box center [659, 354] width 1318 height 708
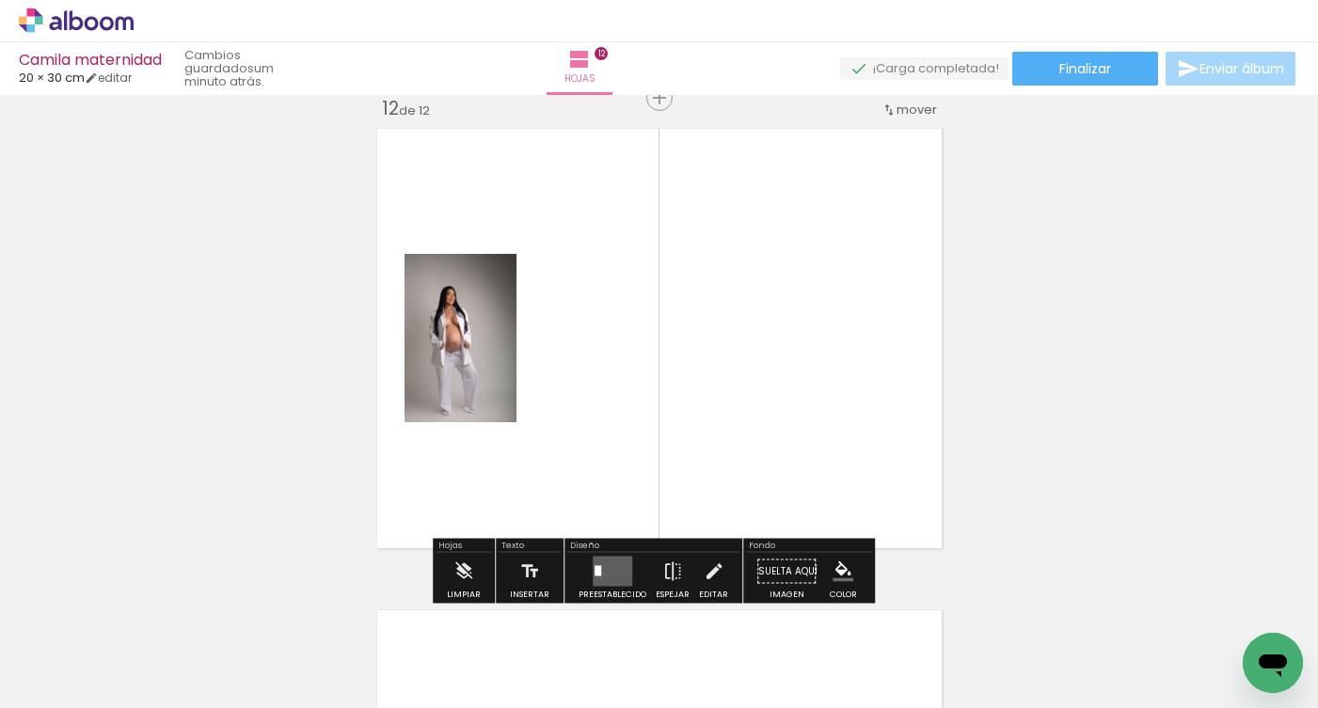
scroll to position [5320, 0]
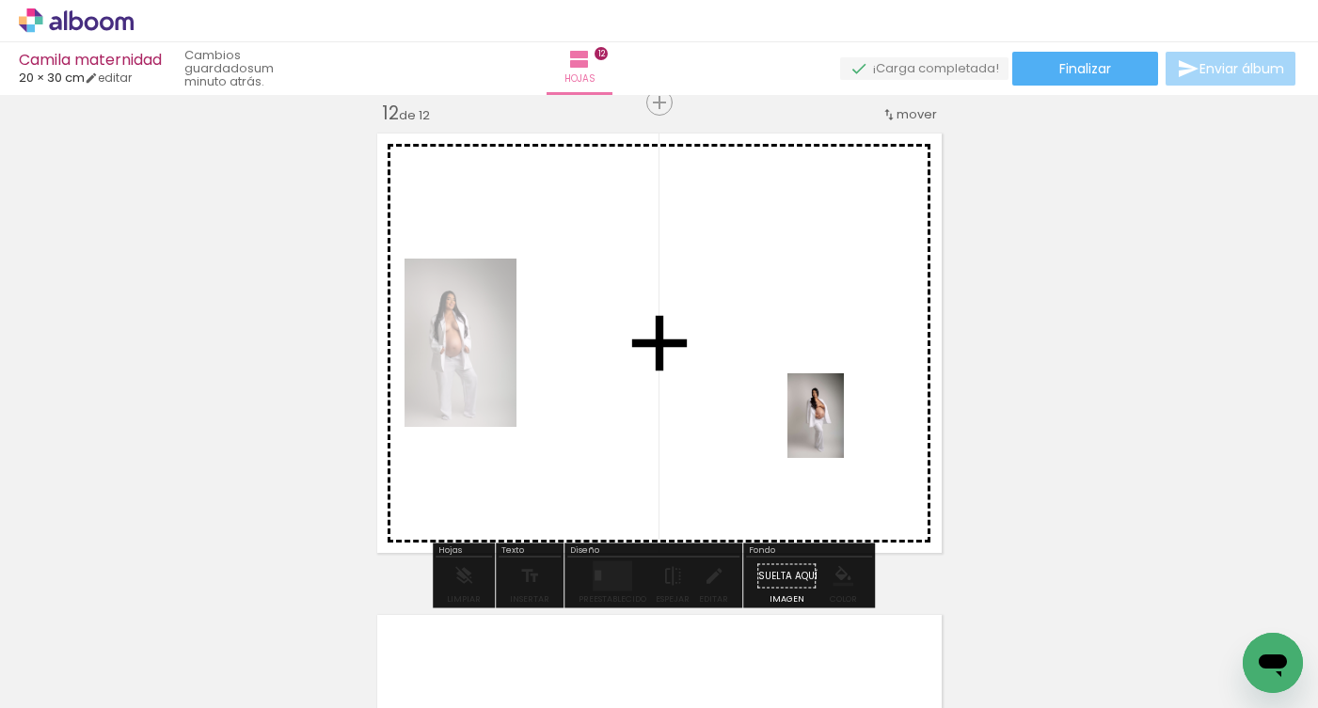
drag, startPoint x: 1243, startPoint y: 633, endPoint x: 844, endPoint y: 430, distance: 448.4
click at [844, 430] on quentale-workspace at bounding box center [659, 354] width 1318 height 708
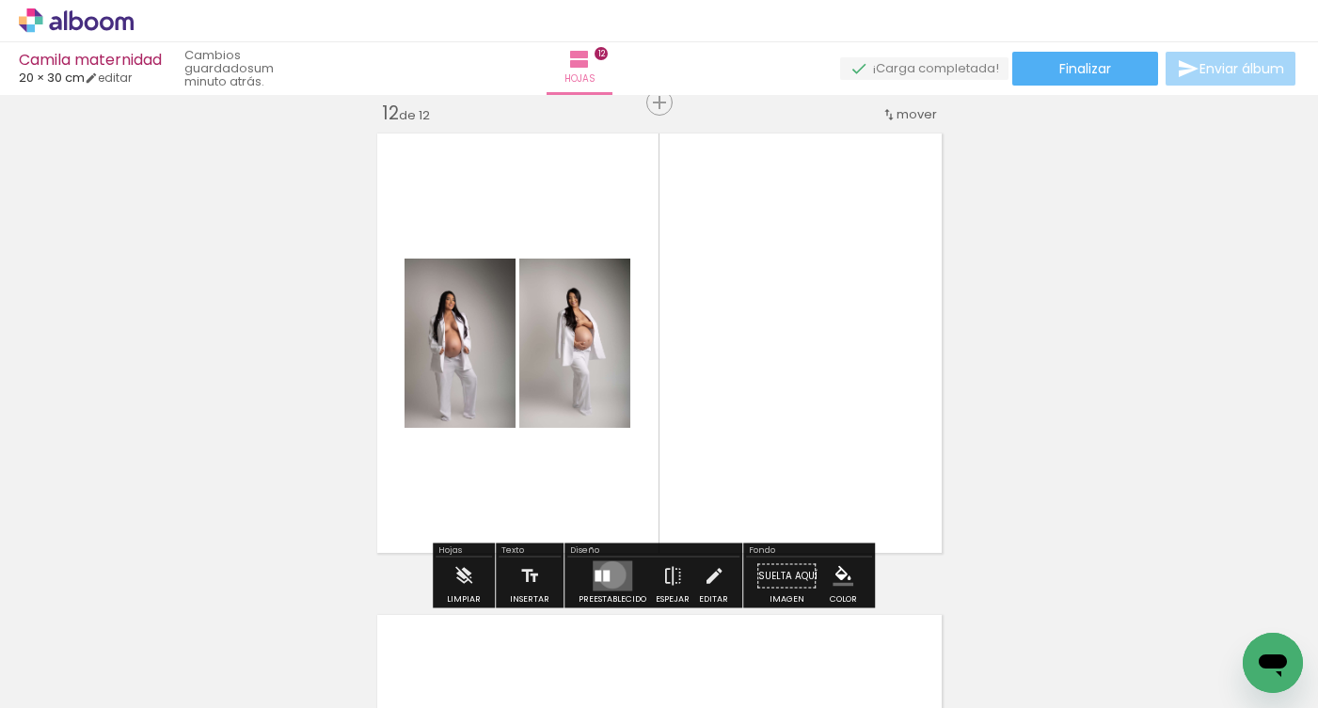
click at [608, 575] on quentale-layouter at bounding box center [613, 576] width 40 height 30
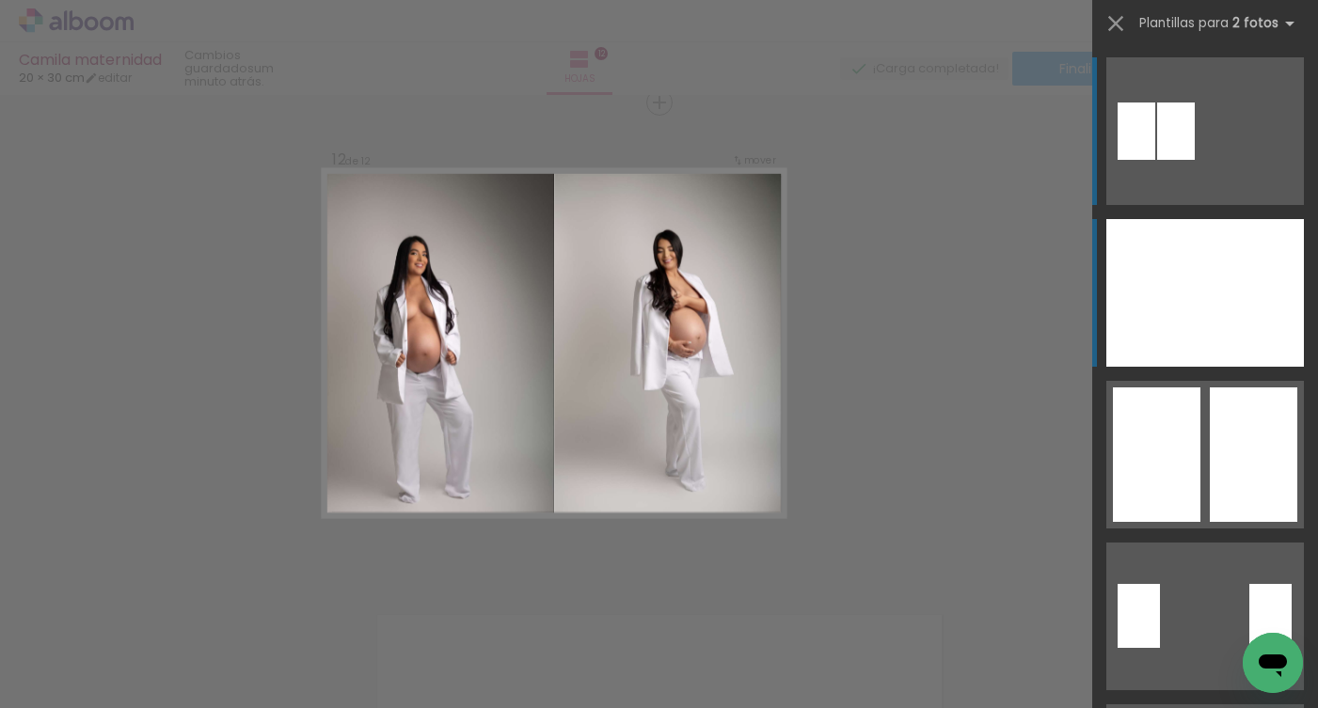
click at [1225, 299] on div at bounding box center [1254, 293] width 99 height 148
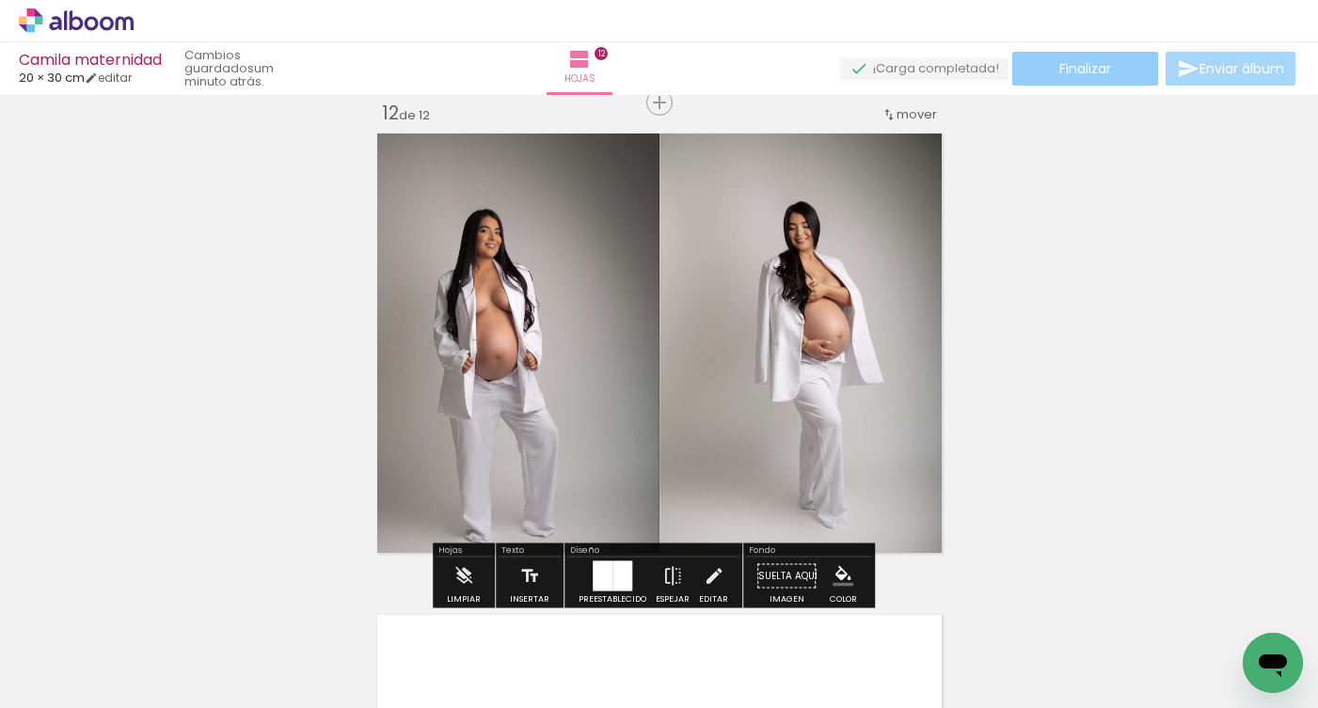
click at [1101, 69] on span "Finalizar" at bounding box center [1085, 68] width 52 height 13
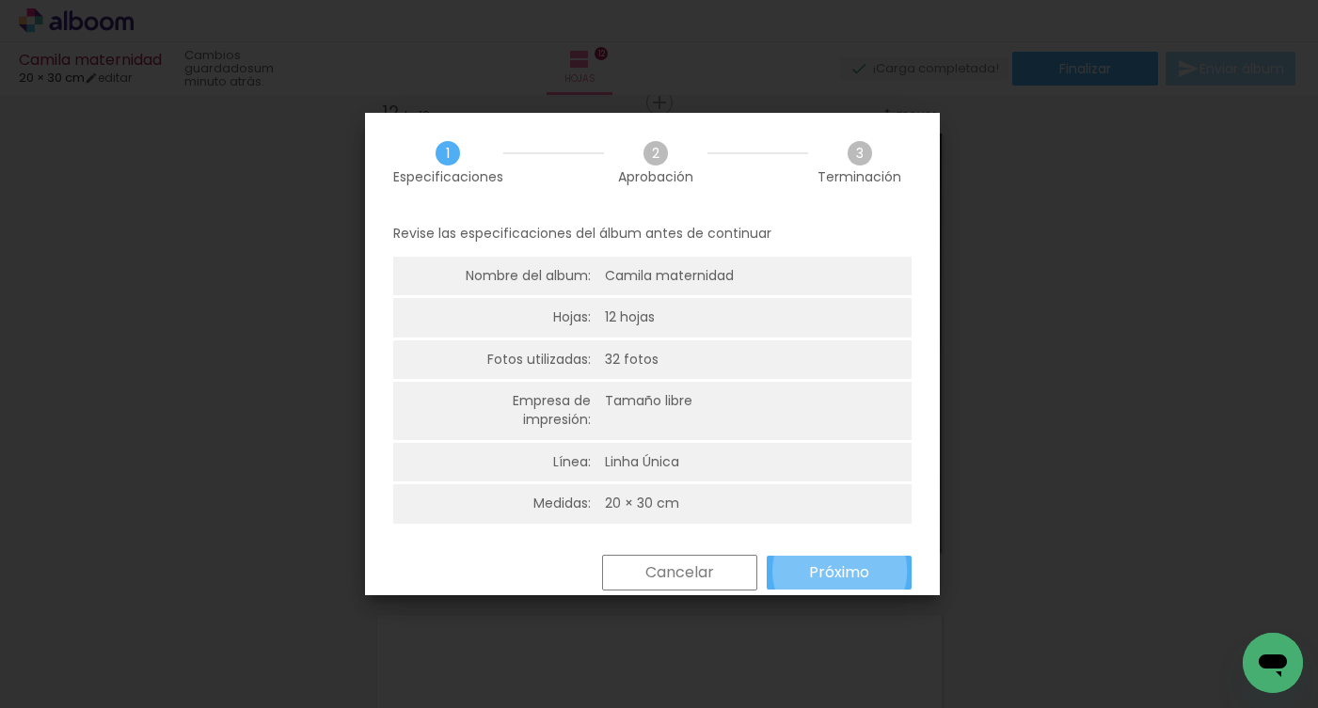
click at [0, 0] on slot "Próximo" at bounding box center [0, 0] width 0 height 0
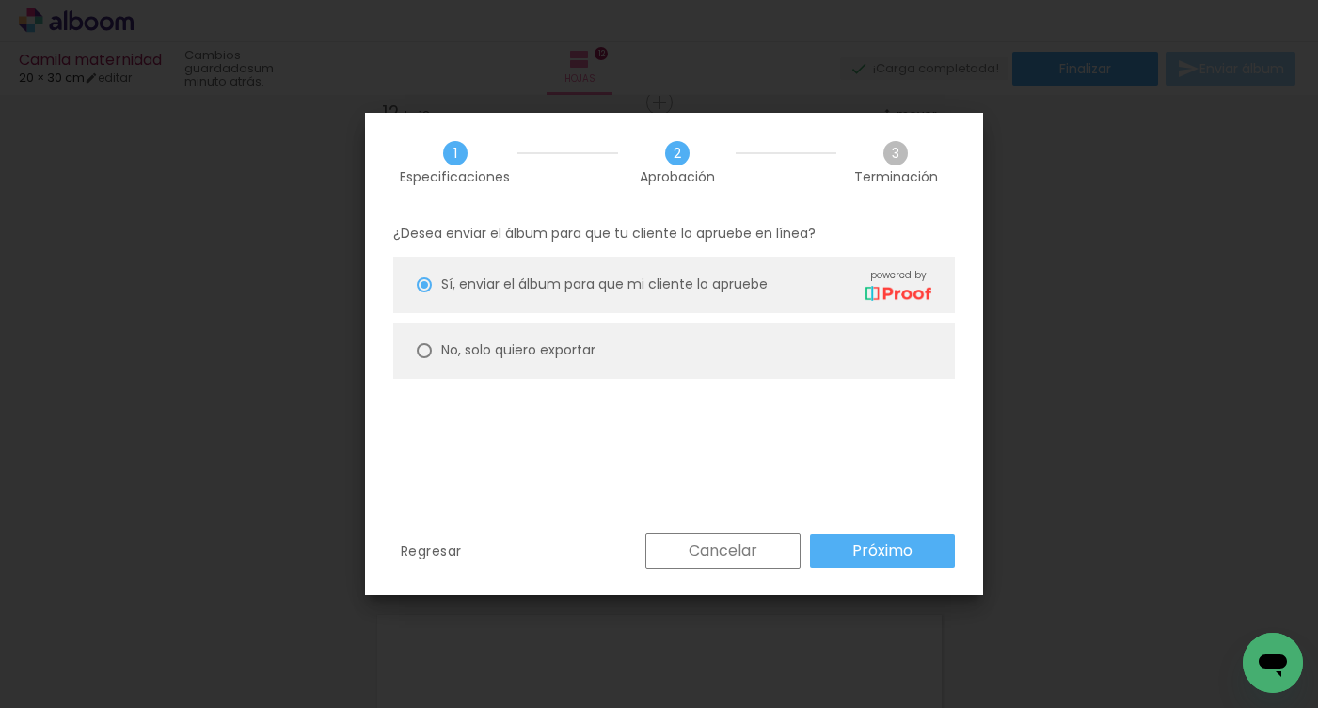
click at [868, 352] on paper-radio-button "No, solo quiero exportar" at bounding box center [673, 351] width 561 height 56
type paper-radio-button "on"
click at [897, 561] on paper-button "Próximo" at bounding box center [882, 551] width 145 height 34
type input "Alta, 300 DPI"
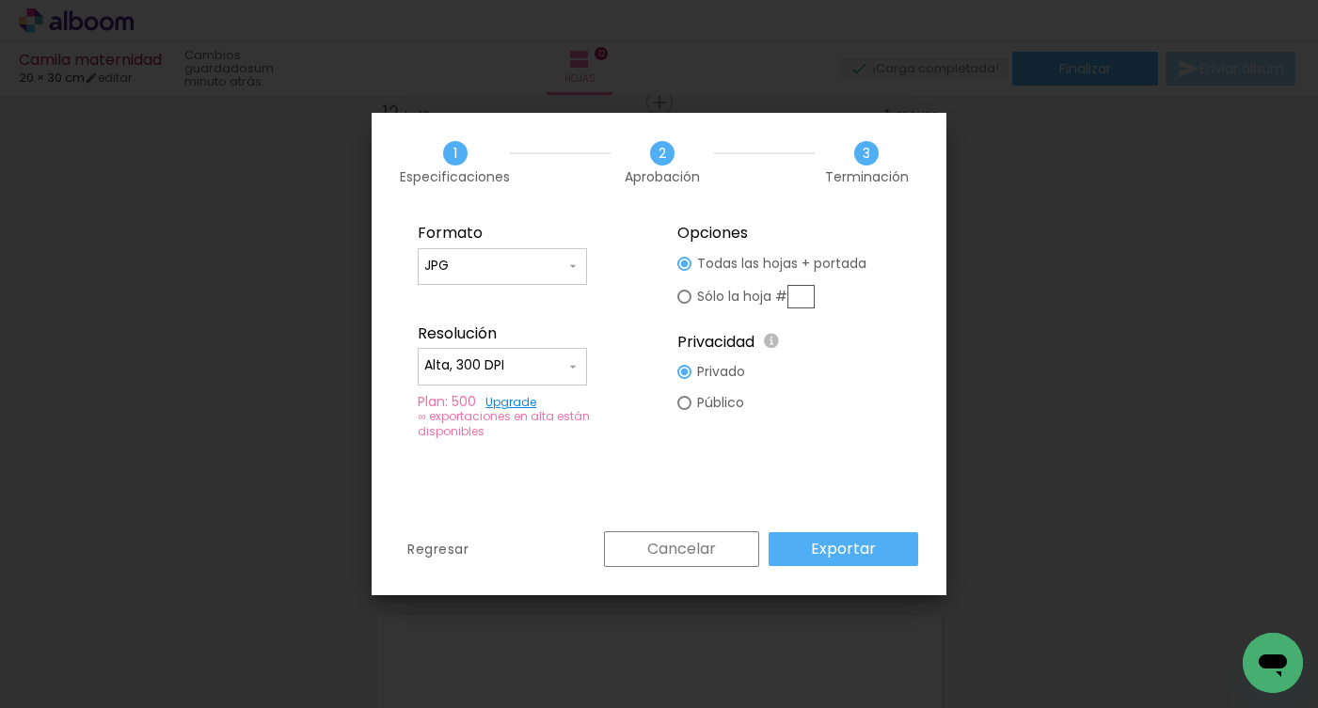
click at [0, 0] on slot "Exportar" at bounding box center [0, 0] width 0 height 0
